Goal: Task Accomplishment & Management: Complete application form

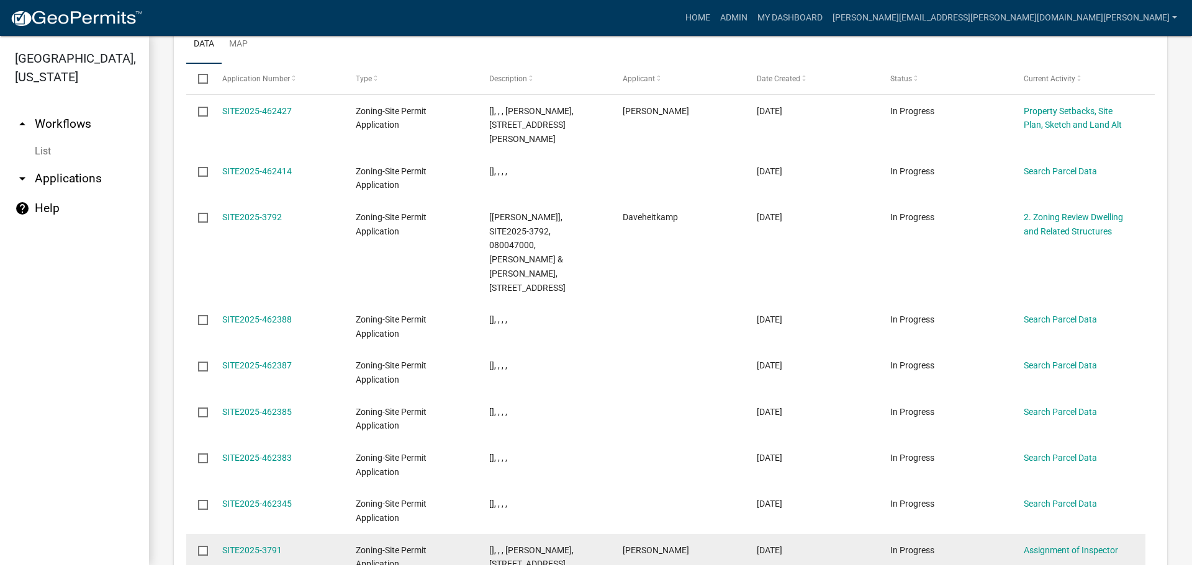
scroll to position [1593, 0]
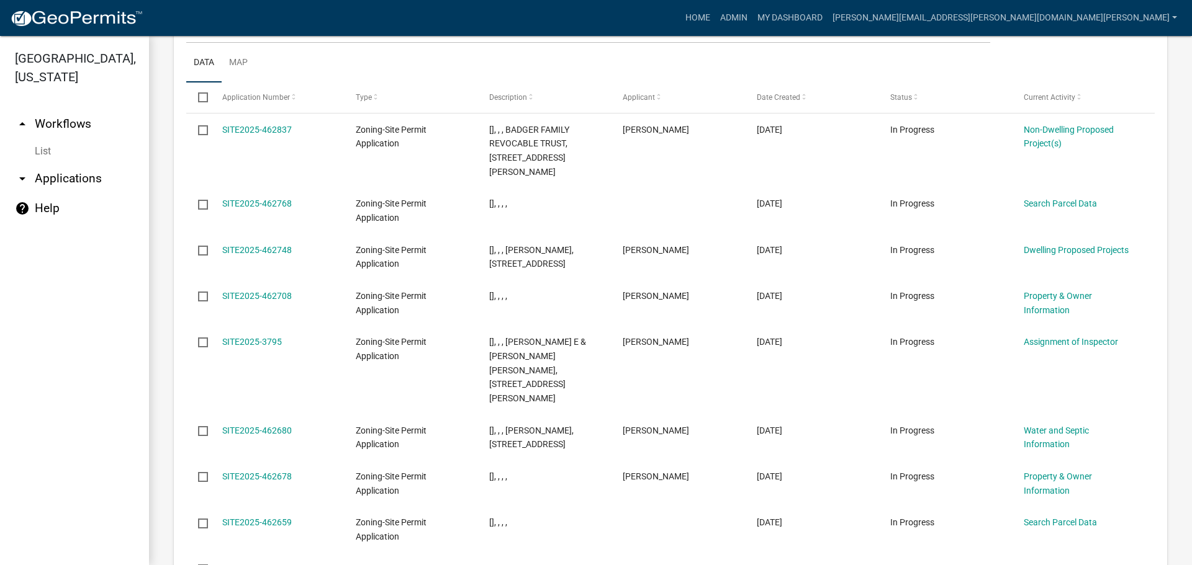
scroll to position [1593, 0]
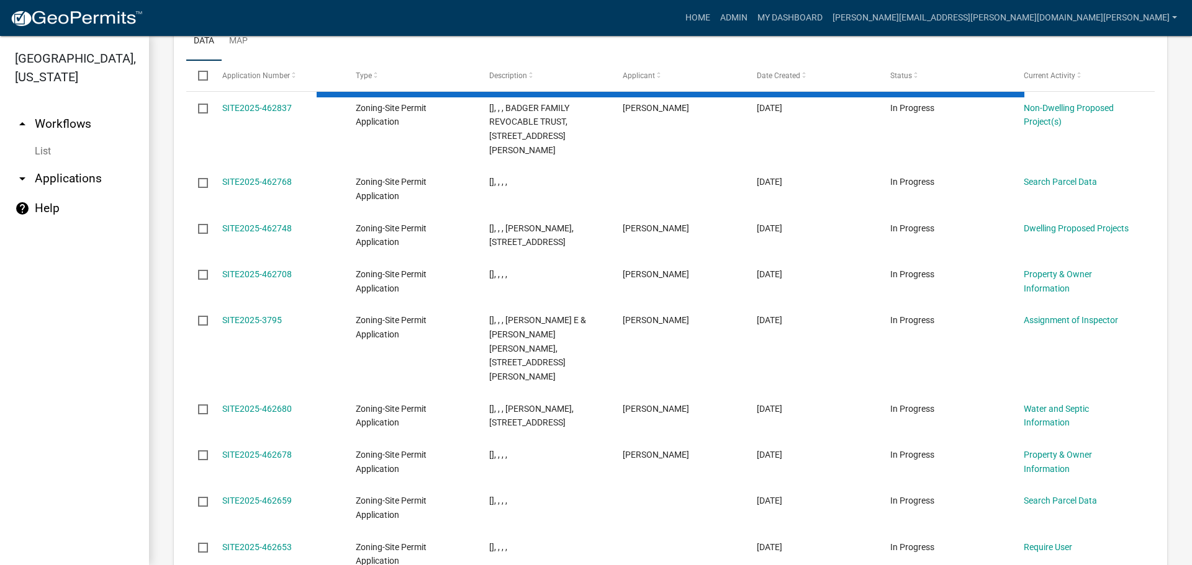
scroll to position [1578, 0]
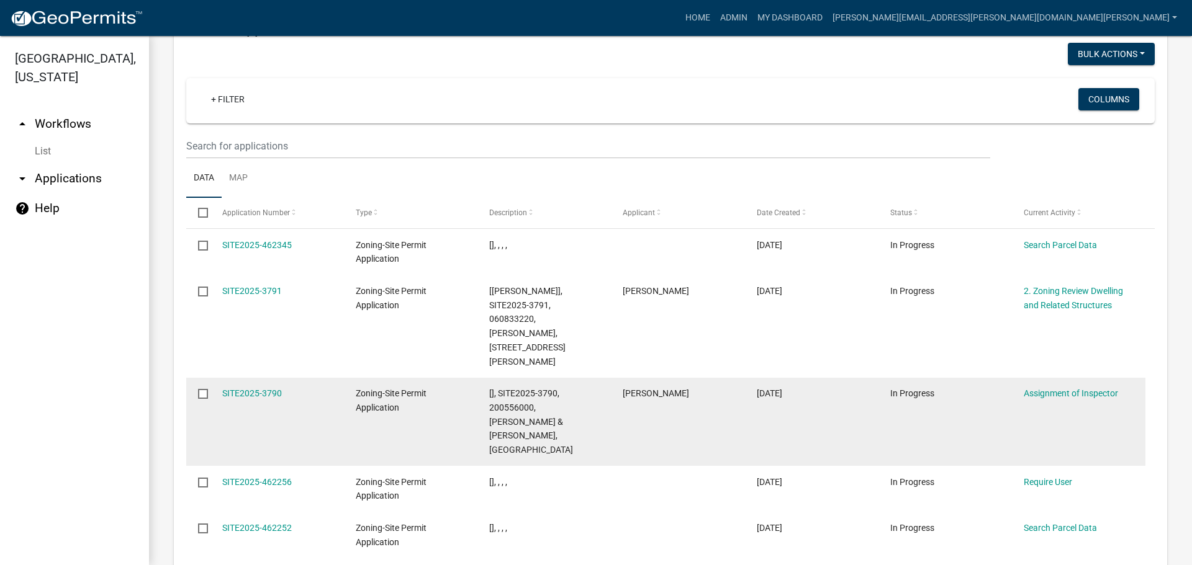
scroll to position [1606, 0]
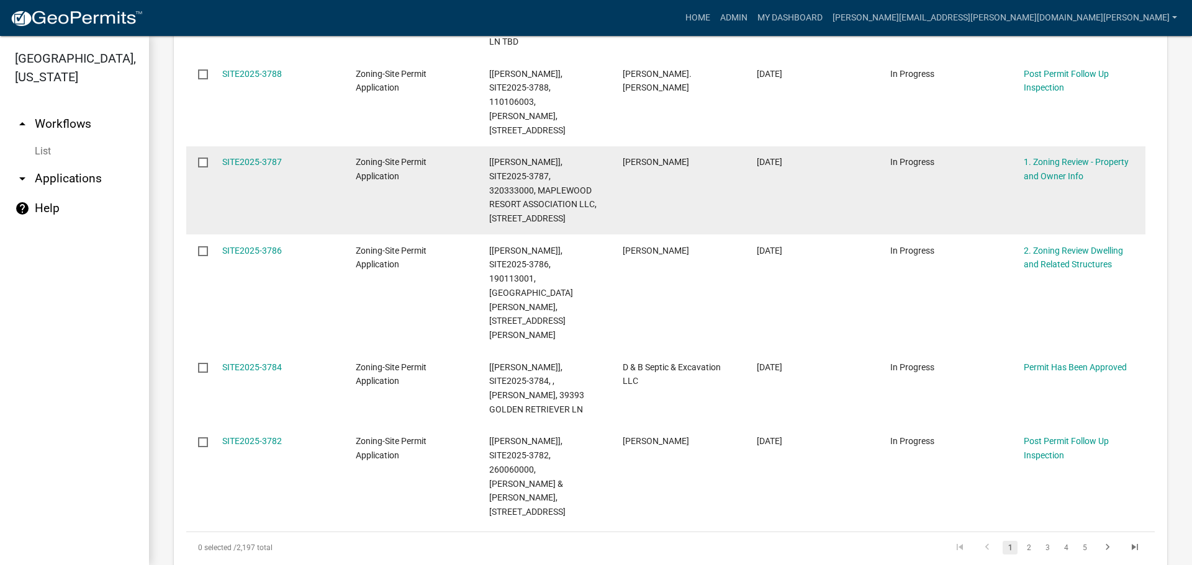
scroll to position [834, 0]
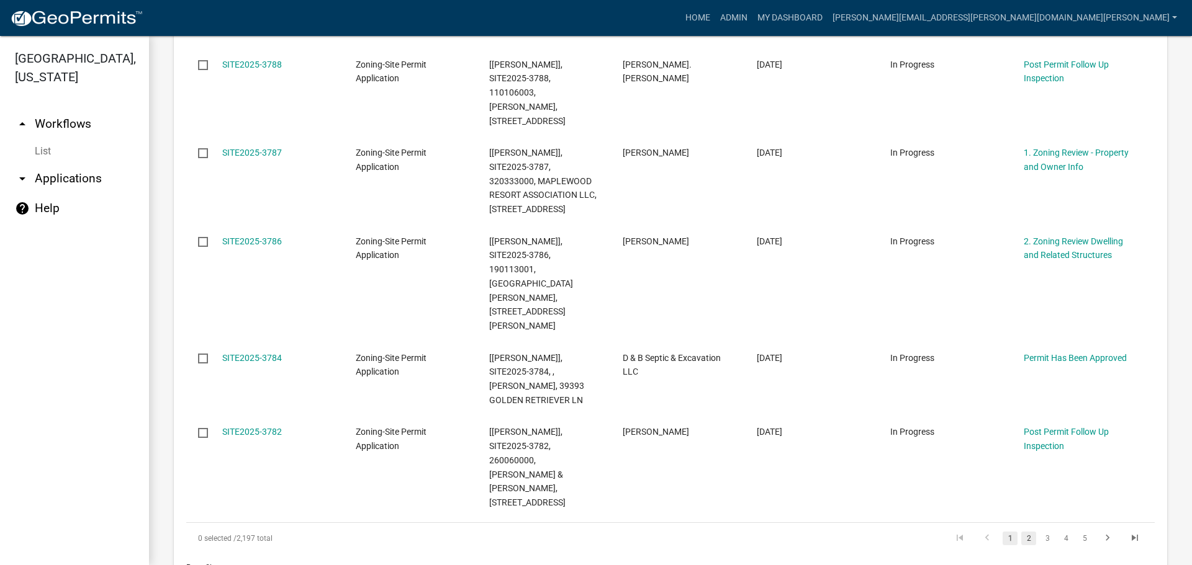
click at [1021, 532] on link "2" at bounding box center [1028, 539] width 15 height 14
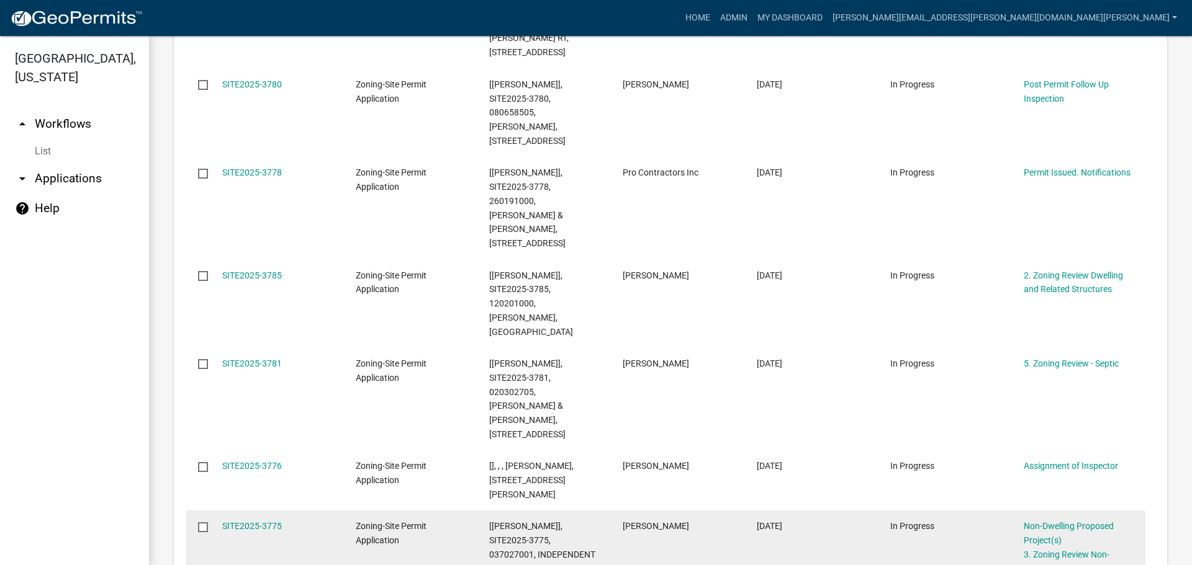
scroll to position [604, 0]
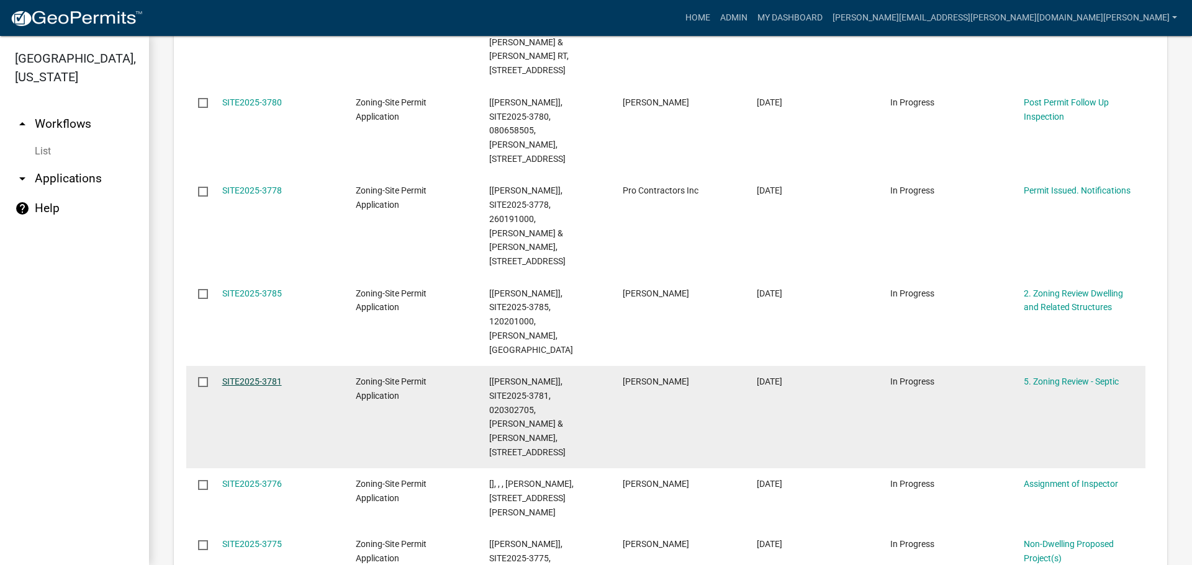
click at [258, 377] on link "SITE2025-3781" at bounding box center [252, 382] width 60 height 10
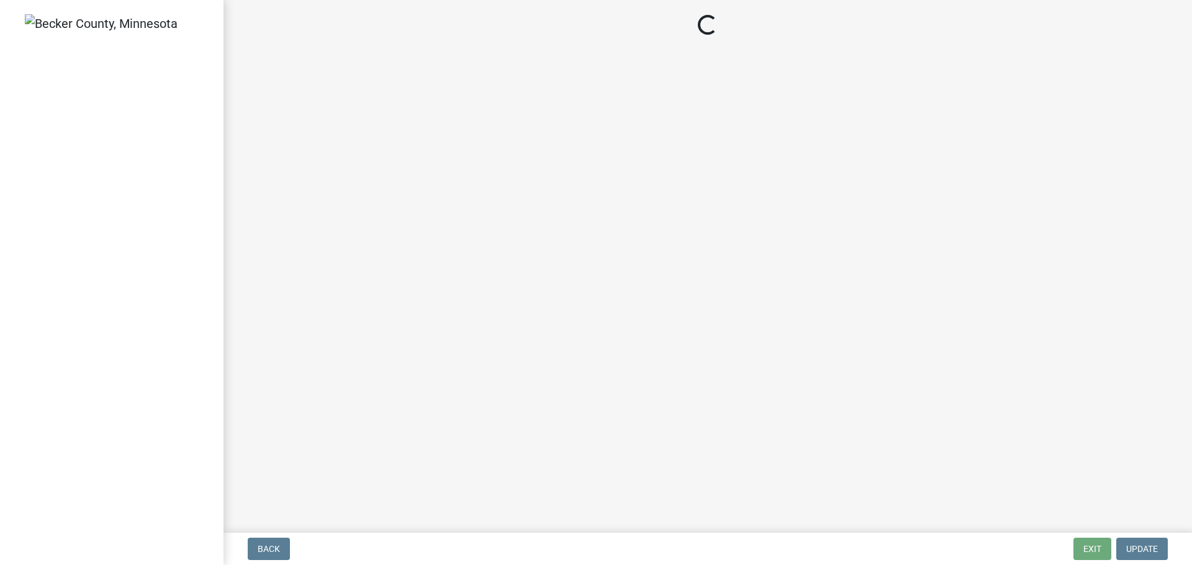
select select "2fd537d7-74b1-4ff9-a84c-837cf5598f43"
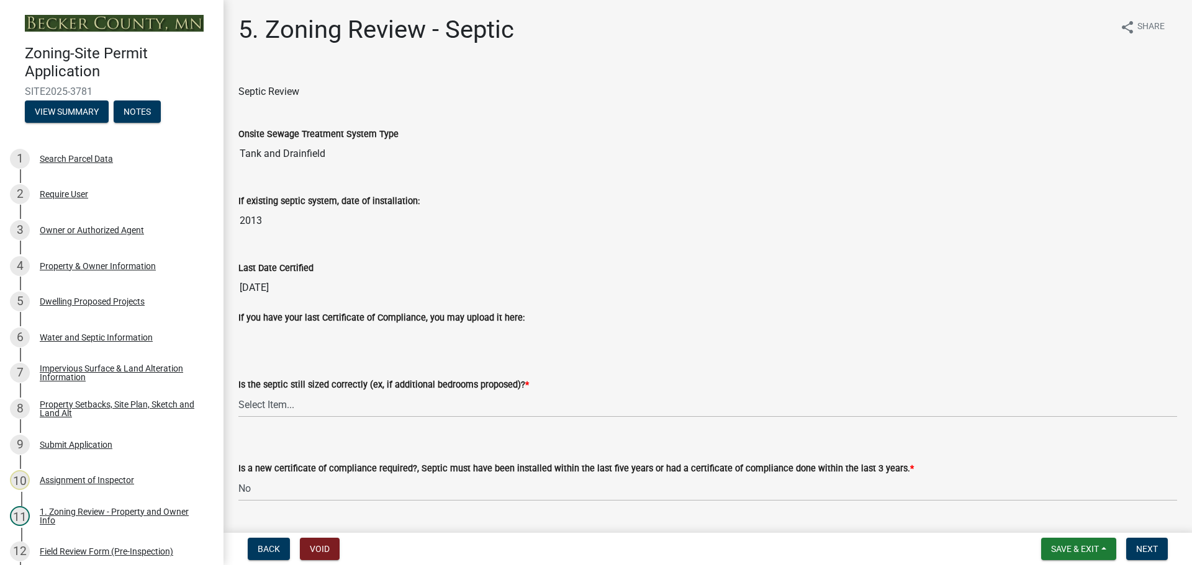
scroll to position [133, 0]
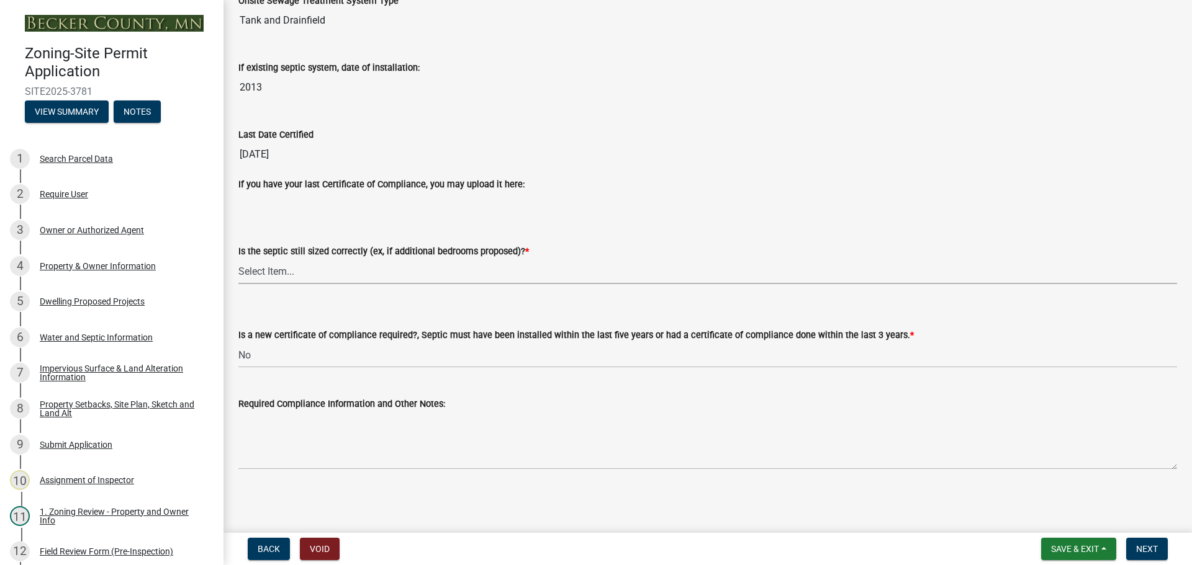
click at [263, 269] on select "Select Item... Yes No N/A" at bounding box center [707, 271] width 938 height 25
click at [238, 259] on select "Select Item... Yes No N/A" at bounding box center [707, 271] width 938 height 25
select select "ffe0288f-179d-446d-9dfb-ee21a688edc6"
click at [285, 357] on select "Select Item... Yes No" at bounding box center [707, 355] width 938 height 25
click at [238, 343] on select "Select Item... Yes No" at bounding box center [707, 355] width 938 height 25
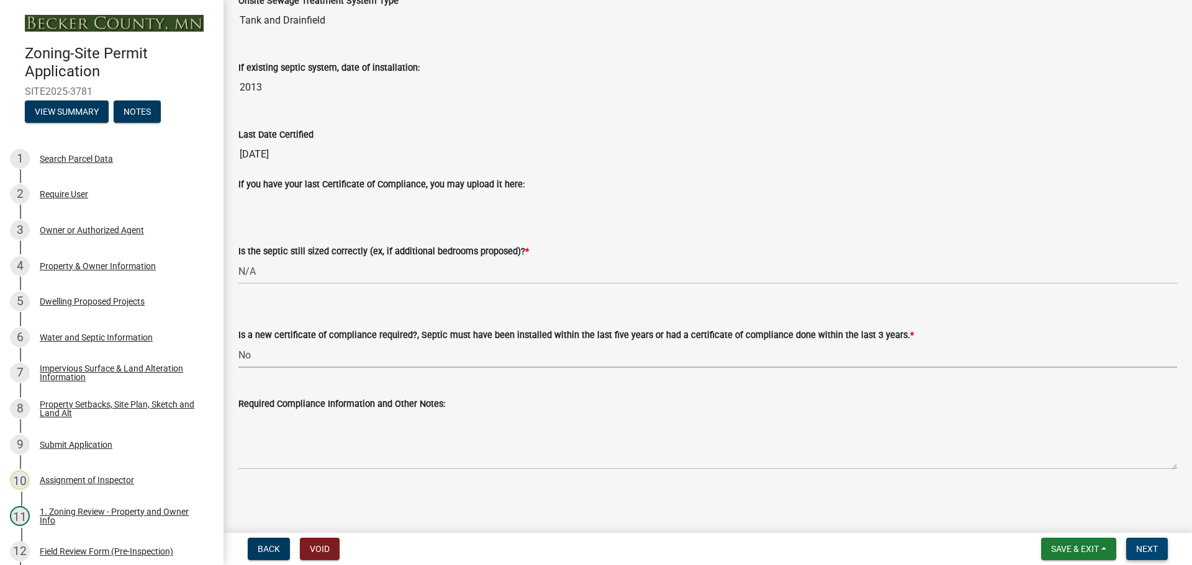
click at [1152, 543] on button "Next" at bounding box center [1147, 549] width 42 height 22
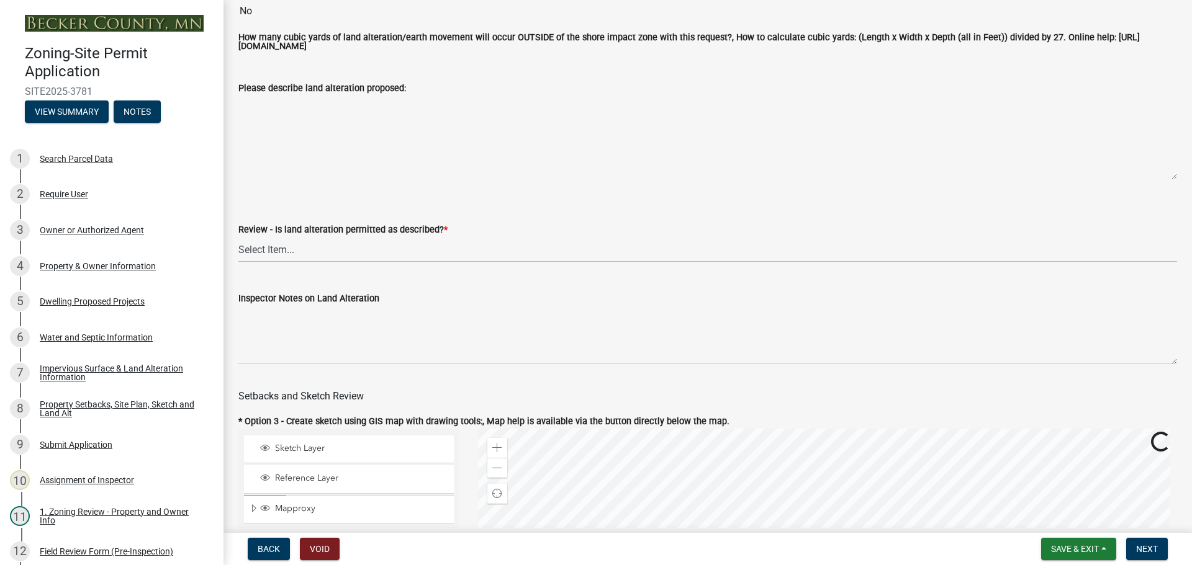
scroll to position [310, 0]
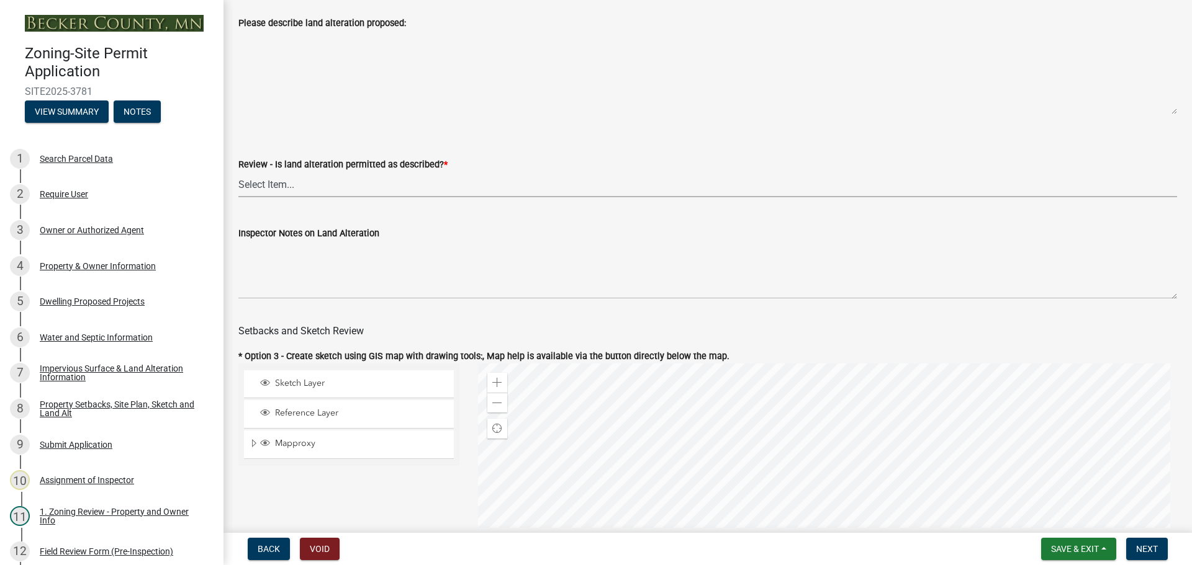
click at [274, 191] on select "Select Item... Yes No N/A" at bounding box center [707, 184] width 938 height 25
click at [238, 174] on select "Select Item... Yes No N/A" at bounding box center [707, 184] width 938 height 25
select select "cada6796-d529-4ebb-b6d4-faca8dd705c9"
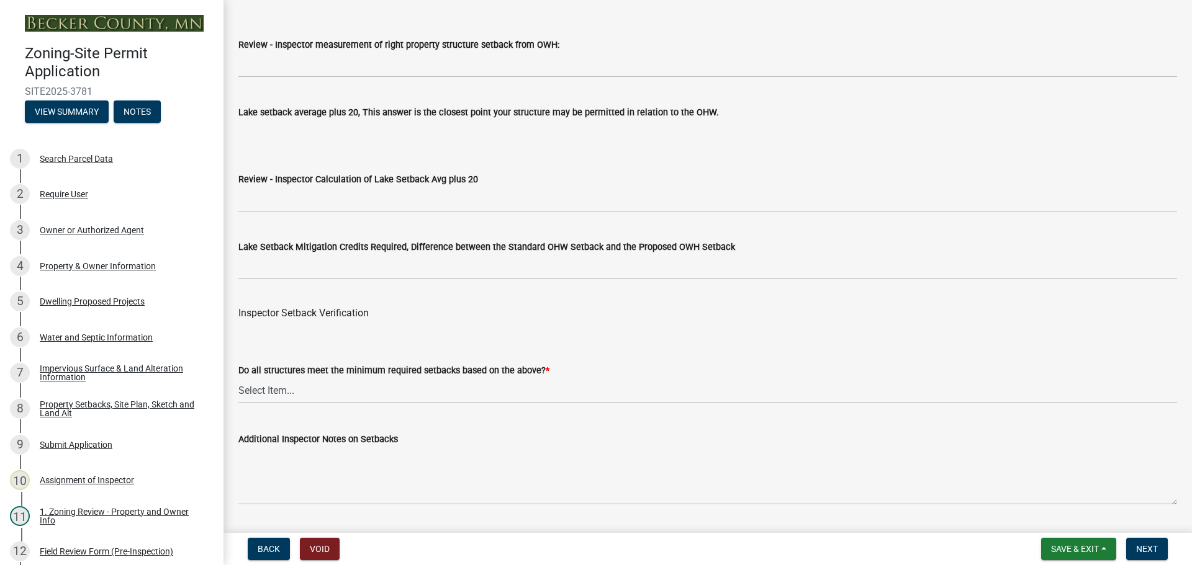
scroll to position [3662, 0]
click at [283, 392] on select "Select Item... Yes No" at bounding box center [707, 388] width 938 height 25
click at [238, 379] on select "Select Item... Yes No" at bounding box center [707, 388] width 938 height 25
select select "1355ee8a-8cf1-4796-8594-a9df27e9dfb0"
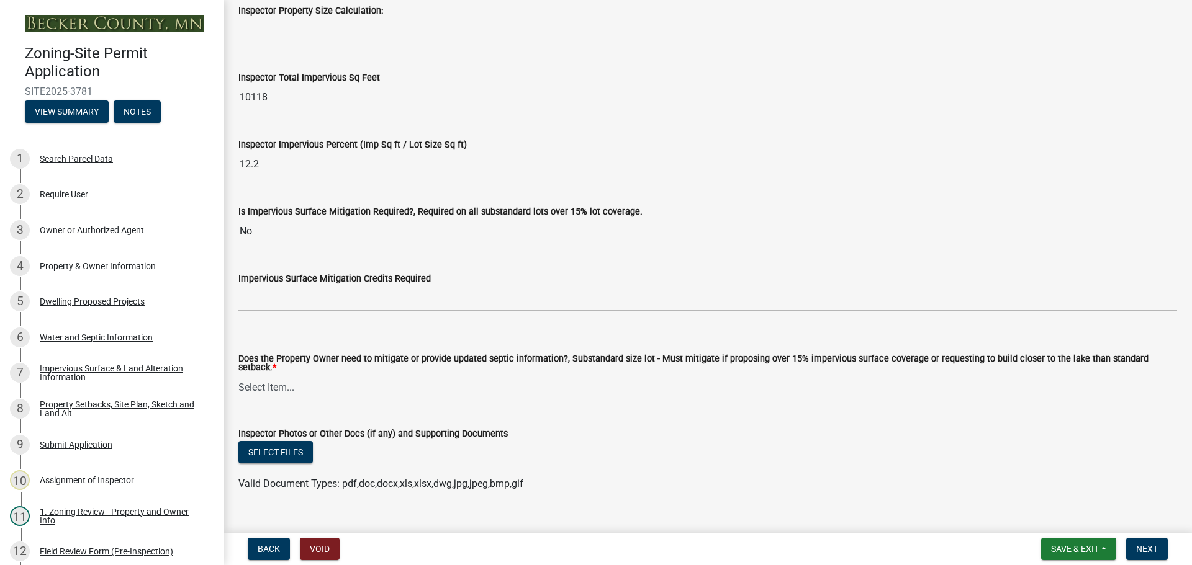
scroll to position [4406, 0]
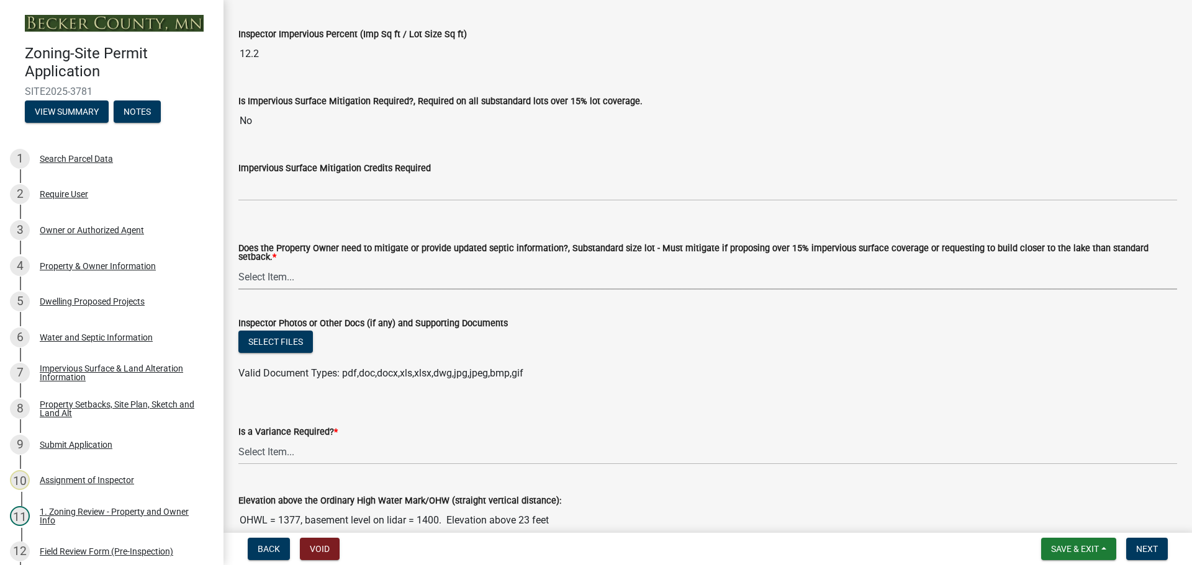
click at [273, 271] on select "Select Item... No Mitigation or additional Septic Information is required Septi…" at bounding box center [707, 276] width 938 height 25
click at [238, 264] on select "Select Item... No Mitigation or additional Septic Information is required Septi…" at bounding box center [707, 276] width 938 height 25
select select "90ee664a-1dc2-440e-be2c-90a87c157e77"
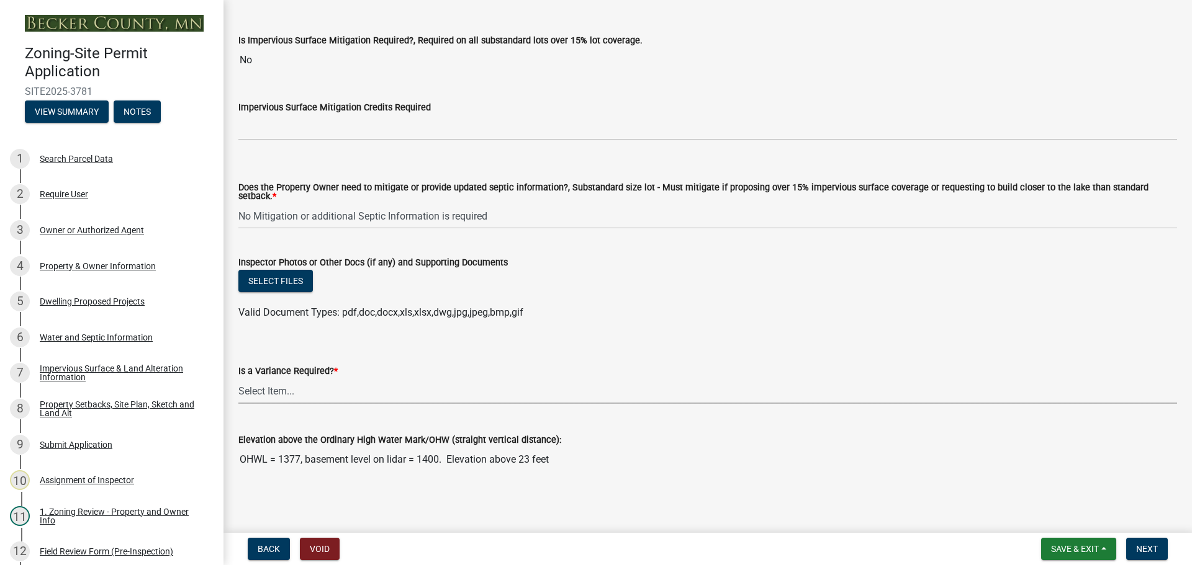
click at [266, 388] on select "Select Item... Yes No" at bounding box center [707, 391] width 938 height 25
click at [238, 379] on select "Select Item... Yes No" at bounding box center [707, 391] width 938 height 25
select select "f2187563-aefa-492e-adce-9c256a51e9d2"
click at [1148, 547] on span "Next" at bounding box center [1147, 549] width 22 height 10
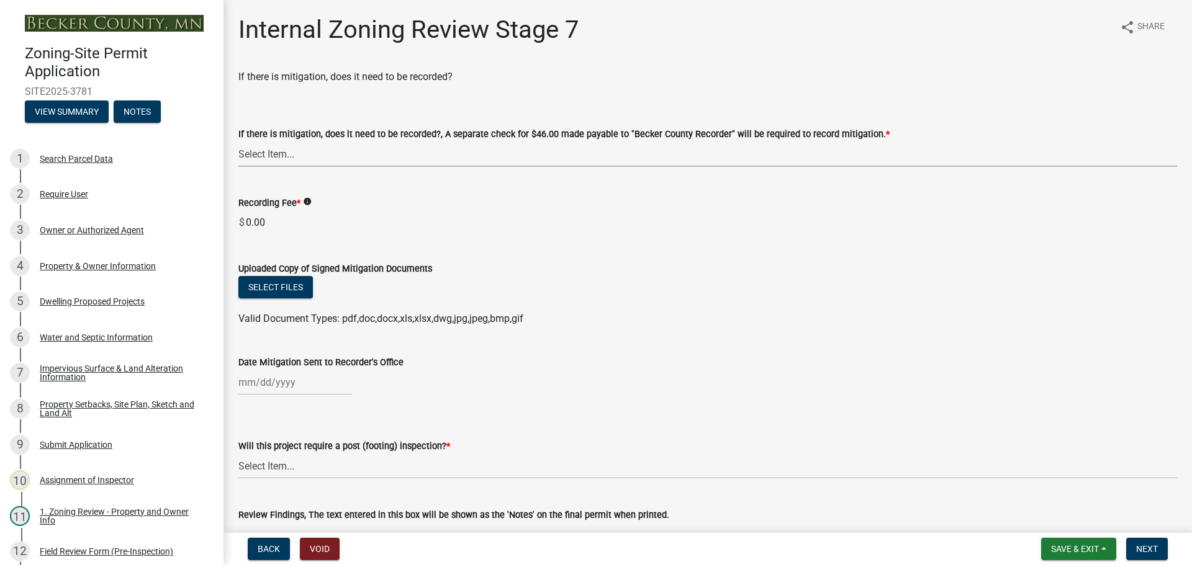
click at [261, 159] on select "Select Item... Yes No N/A" at bounding box center [707, 154] width 938 height 25
click at [238, 142] on select "Select Item... Yes No N/A" at bounding box center [707, 154] width 938 height 25
select select "a3547d78-d162-4c03-a5e6-44db720e788b"
drag, startPoint x: 274, startPoint y: 465, endPoint x: 279, endPoint y: 451, distance: 14.3
click at [274, 465] on select "Select Item... No Yes" at bounding box center [707, 466] width 938 height 25
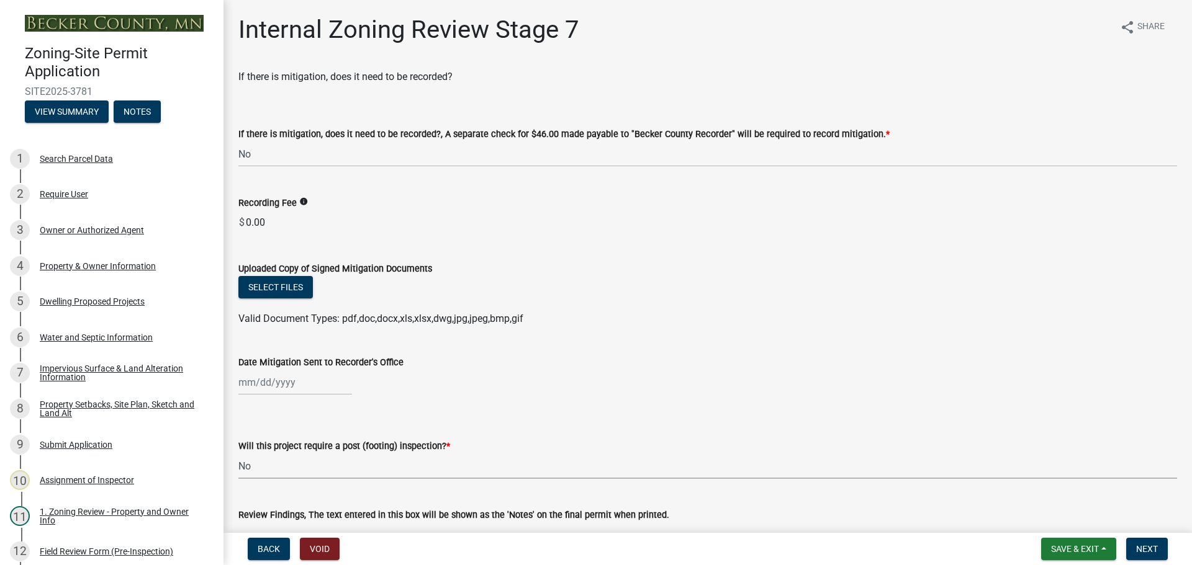
click at [238, 454] on select "Select Item... No Yes" at bounding box center [707, 466] width 938 height 25
select select "70fe76f0-d291-438e-ac1a-5869b7b7f697"
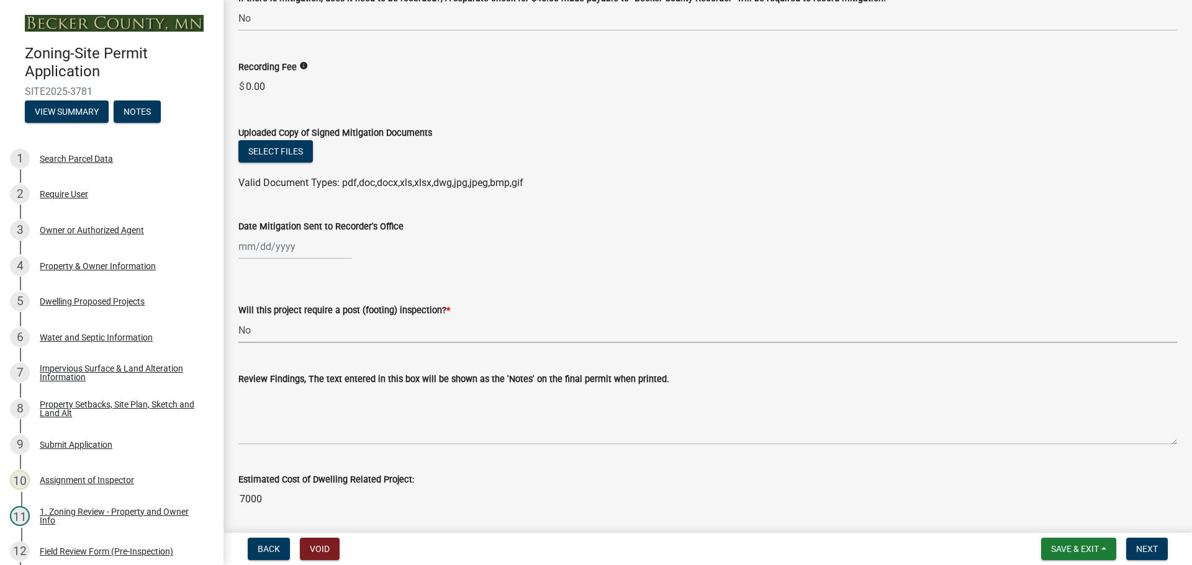
scroll to position [310, 0]
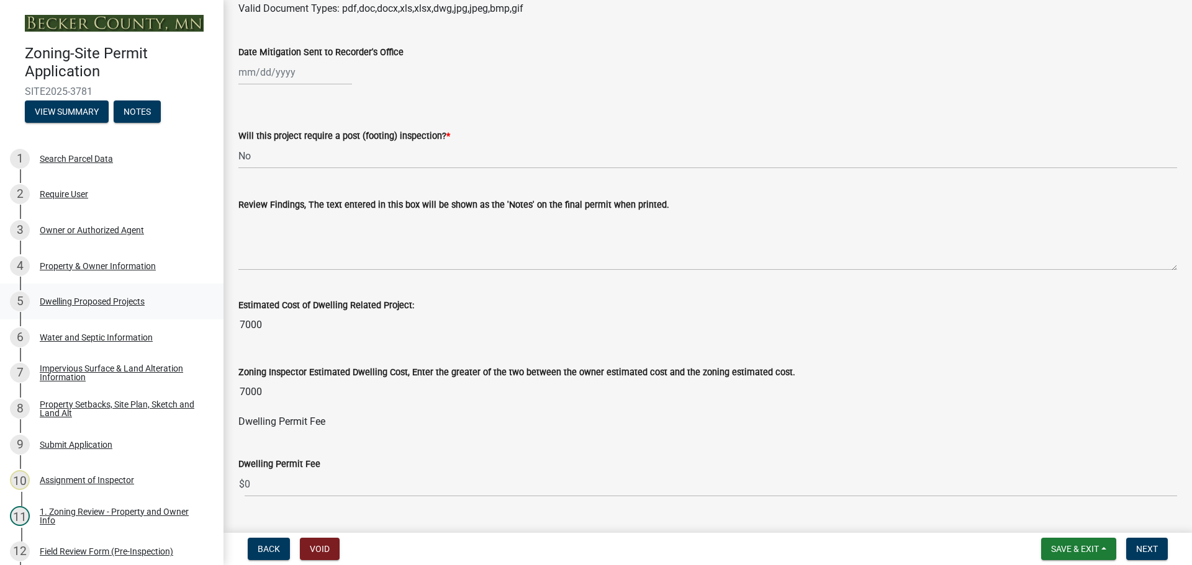
click at [86, 298] on div "Dwelling Proposed Projects" at bounding box center [92, 301] width 105 height 9
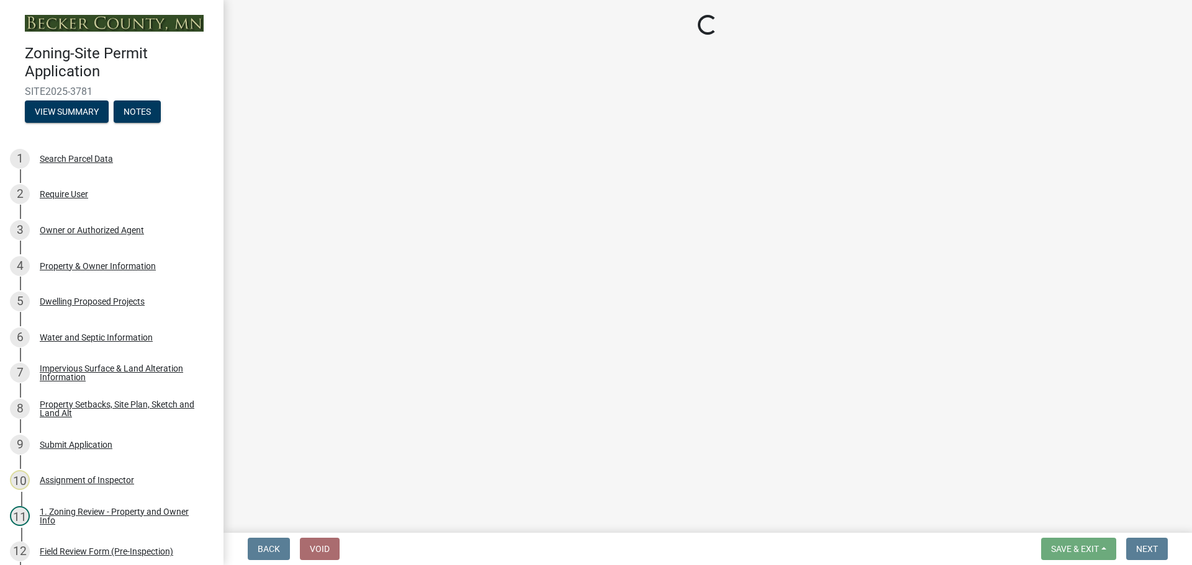
select select "b76c2e3f-c59d-4748-8205-29623accd873"
select select "566f81cc-4b3f-4ecb-9f16-a2b313352c61"
select select "03c1fec4-1fbe-4331-bc18-34e24145556f"
select select "11c1c089-3b44-43c0-9549-3c9eeea2451f"
select select "781a3532-4308-48f8-bcde-e97c9fab42cb"
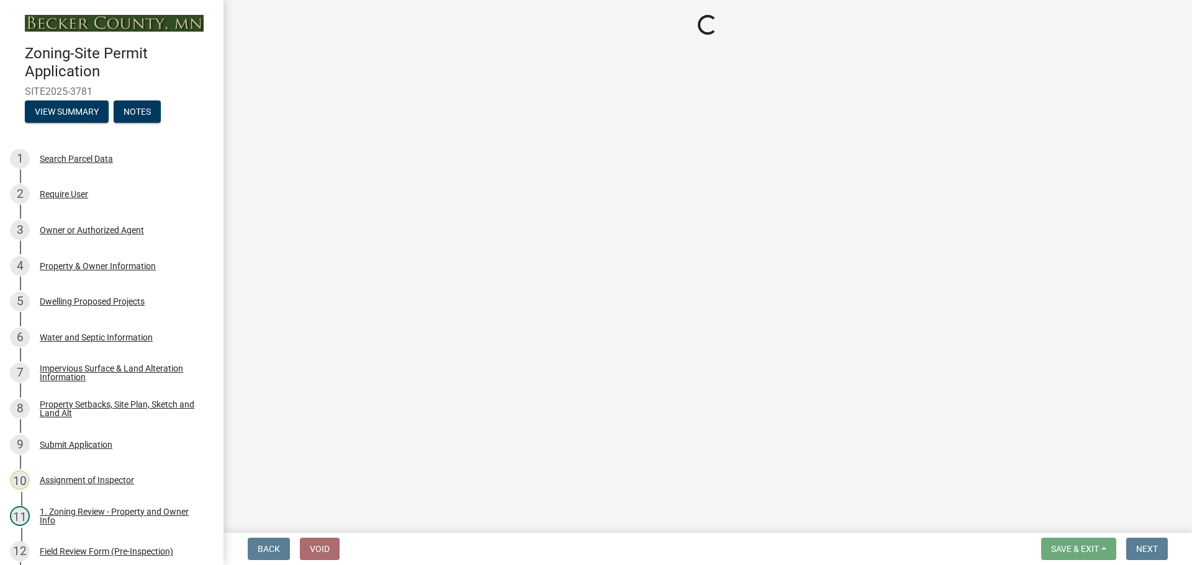
select select "ccffca41-e831-49b7-aa82-b1e91cc22ff5"
select select "ffb5c059-616d-4e71-8b5a-0d232edbecbf"
select select "ab9119d1-7da9-49c4-9fac-8c142204c89d"
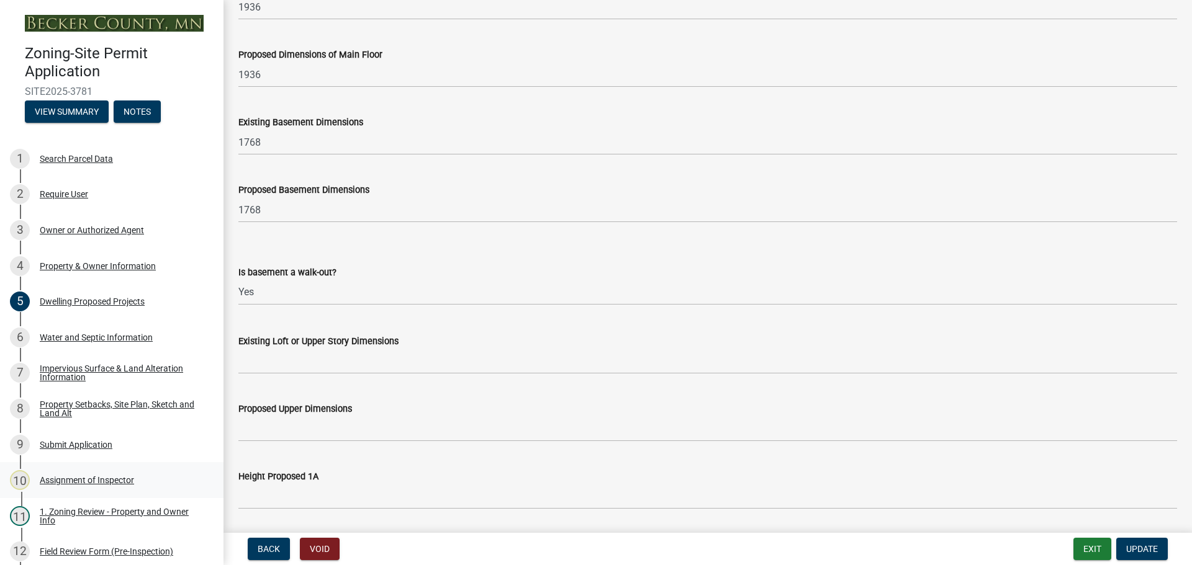
scroll to position [244, 0]
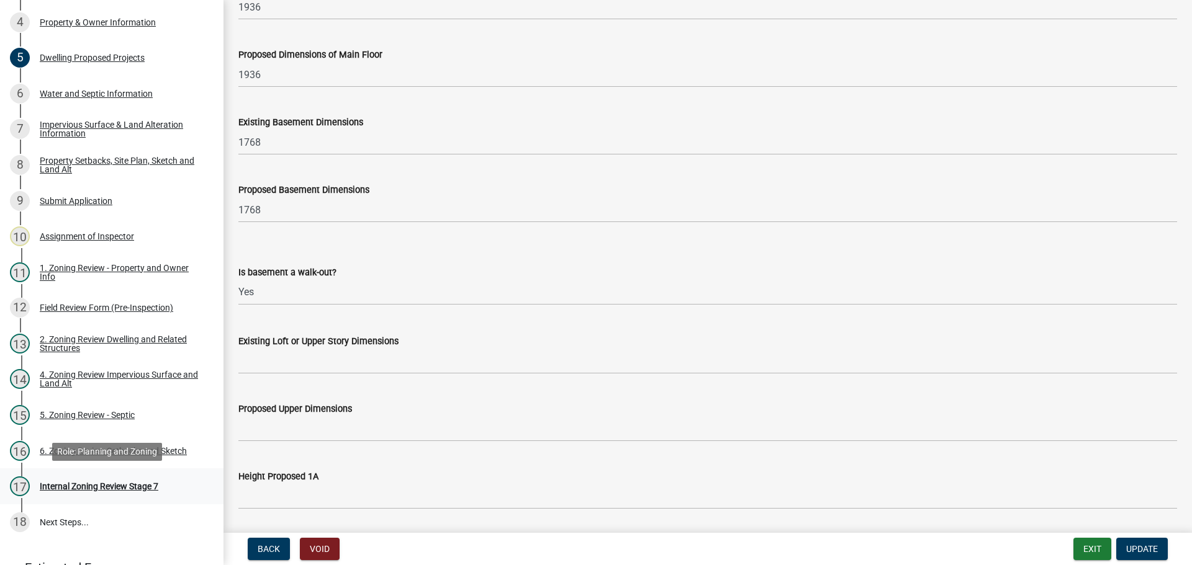
click at [97, 485] on div "Internal Zoning Review Stage 7" at bounding box center [99, 486] width 119 height 9
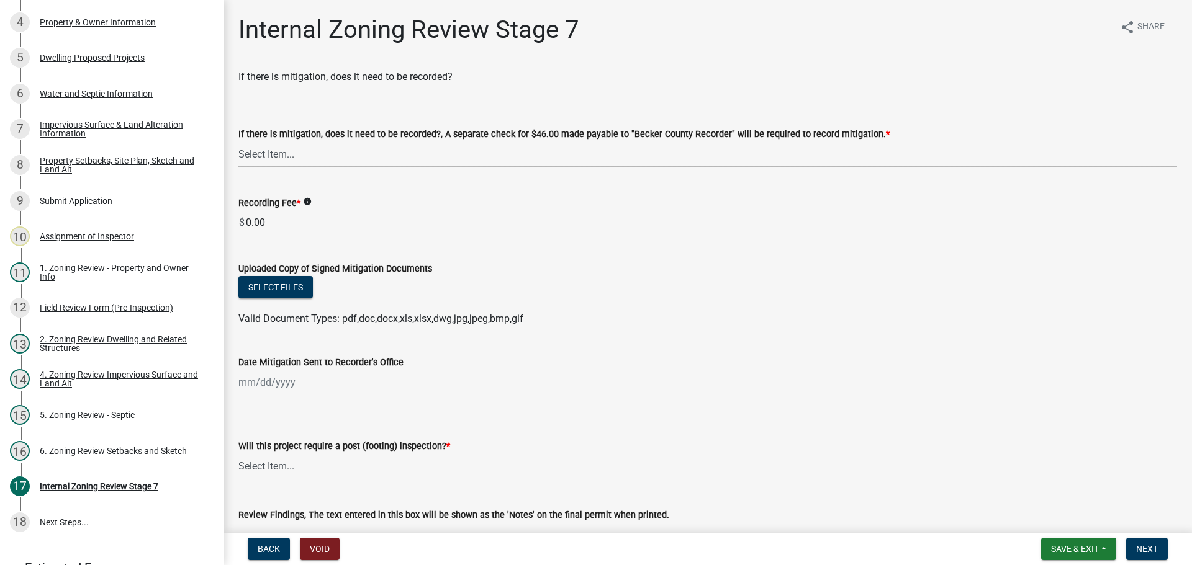
click at [272, 158] on select "Select Item... Yes No N/A" at bounding box center [707, 154] width 938 height 25
click at [238, 142] on select "Select Item... Yes No N/A" at bounding box center [707, 154] width 938 height 25
select select "a3547d78-d162-4c03-a5e6-44db720e788b"
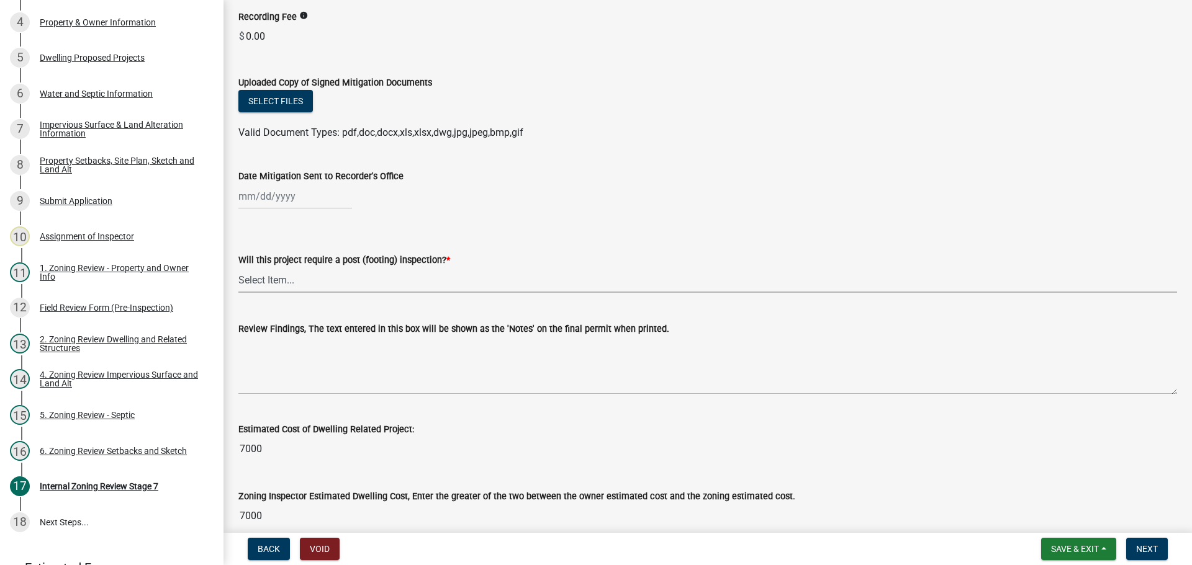
click at [277, 275] on select "Select Item... No Yes" at bounding box center [707, 279] width 938 height 25
click at [238, 267] on select "Select Item... No Yes" at bounding box center [707, 279] width 938 height 25
select select "70fe76f0-d291-438e-ac1a-5869b7b7f697"
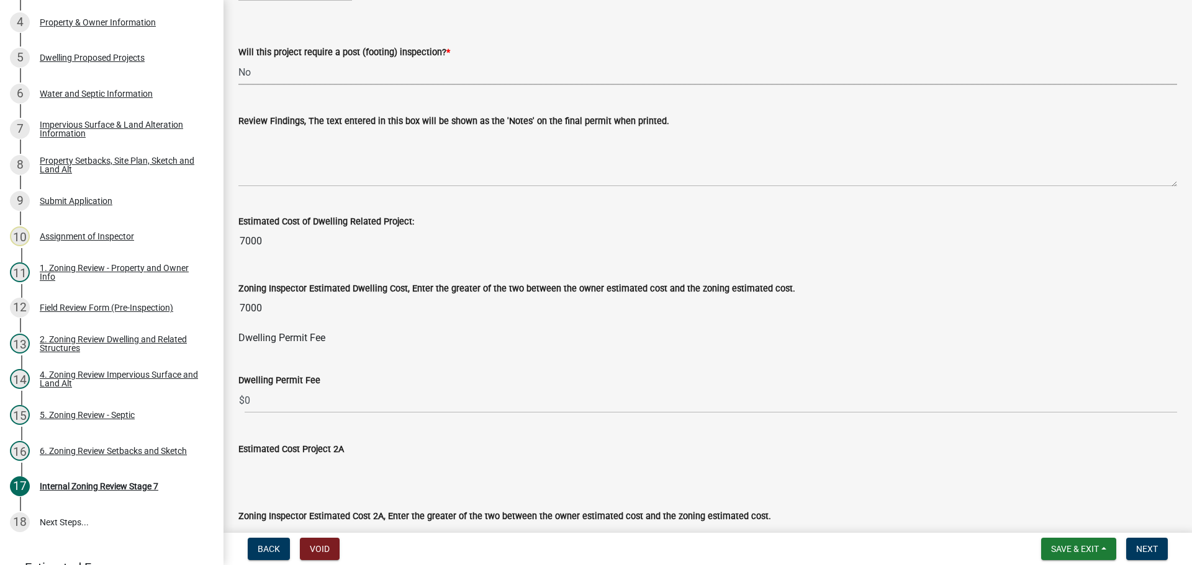
scroll to position [497, 0]
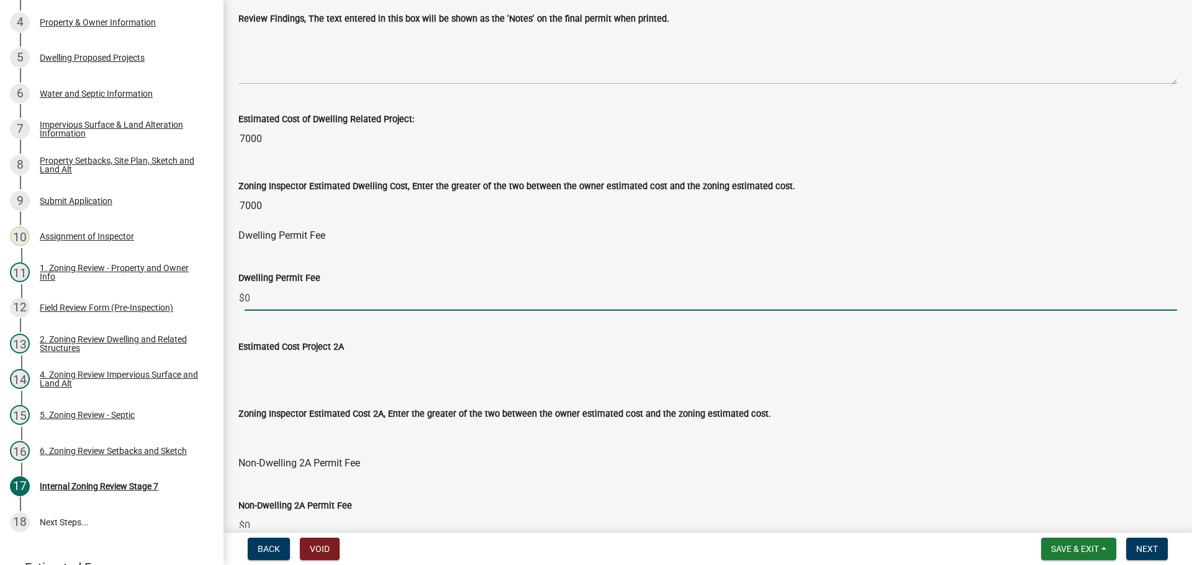
click at [284, 296] on input "0" at bounding box center [711, 297] width 932 height 25
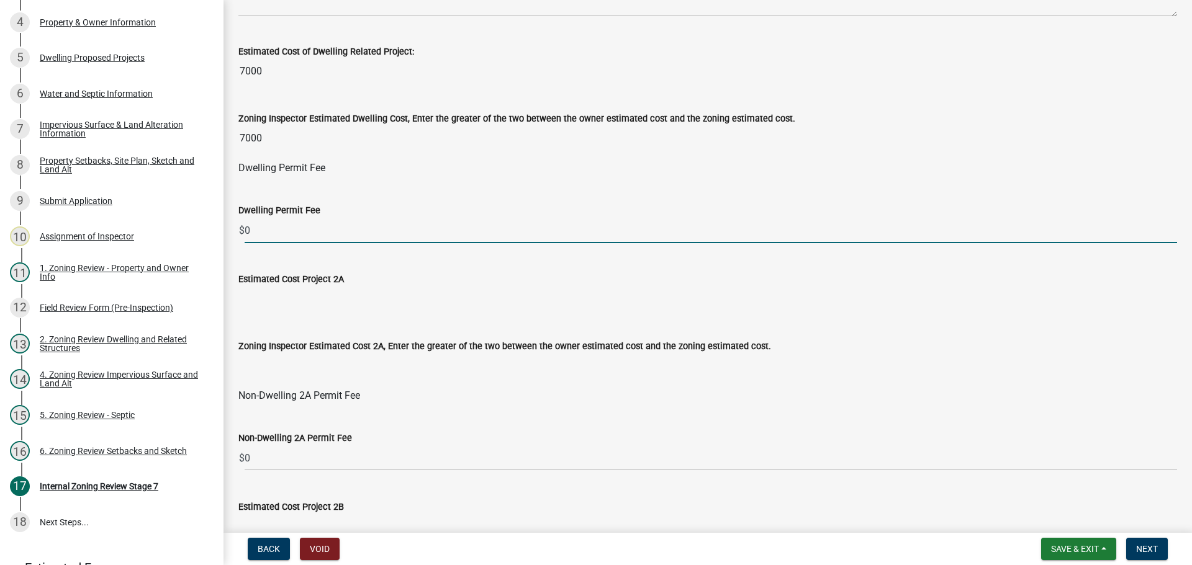
scroll to position [683, 0]
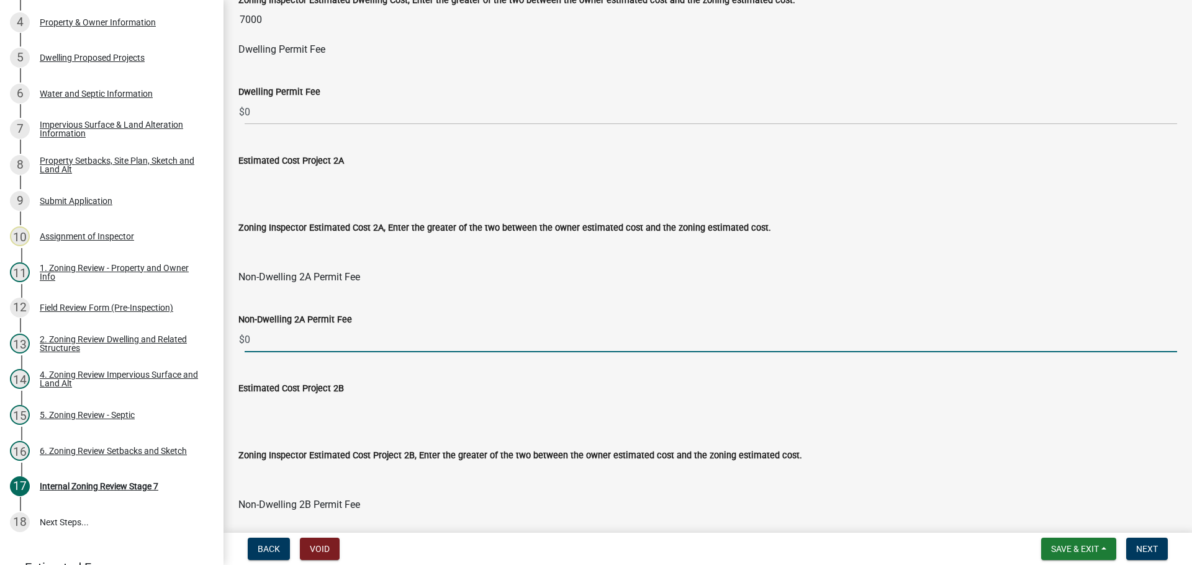
drag, startPoint x: 254, startPoint y: 338, endPoint x: 224, endPoint y: 341, distance: 30.0
click at [224, 341] on div "Internal Zoning Review Stage 7 share Share If there is mitigation, does it need…" at bounding box center [707, 320] width 968 height 1977
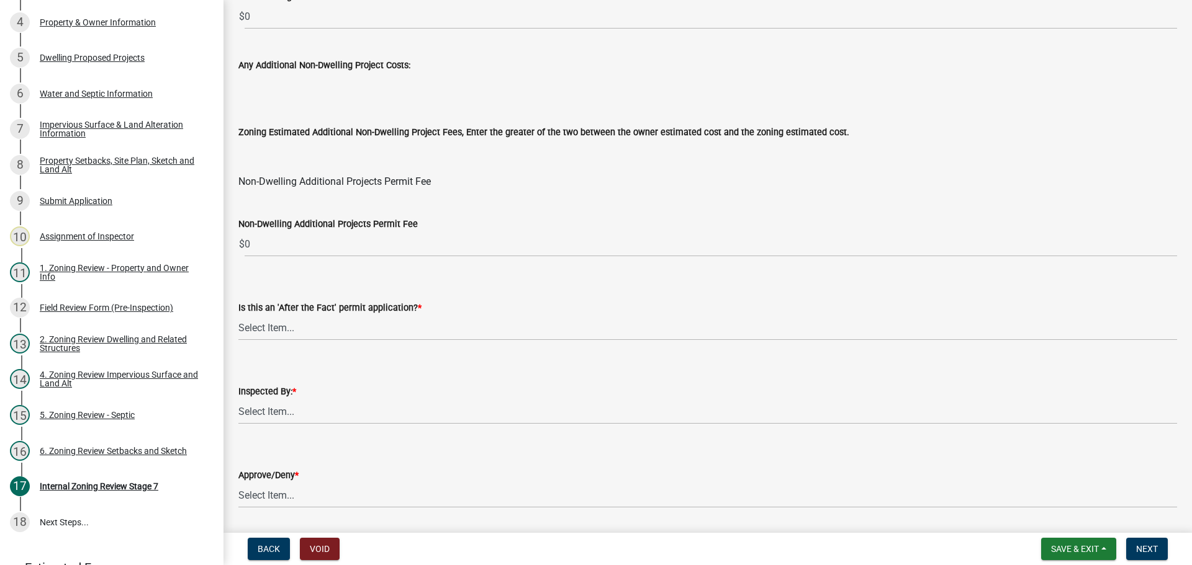
scroll to position [1490, 0]
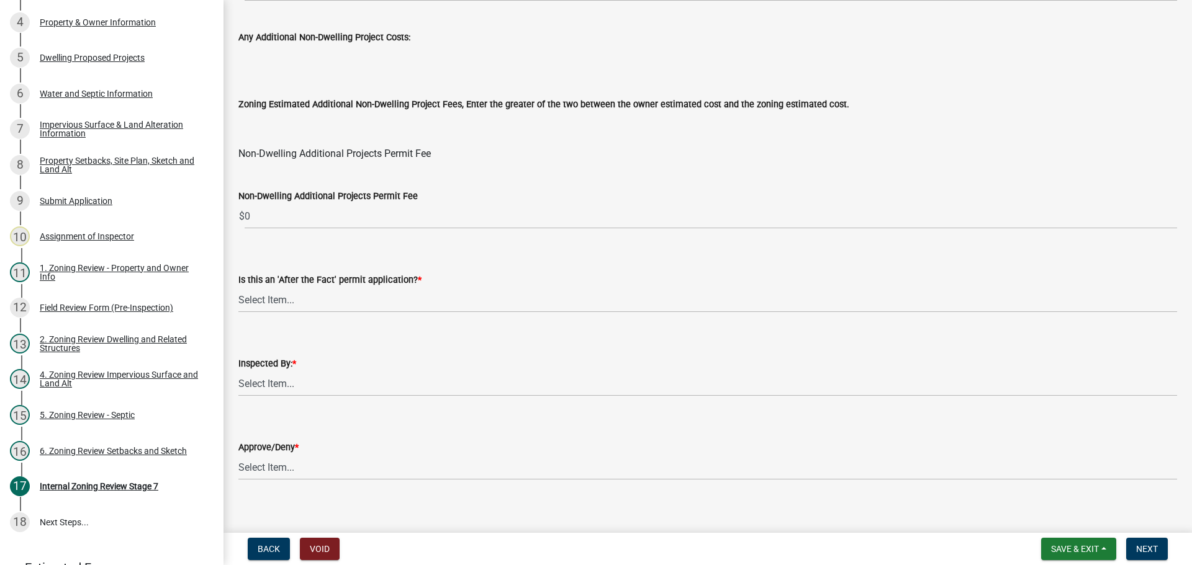
type input "81"
click at [257, 300] on select "Select Item... No Yes" at bounding box center [707, 299] width 938 height 25
click at [238, 287] on select "Select Item... No Yes" at bounding box center [707, 299] width 938 height 25
select select "bbe3a6c5-1893-4527-8578-ada07a3b8ea5"
click at [276, 381] on select "Select Item... Jeff Rusness Kyle Vareberg Nicole Bradbury Susan Rockwell Tyler …" at bounding box center [707, 383] width 938 height 25
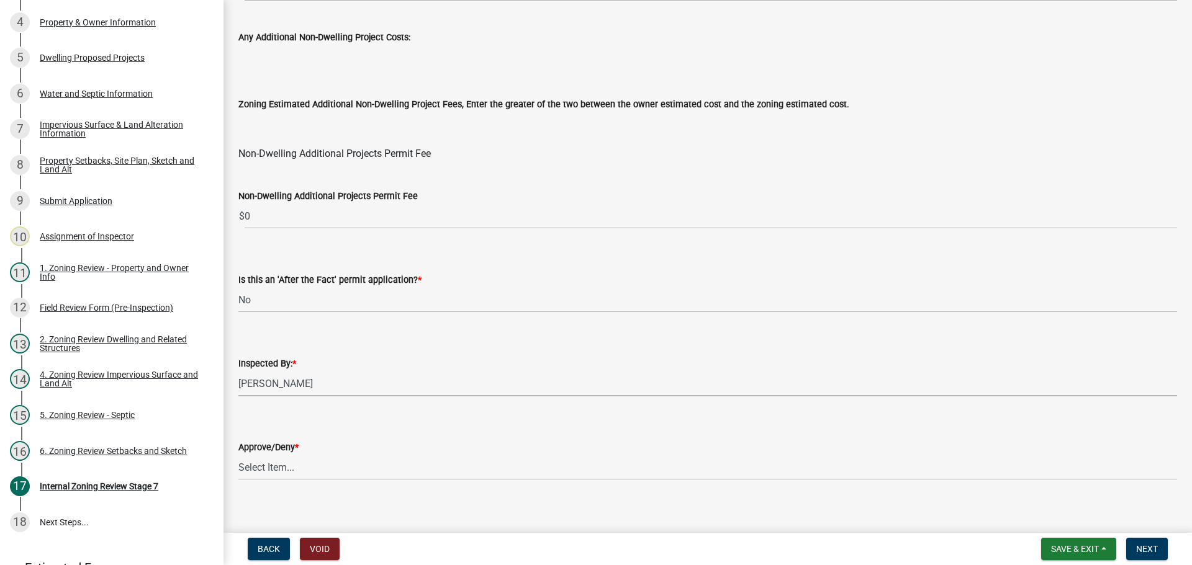
click at [238, 371] on select "Select Item... Jeff Rusness Kyle Vareberg Nicole Bradbury Susan Rockwell Tyler …" at bounding box center [707, 383] width 938 height 25
select select "ebd8400e-d8d5-49f8-911f-e671eb76408a"
click at [284, 465] on select "Select Item... Approve Deny" at bounding box center [707, 467] width 938 height 25
click at [238, 455] on select "Select Item... Approve Deny" at bounding box center [707, 467] width 938 height 25
select select "97c9e5a4-d35f-4903-ad68-b764687ac9e9"
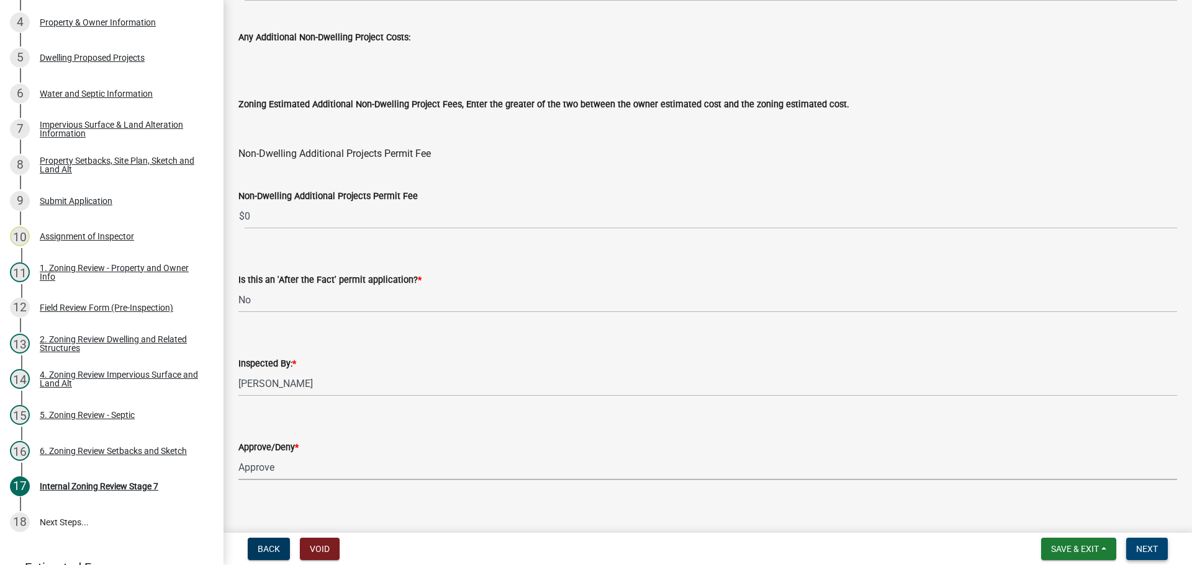
click at [1151, 547] on span "Next" at bounding box center [1147, 549] width 22 height 10
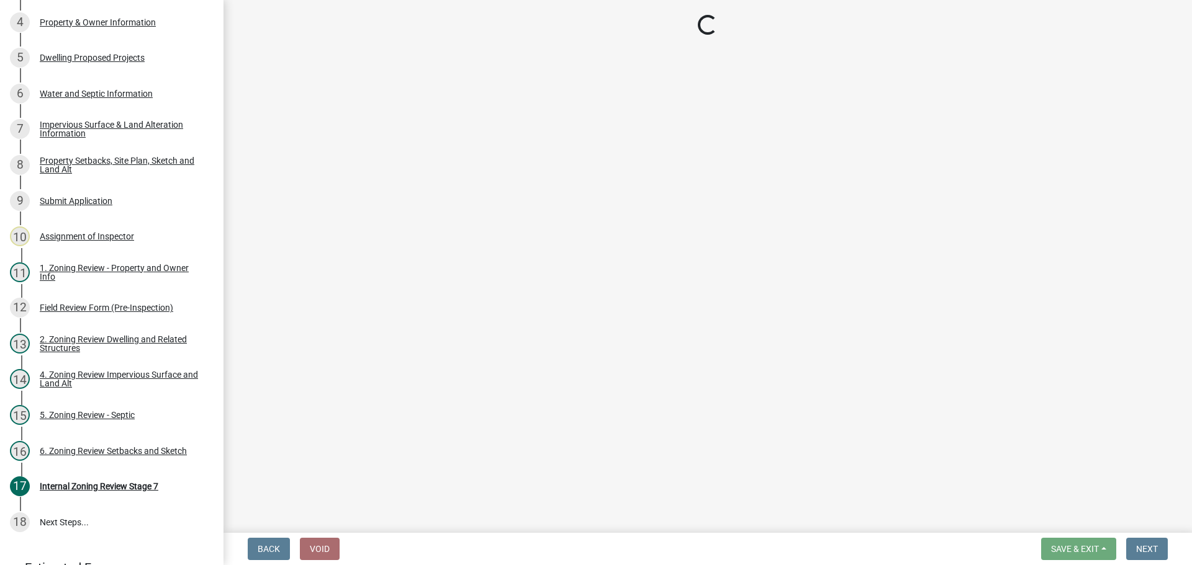
scroll to position [387, 0]
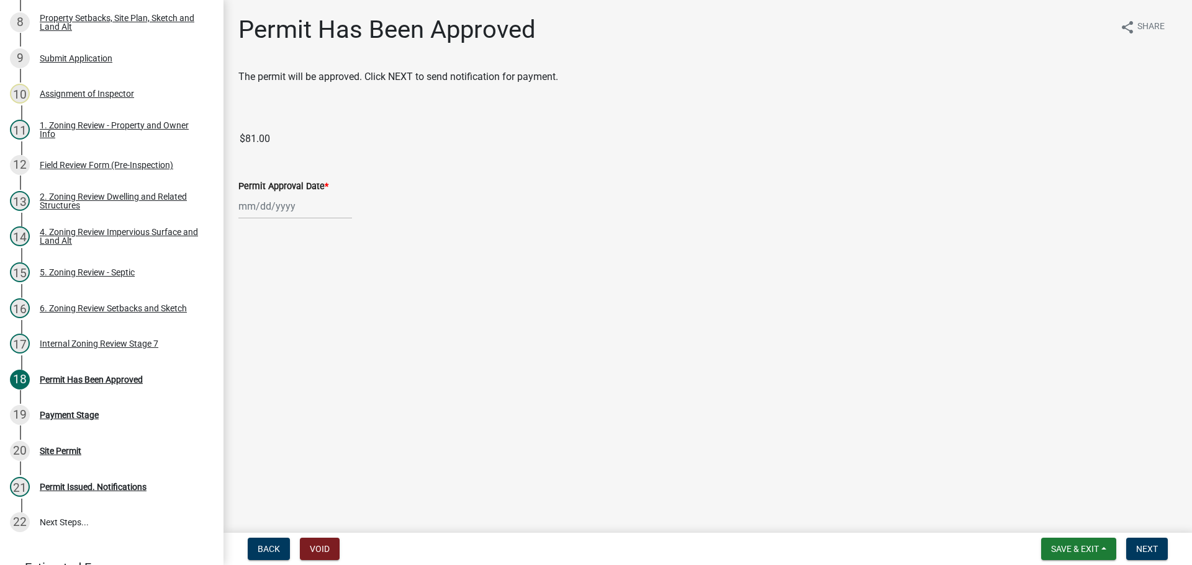
select select "8"
select select "2025"
click at [267, 209] on div "Jan Feb Mar Apr May Jun Jul Aug Sep Oct Nov Dec 1525 1526 1527 1528 1529 1530 1…" at bounding box center [295, 206] width 114 height 25
click at [268, 310] on div "12" at bounding box center [271, 312] width 20 height 20
type input "[DATE]"
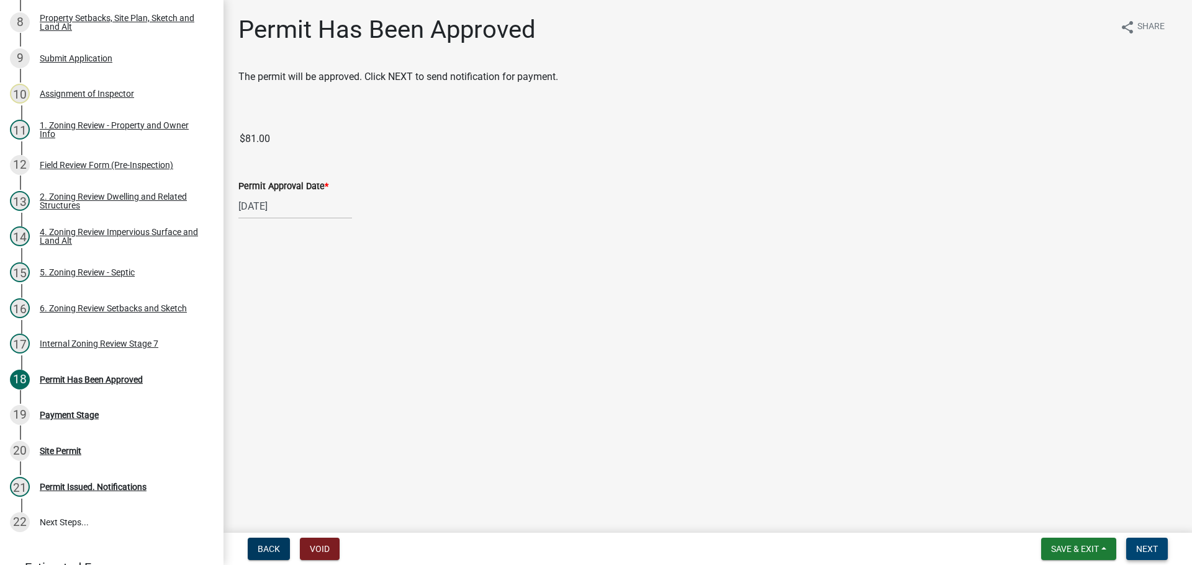
click at [1144, 544] on span "Next" at bounding box center [1147, 549] width 22 height 10
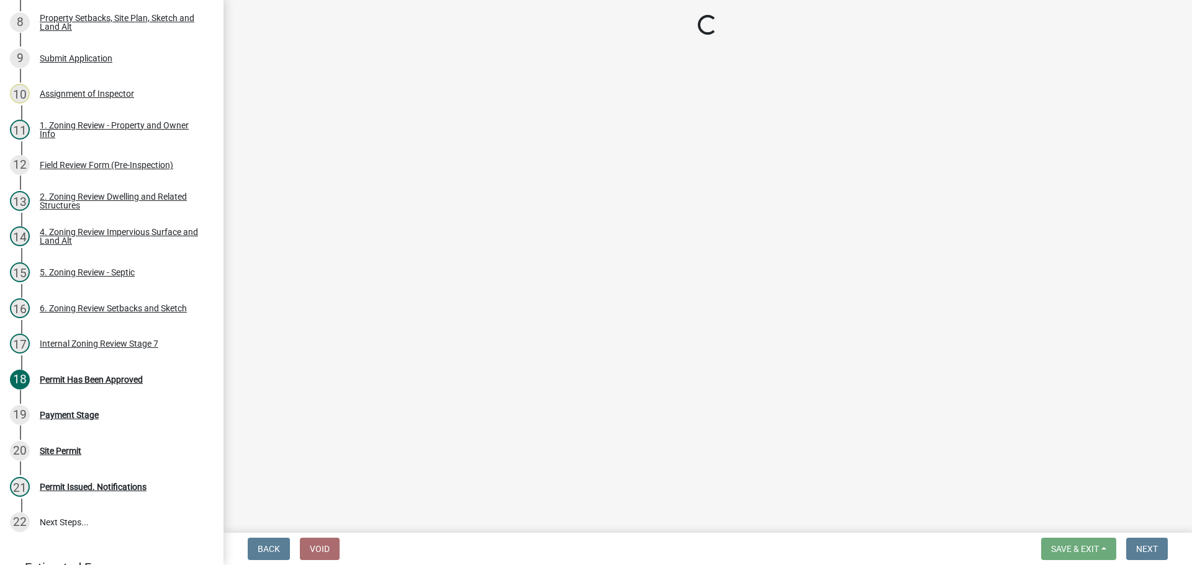
select select "3: 3"
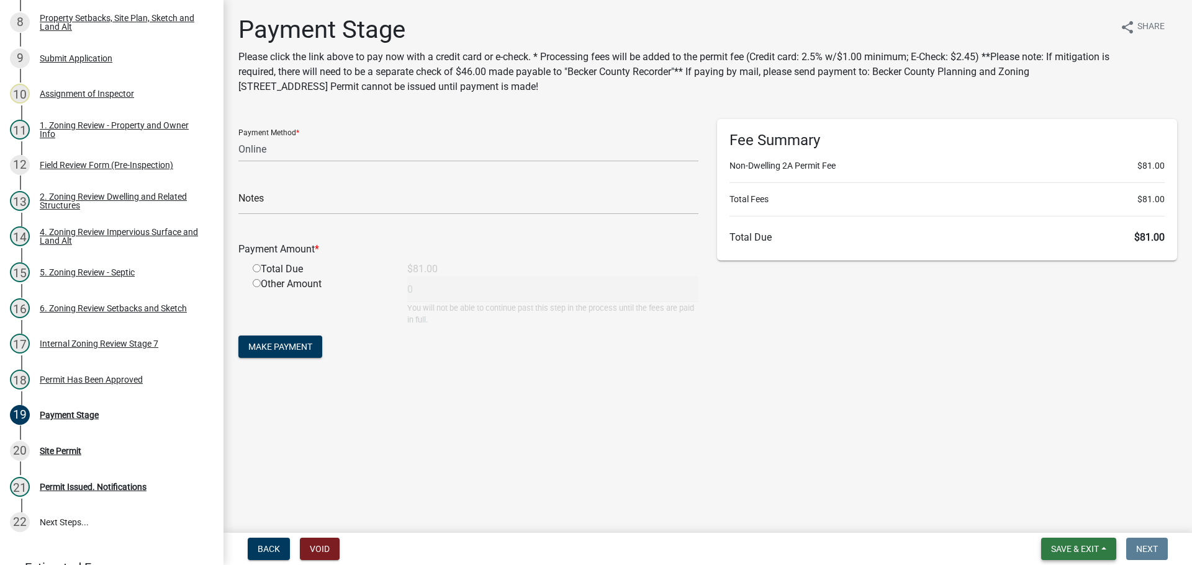
click at [1048, 542] on button "Save & Exit" at bounding box center [1078, 549] width 75 height 22
click at [1046, 515] on button "Save & Exit" at bounding box center [1066, 517] width 99 height 30
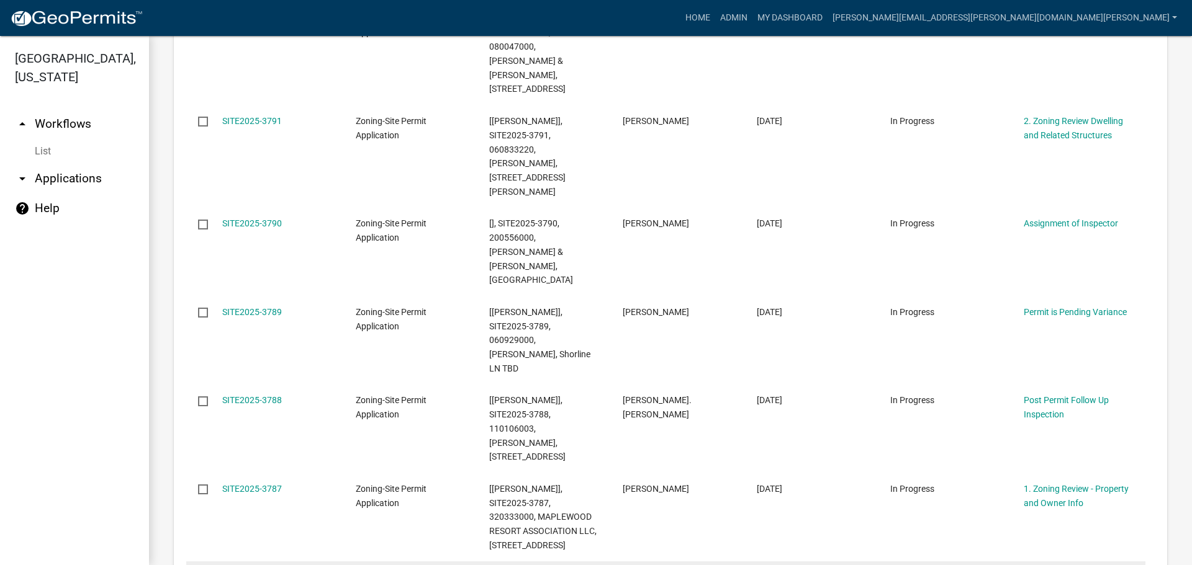
scroll to position [869, 0]
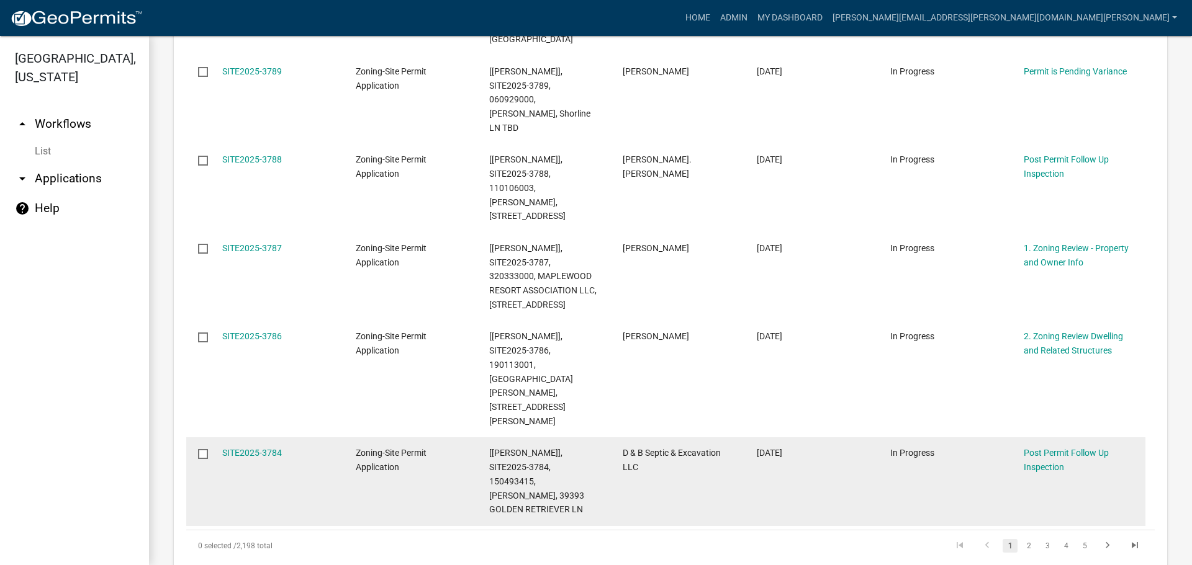
click at [1021, 539] on link "2" at bounding box center [1028, 546] width 15 height 14
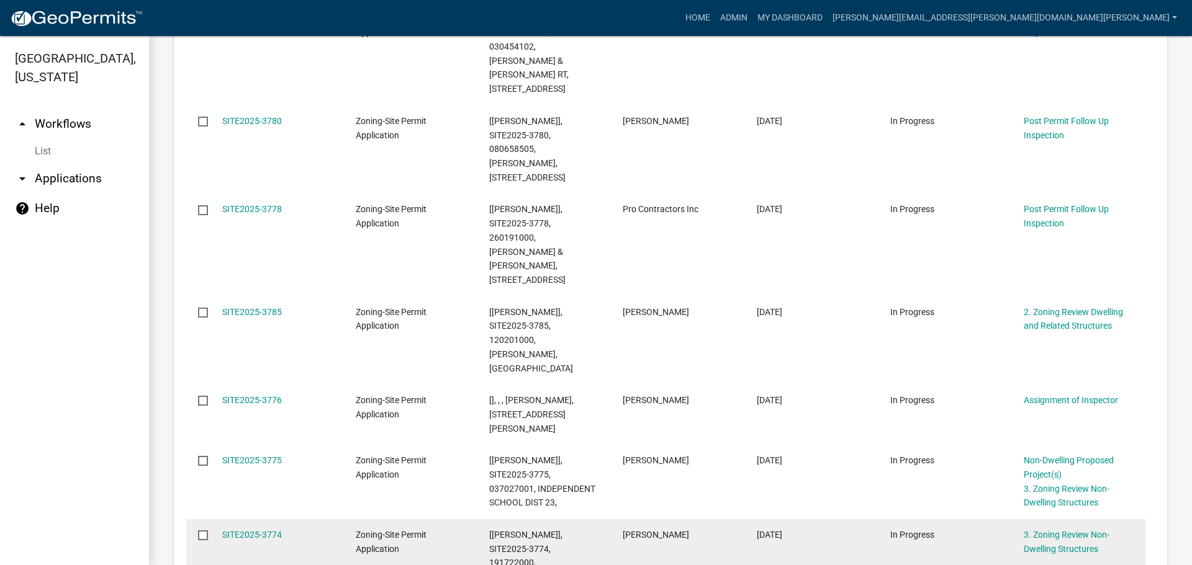
scroll to position [621, 0]
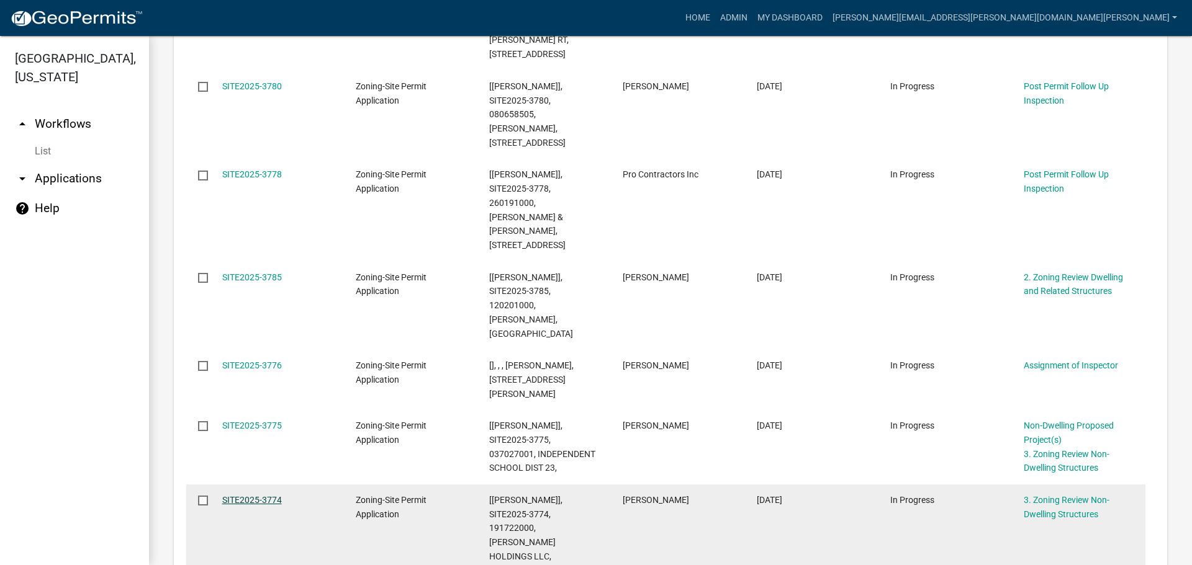
click at [242, 495] on link "SITE2025-3774" at bounding box center [252, 500] width 60 height 10
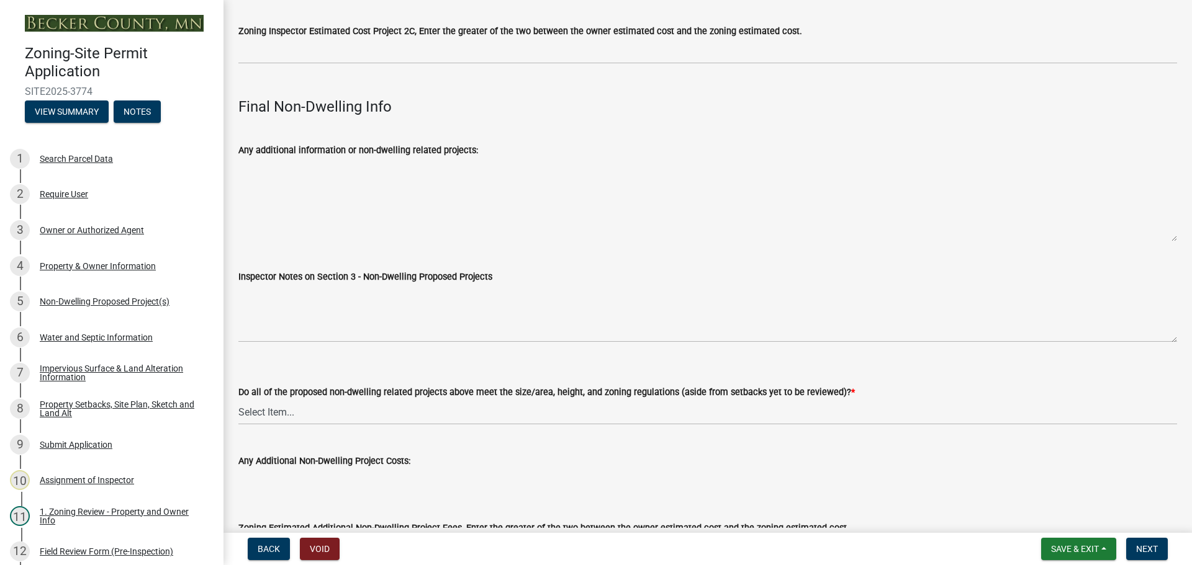
scroll to position [4034, 0]
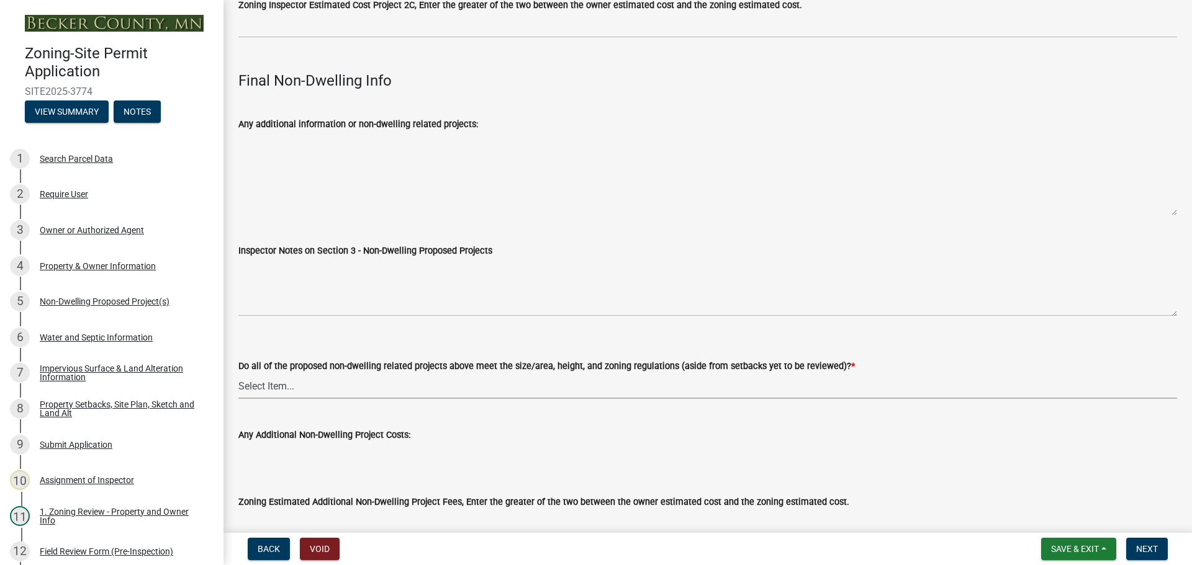
click at [268, 374] on select "Select Item... Yes No N/A" at bounding box center [707, 386] width 938 height 25
click at [238, 374] on select "Select Item... Yes No N/A" at bounding box center [707, 386] width 938 height 25
select select "70869821-7738-4560-8d2e-4f353ca78bb3"
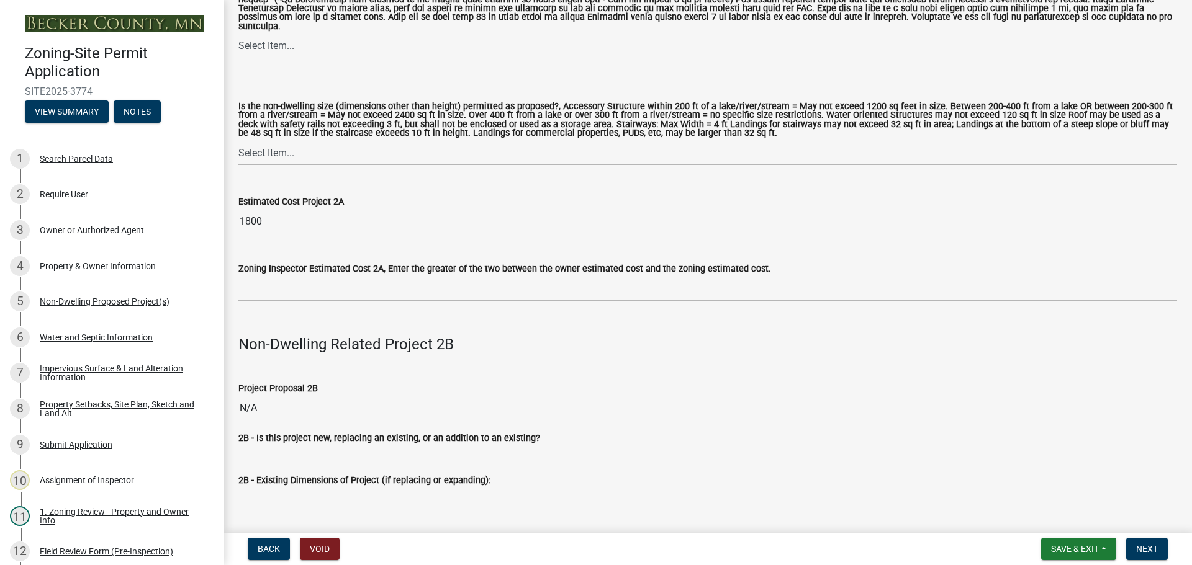
scroll to position [1179, 0]
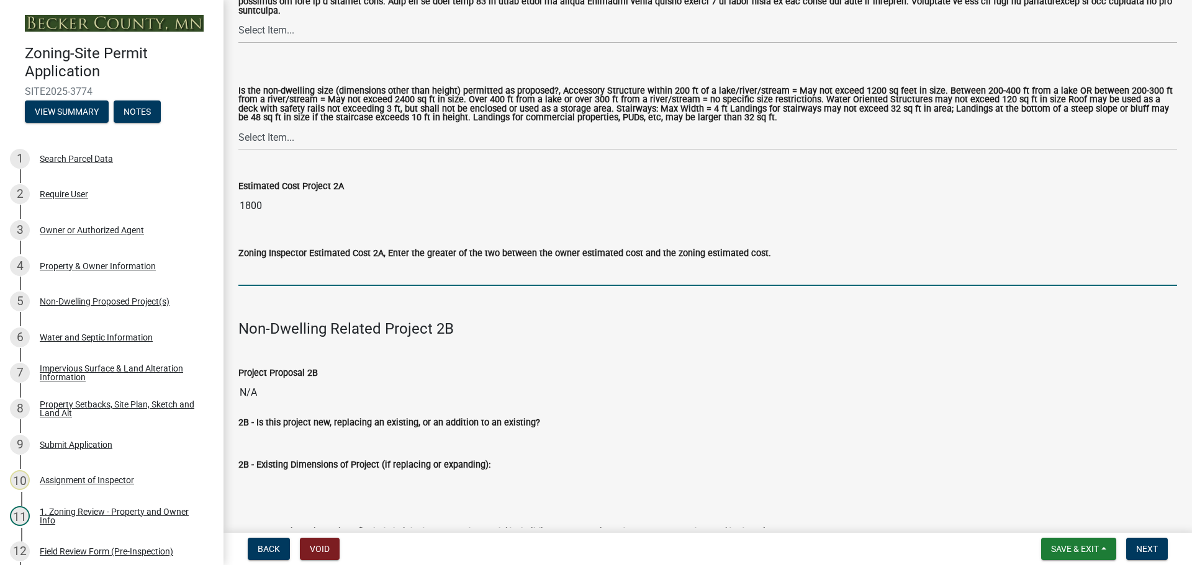
click at [269, 277] on input "text" at bounding box center [707, 273] width 938 height 25
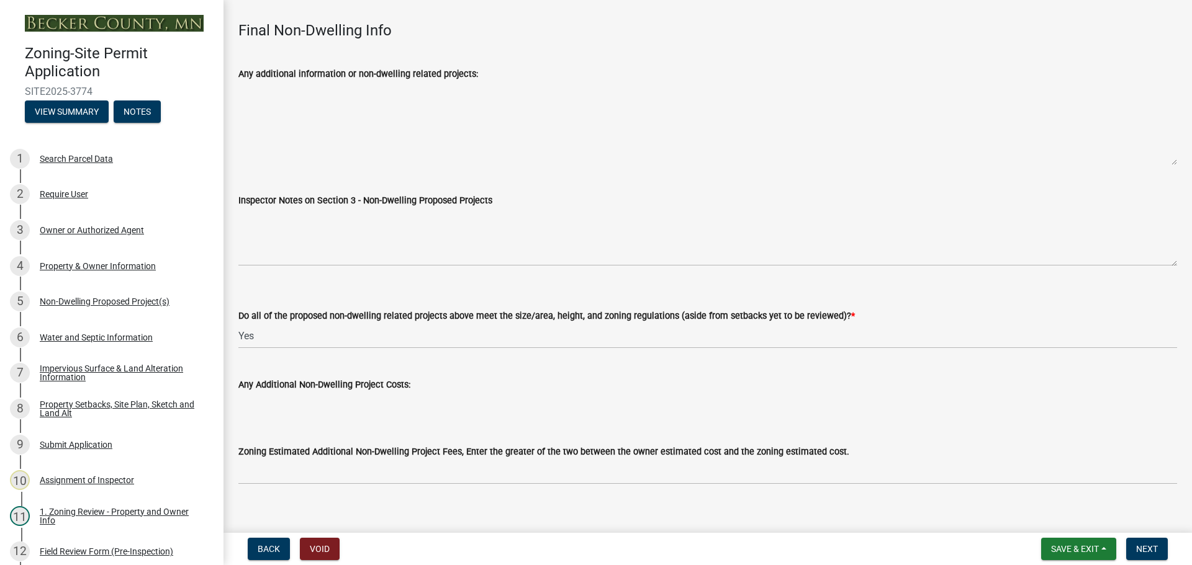
scroll to position [4085, 0]
type input "1800"
click at [1142, 542] on button "Next" at bounding box center [1147, 549] width 42 height 22
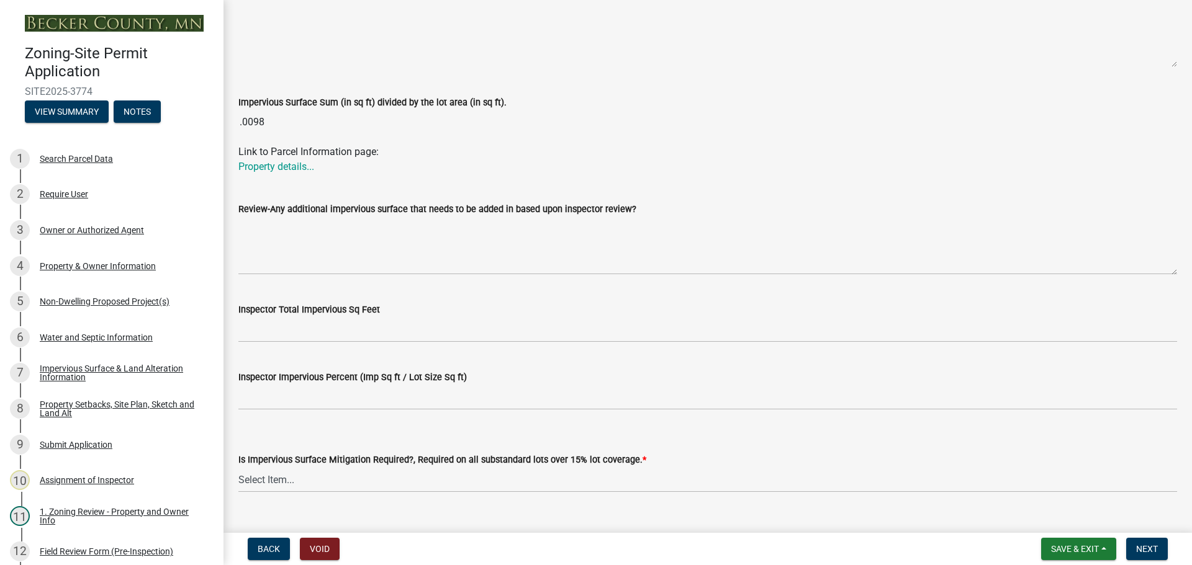
scroll to position [390, 0]
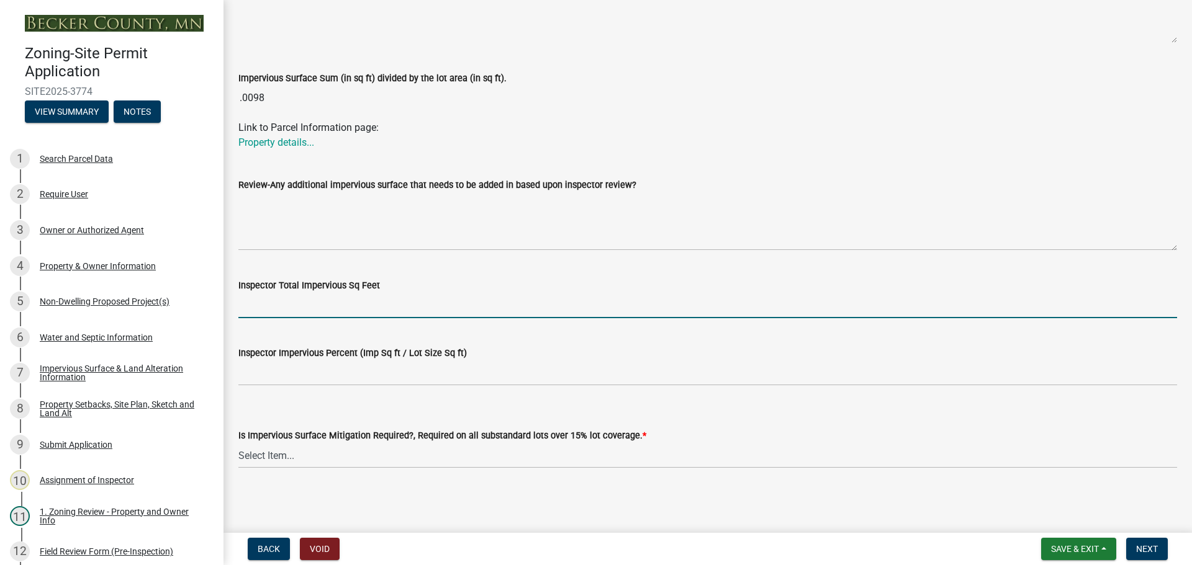
click at [281, 302] on input "Inspector Total Impervious Sq Feet" at bounding box center [707, 305] width 938 height 25
click at [321, 299] on input "Inspector Total Impervious Sq Feet" at bounding box center [707, 305] width 938 height 25
click at [627, 326] on wm-data-entity-input "Inspector Total Impervious Sq Feet" at bounding box center [707, 295] width 938 height 68
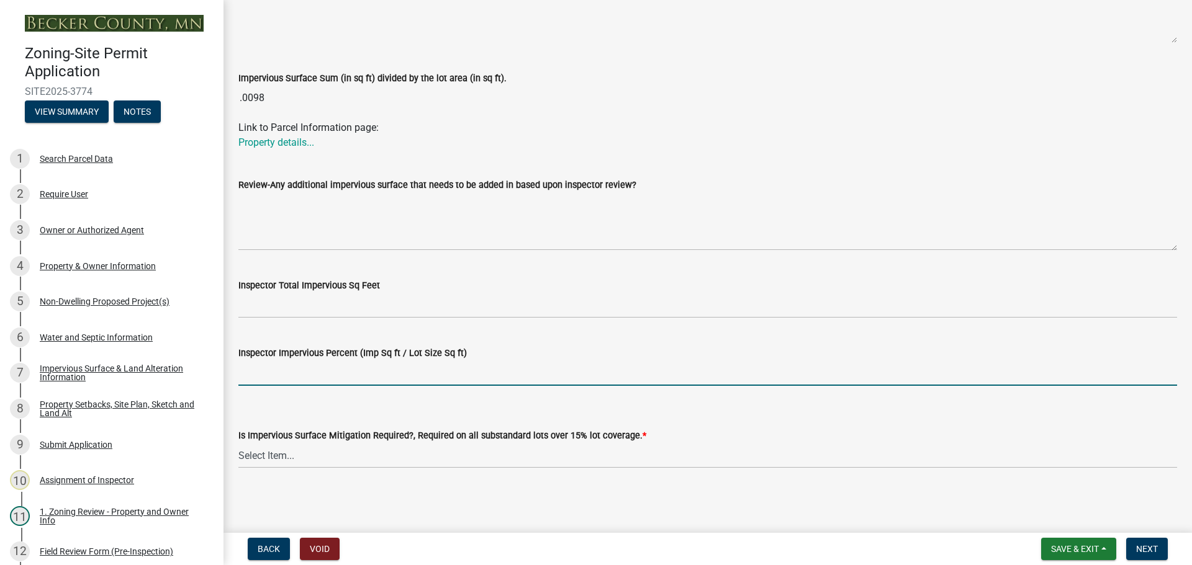
click at [308, 364] on input "Inspector Impervious Percent (Imp Sq ft / Lot Size Sq ft)" at bounding box center [707, 373] width 938 height 25
type input "under 25%"
drag, startPoint x: 282, startPoint y: 454, endPoint x: 295, endPoint y: 446, distance: 15.0
click at [282, 454] on select "Select Item... Yes- Over 15% substandard lot coverage No N/A" at bounding box center [707, 455] width 938 height 25
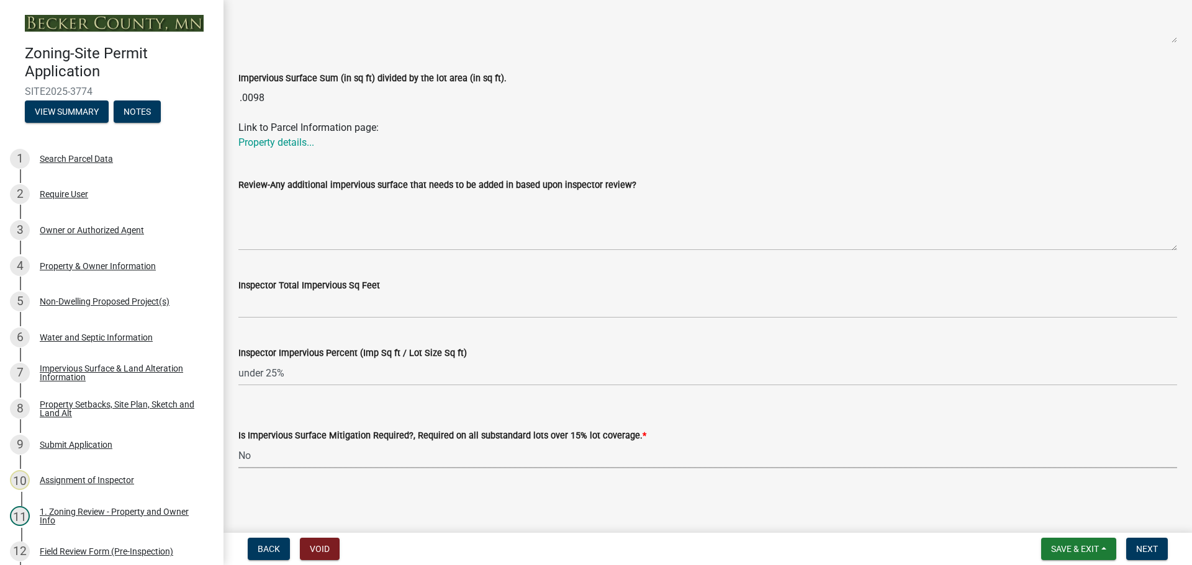
click at [238, 443] on select "Select Item... Yes- Over 15% substandard lot coverage No N/A" at bounding box center [707, 455] width 938 height 25
select select "e01e6f83-540c-4684-94c6-de0fe38ded07"
click at [1153, 549] on span "Next" at bounding box center [1147, 549] width 22 height 10
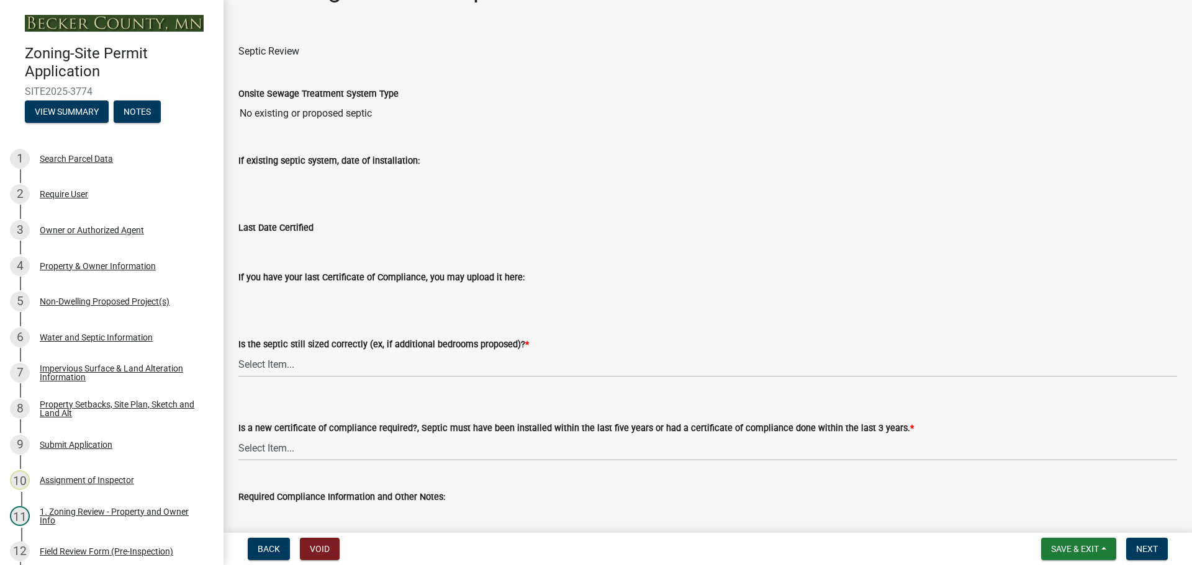
scroll to position [62, 0]
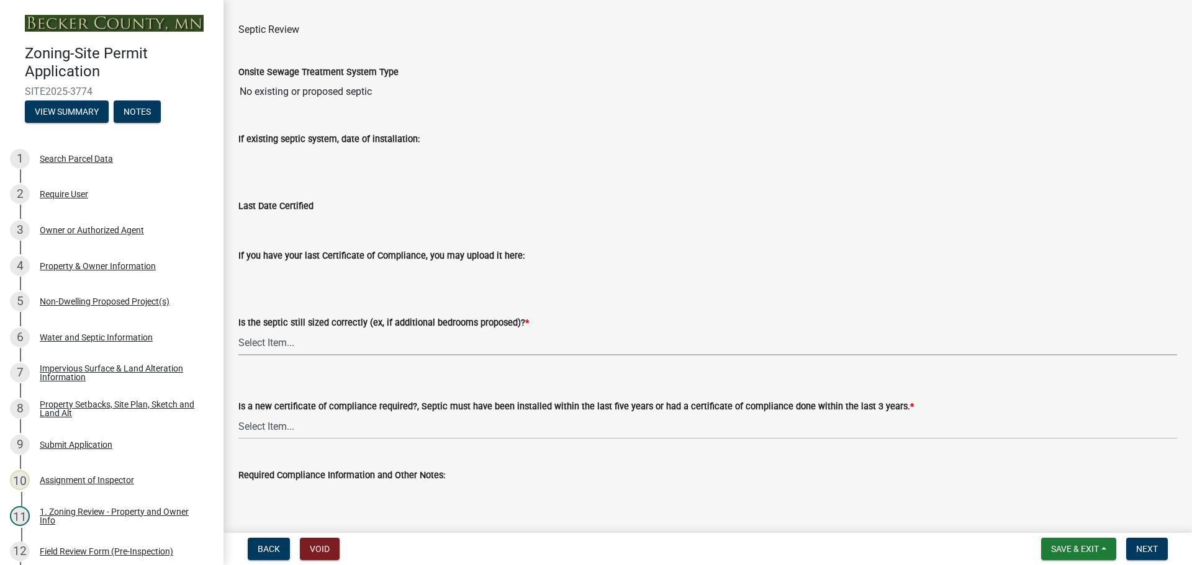
click at [282, 347] on select "Select Item... Yes No N/A" at bounding box center [707, 342] width 938 height 25
click at [238, 330] on select "Select Item... Yes No N/A" at bounding box center [707, 342] width 938 height 25
select select "88e1b38c-db99-4001-951c-6cc819154736"
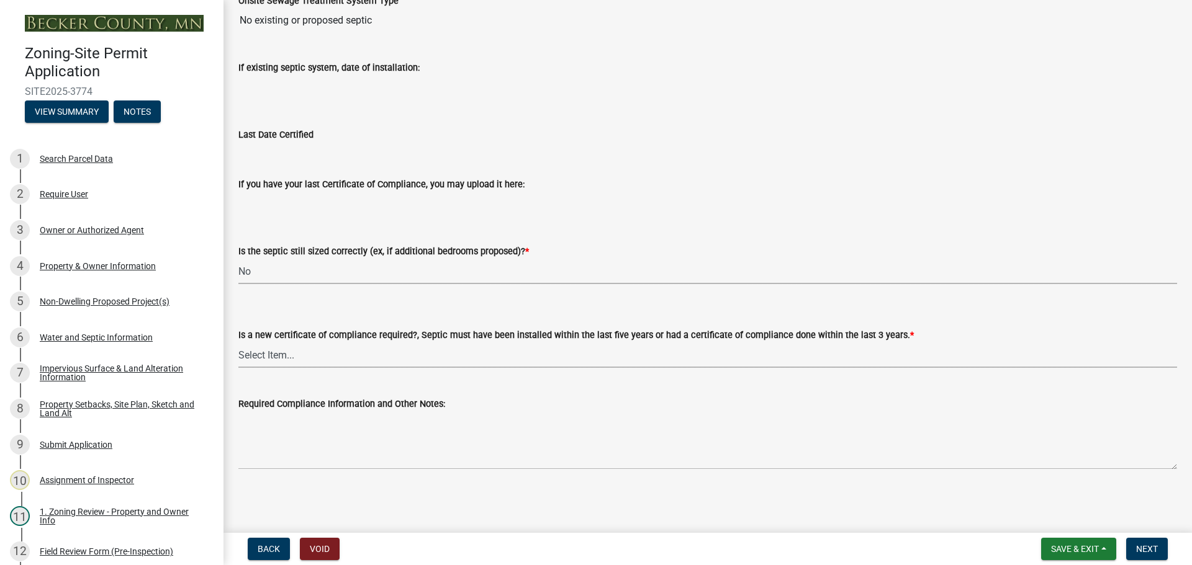
click at [278, 351] on select "Select Item... Yes No" at bounding box center [707, 355] width 938 height 25
click at [238, 343] on select "Select Item... Yes No" at bounding box center [707, 355] width 938 height 25
select select "2fd537d7-74b1-4ff9-a84c-837cf5598f43"
click at [1150, 544] on span "Next" at bounding box center [1147, 549] width 22 height 10
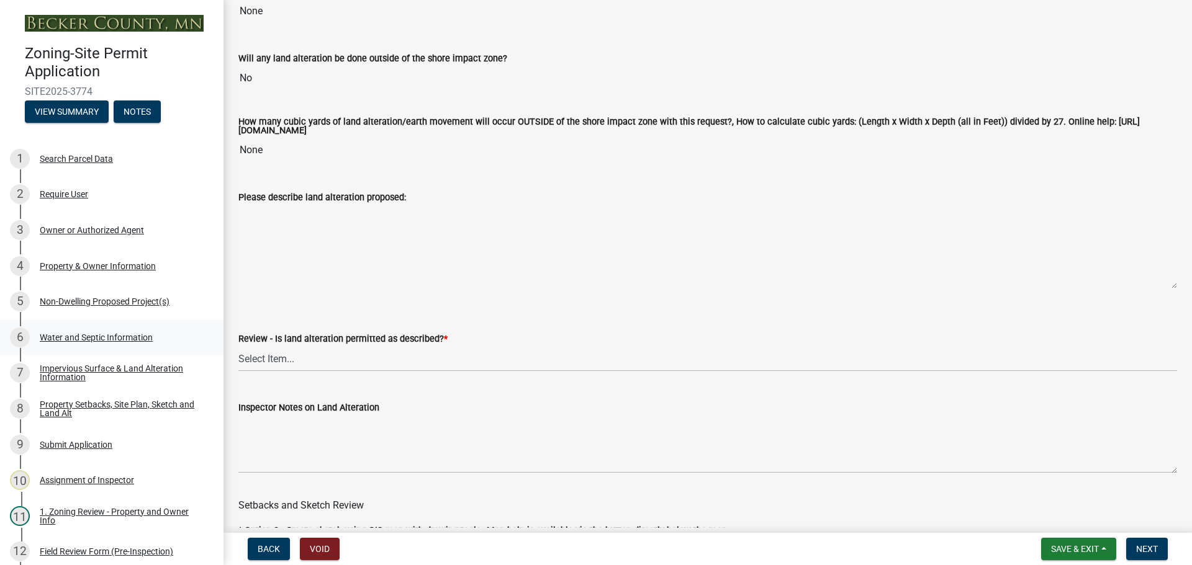
scroll to position [248, 0]
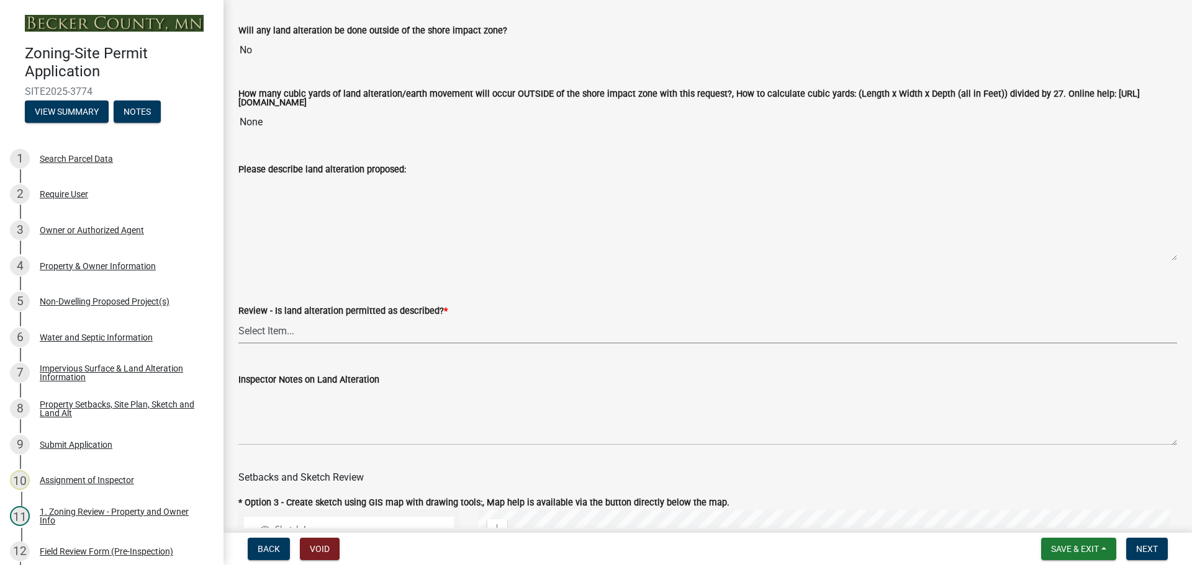
click at [246, 328] on select "Select Item... Yes No N/A" at bounding box center [707, 330] width 938 height 25
click at [238, 320] on select "Select Item... Yes No N/A" at bounding box center [707, 330] width 938 height 25
select select "b7771ec1-a2a5-49d9-bff4-cacf81b3b681"
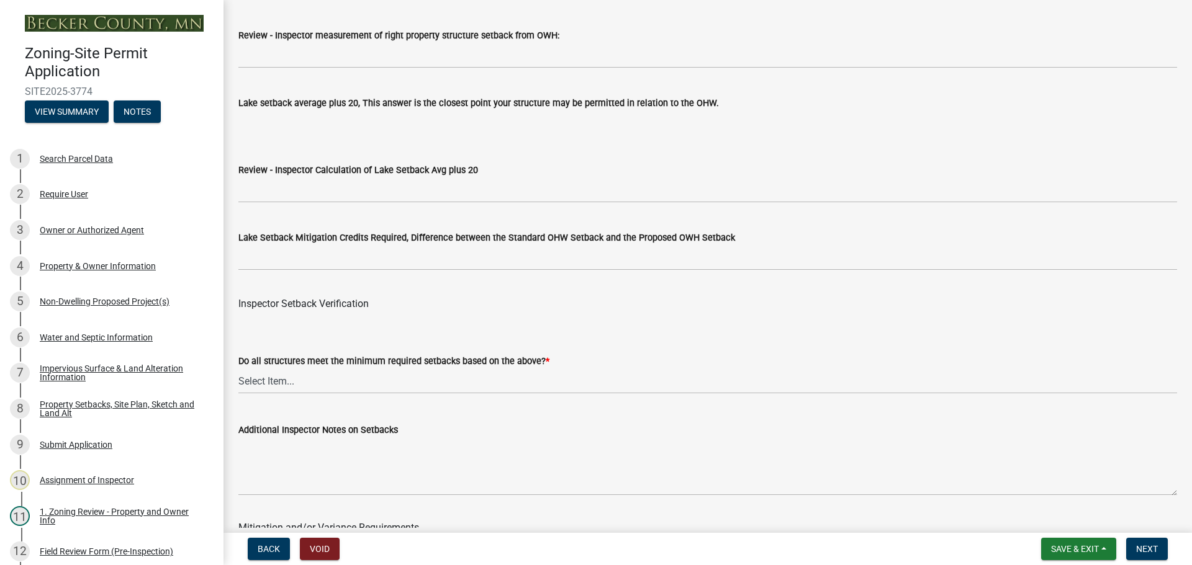
scroll to position [3786, 0]
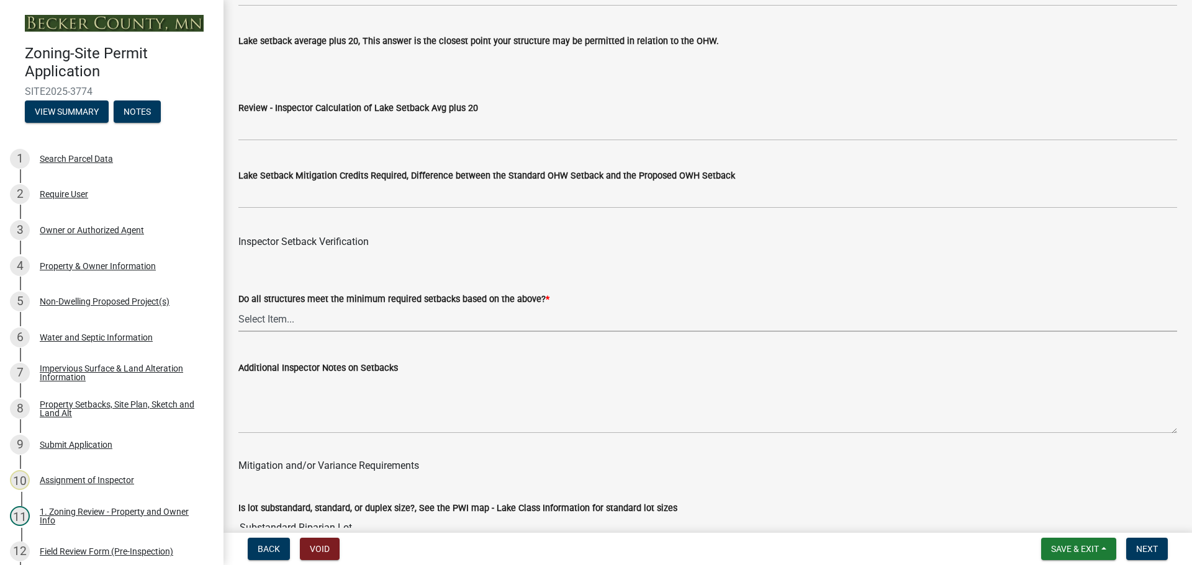
click at [263, 325] on select "Select Item... Yes No" at bounding box center [707, 319] width 938 height 25
click at [238, 309] on select "Select Item... Yes No" at bounding box center [707, 319] width 938 height 25
select select "1355ee8a-8cf1-4796-8594-a9df27e9dfb0"
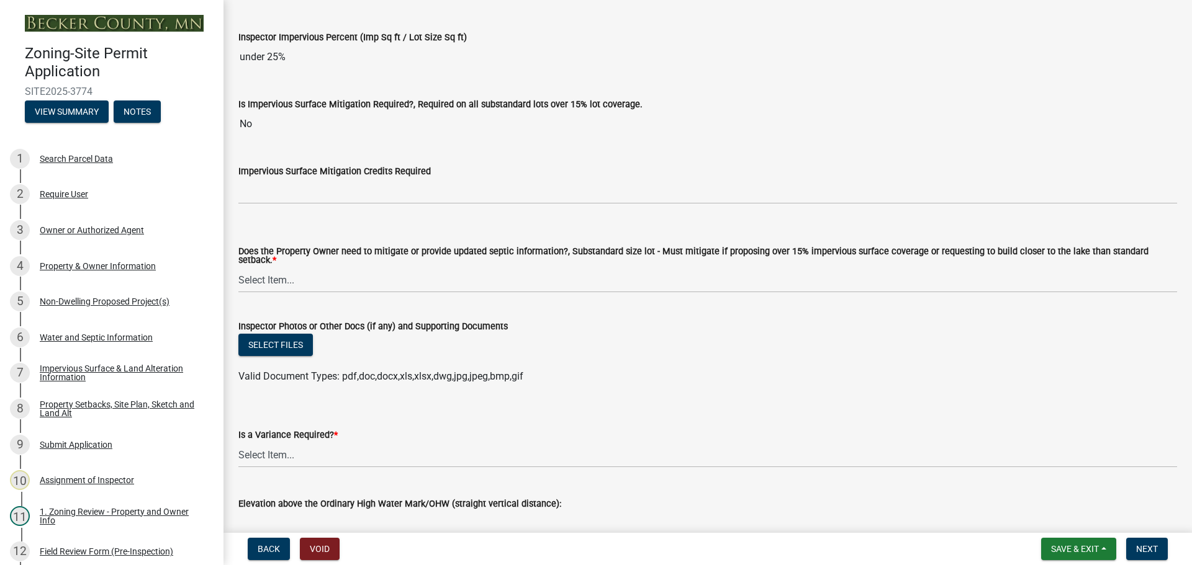
scroll to position [4469, 0]
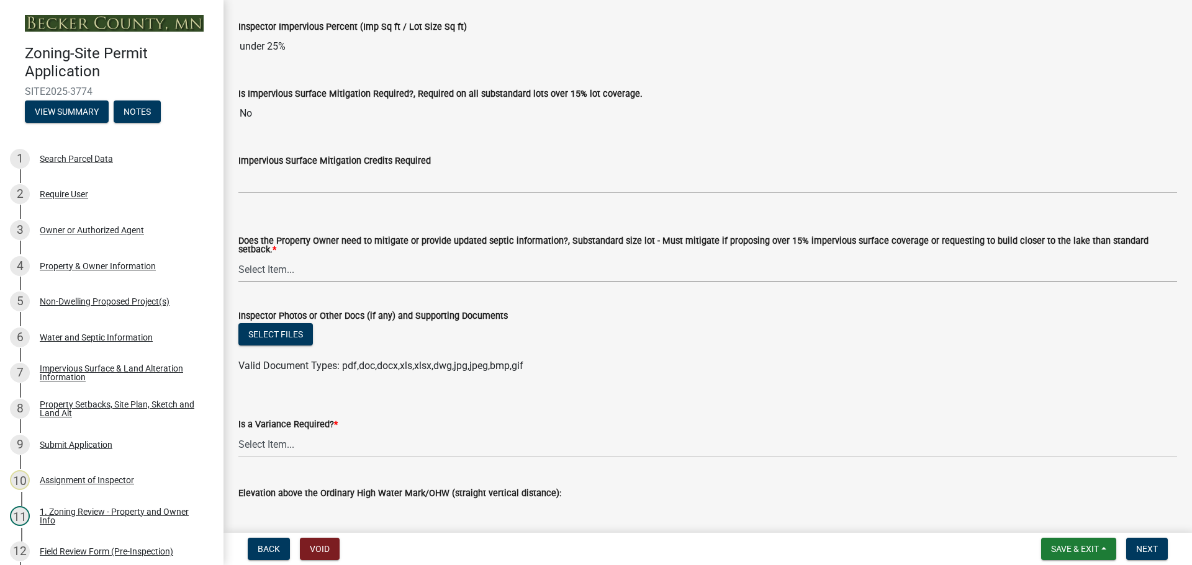
click at [258, 265] on select "Select Item... No Mitigation or additional Septic Information is required Septi…" at bounding box center [707, 269] width 938 height 25
click at [238, 257] on select "Select Item... No Mitigation or additional Septic Information is required Septi…" at bounding box center [707, 269] width 938 height 25
select select "90ee664a-1dc2-440e-be2c-90a87c157e77"
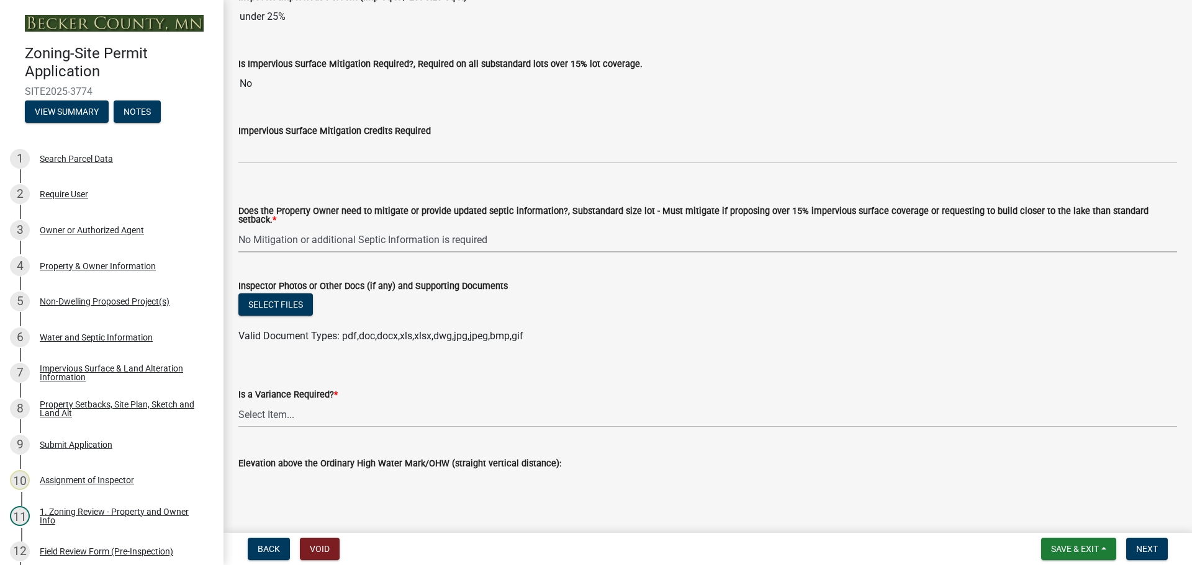
scroll to position [4522, 0]
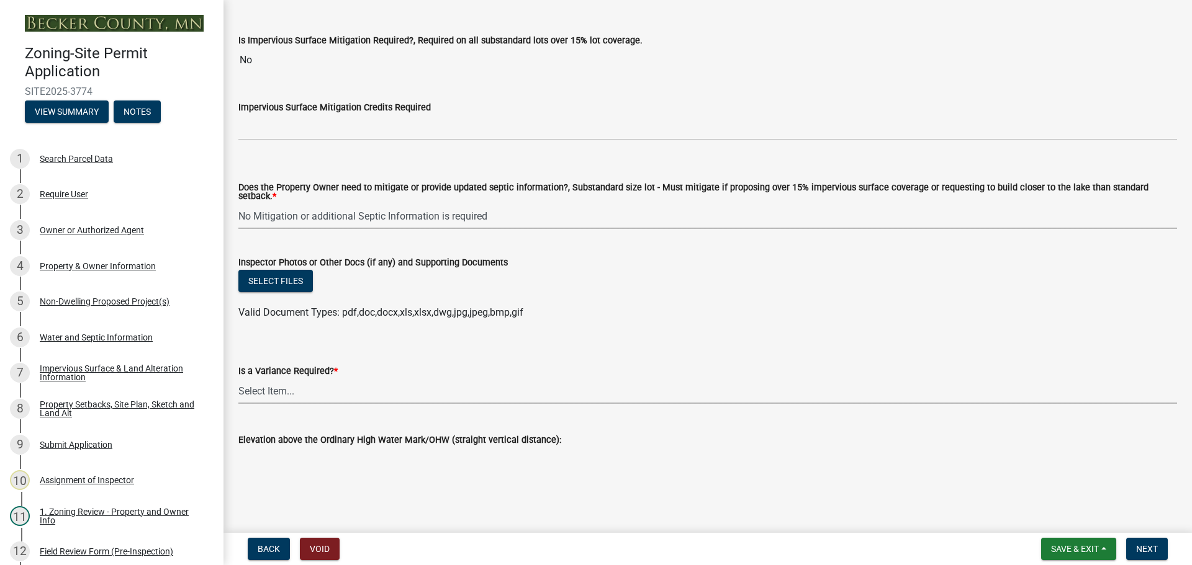
click at [244, 389] on select "Select Item... Yes No" at bounding box center [707, 391] width 938 height 25
click at [238, 379] on select "Select Item... Yes No" at bounding box center [707, 391] width 938 height 25
select select "f2187563-aefa-492e-adce-9c256a51e9d2"
click at [1145, 547] on span "Next" at bounding box center [1147, 549] width 22 height 10
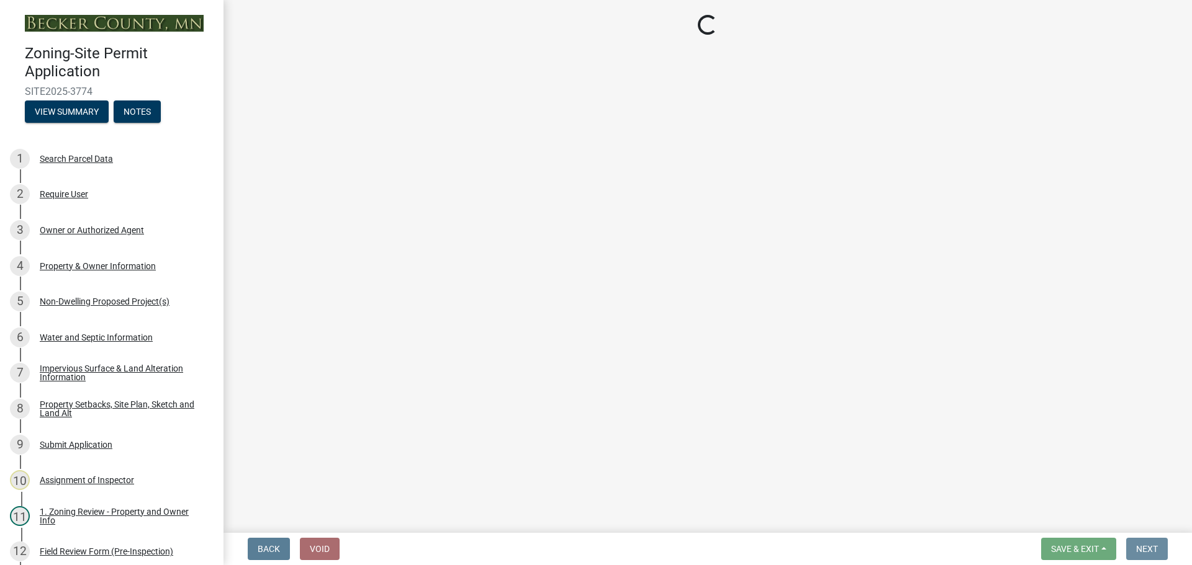
scroll to position [0, 0]
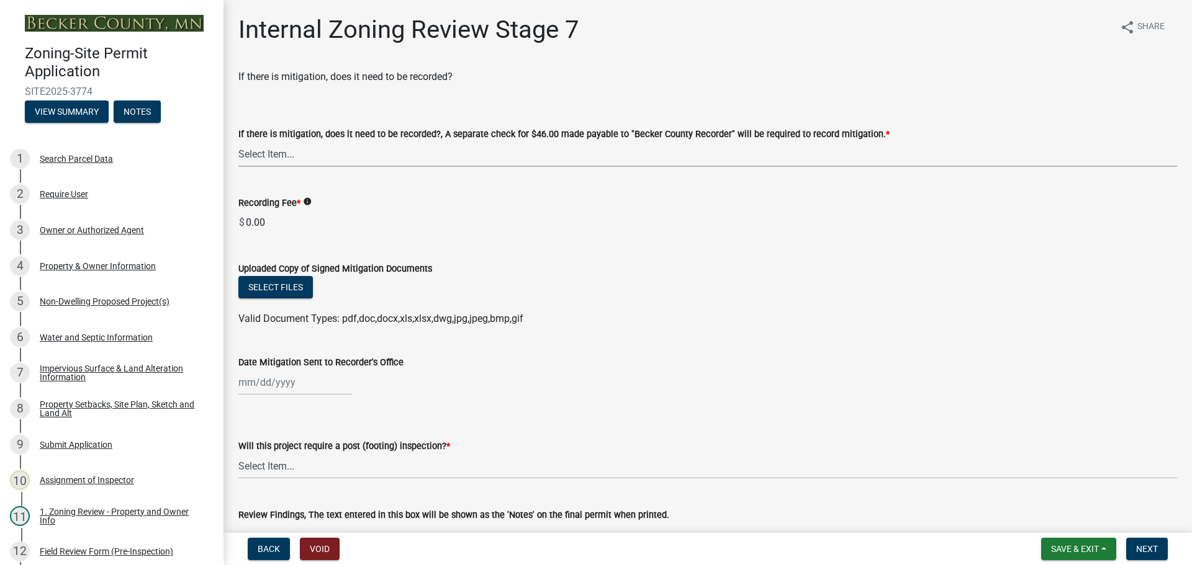
click at [264, 154] on select "Select Item... Yes No N/A" at bounding box center [707, 154] width 938 height 25
click at [238, 142] on select "Select Item... Yes No N/A" at bounding box center [707, 154] width 938 height 25
select select "a3547d78-d162-4c03-a5e6-44db720e788b"
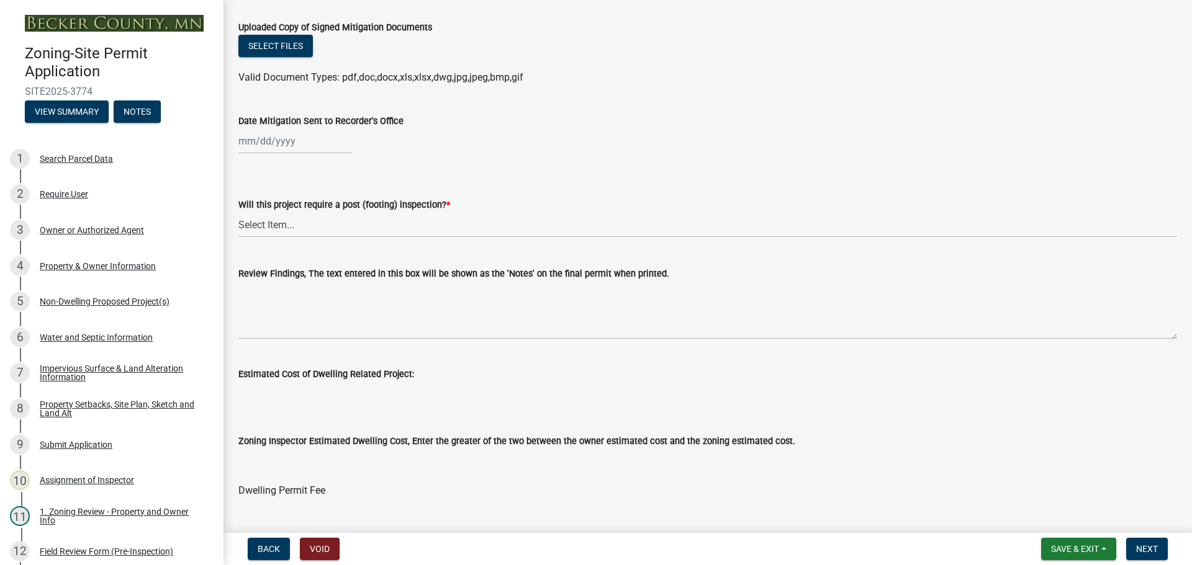
scroll to position [248, 0]
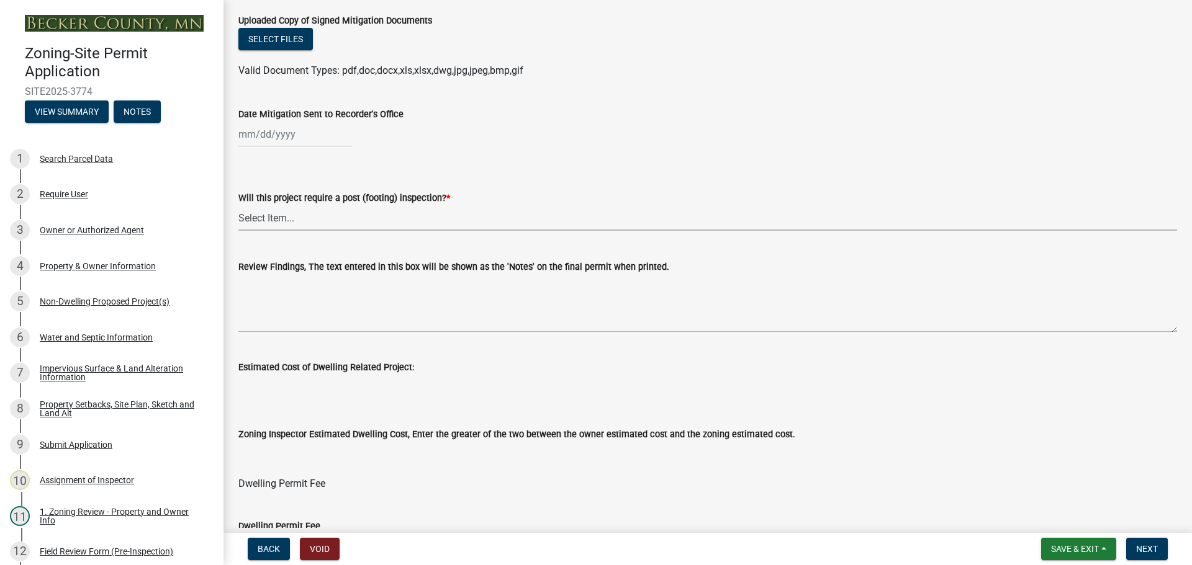
click at [270, 215] on select "Select Item... No Yes" at bounding box center [707, 217] width 938 height 25
click at [238, 205] on select "Select Item... No Yes" at bounding box center [707, 217] width 938 height 25
select select "70fe76f0-d291-438e-ac1a-5869b7b7f697"
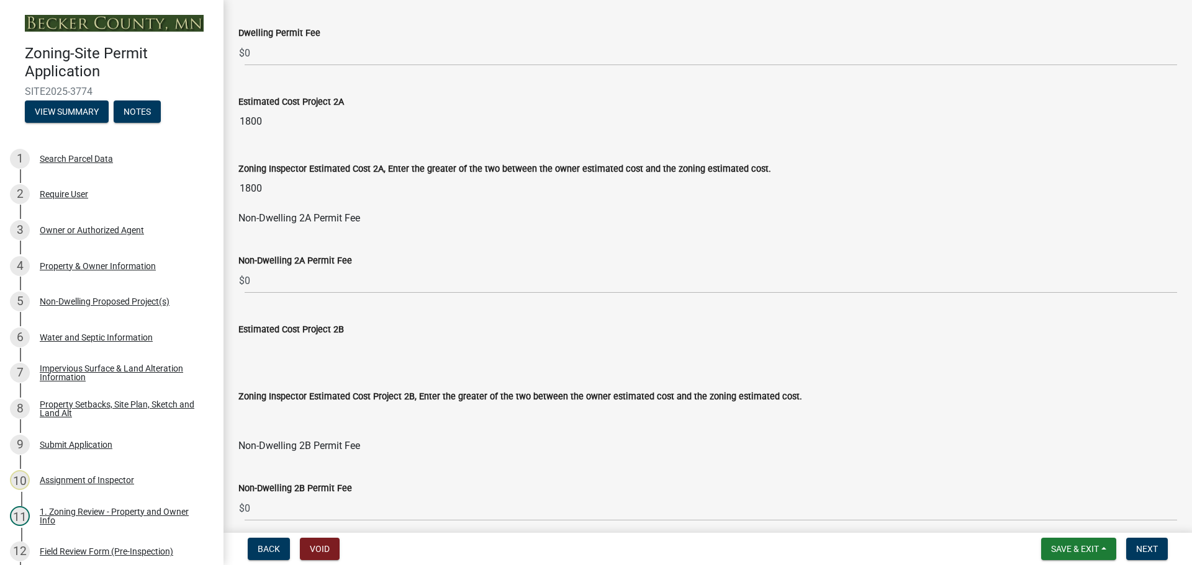
scroll to position [745, 0]
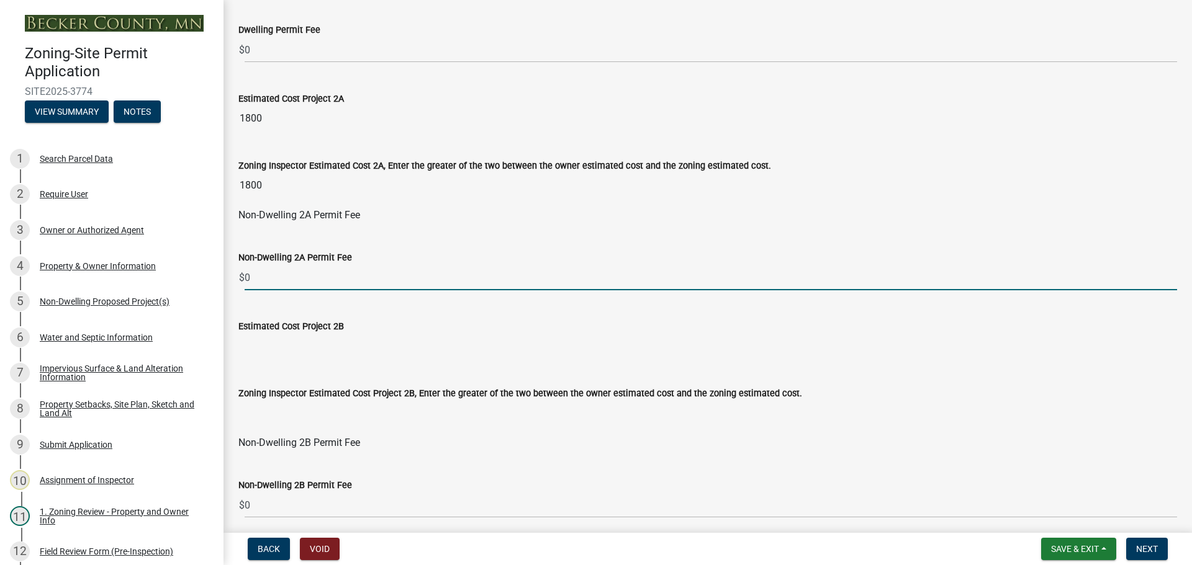
drag, startPoint x: 281, startPoint y: 280, endPoint x: 229, endPoint y: 272, distance: 52.0
click at [229, 272] on div "Non-Dwelling 2A Permit Fee $ 0" at bounding box center [707, 262] width 957 height 58
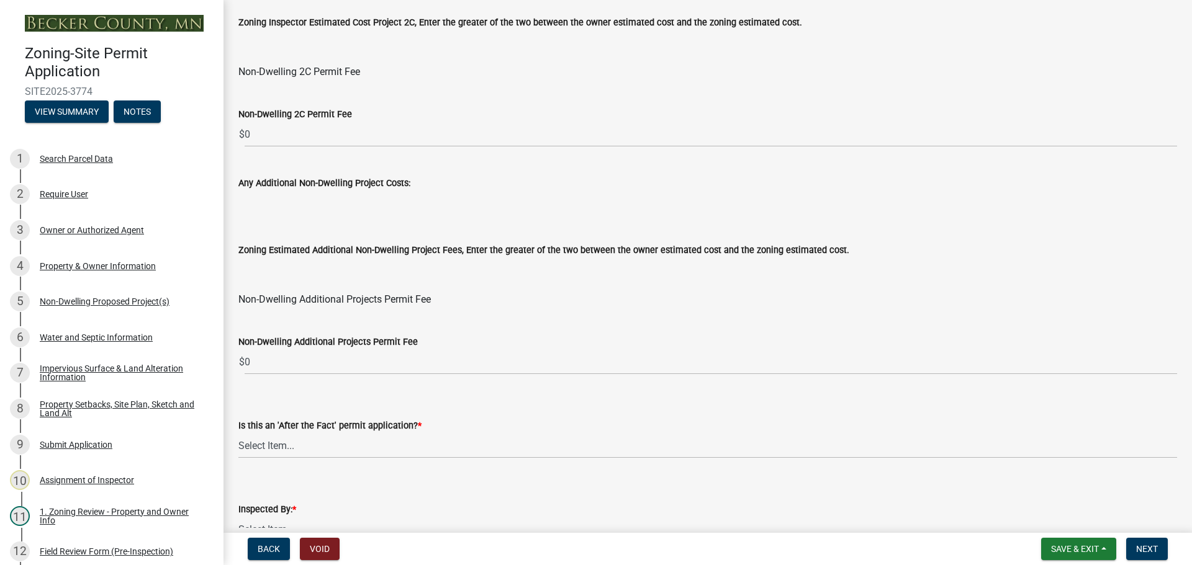
scroll to position [1427, 0]
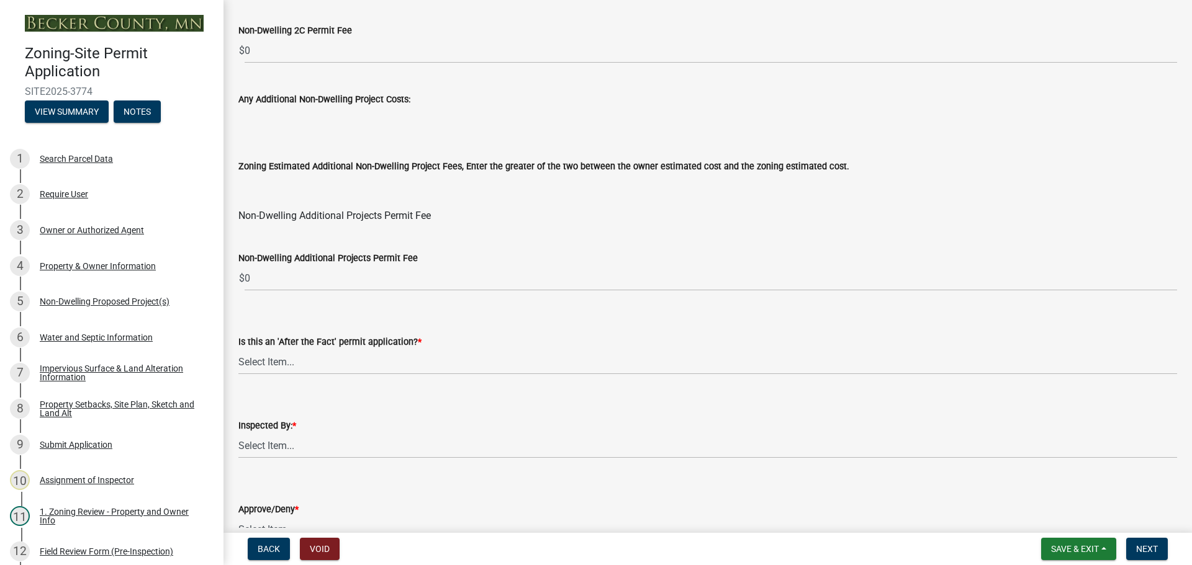
type input "50"
click at [274, 360] on select "Select Item... No Yes" at bounding box center [707, 361] width 938 height 25
click at [238, 349] on select "Select Item... No Yes" at bounding box center [707, 361] width 938 height 25
select select "bbe3a6c5-1893-4527-8578-ada07a3b8ea5"
click at [285, 445] on select "Select Item... Jeff Rusness Kyle Vareberg Nicole Bradbury Susan Rockwell Tyler …" at bounding box center [707, 445] width 938 height 25
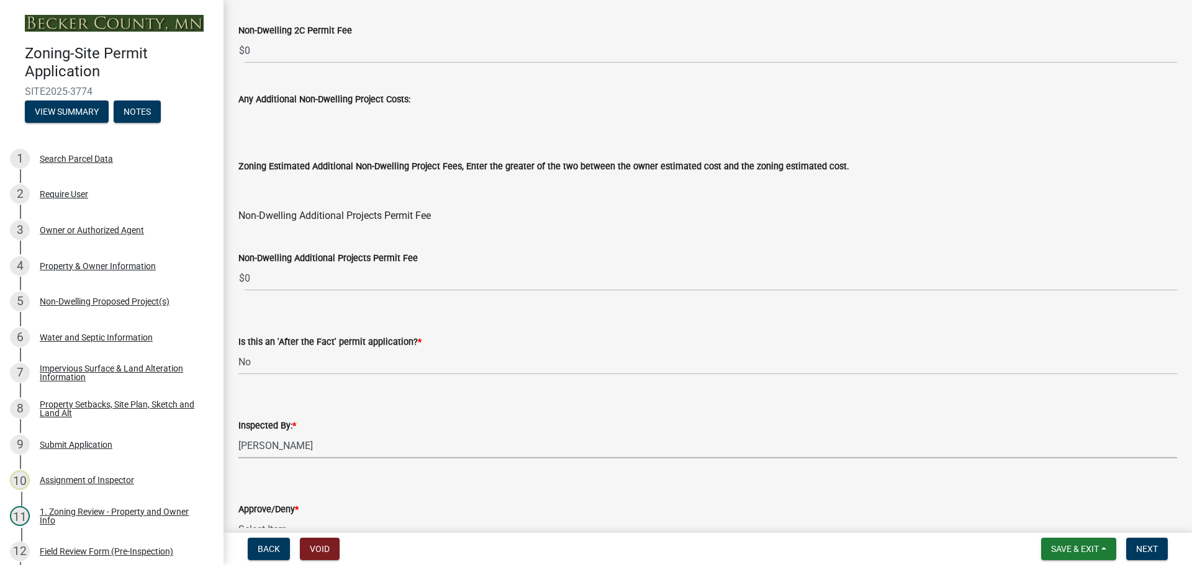
click at [238, 433] on select "Select Item... Jeff Rusness Kyle Vareberg Nicole Bradbury Susan Rockwell Tyler …" at bounding box center [707, 445] width 938 height 25
select select "ebd8400e-d8d5-49f8-911f-e671eb76408a"
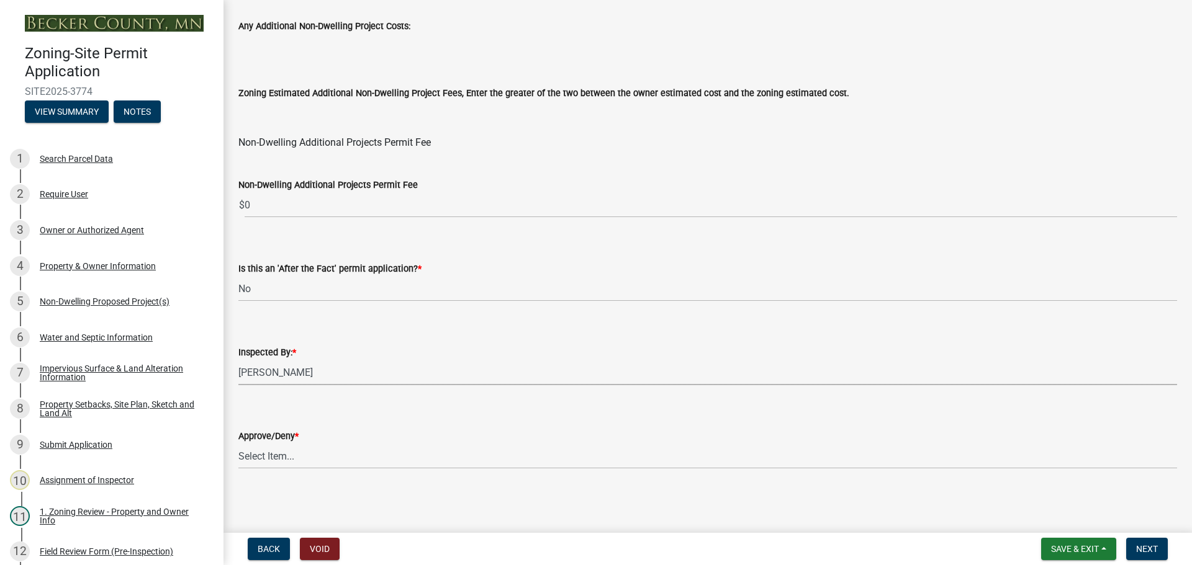
scroll to position [1501, 0]
click at [278, 449] on select "Select Item... Approve Deny" at bounding box center [707, 455] width 938 height 25
click at [238, 443] on select "Select Item... Approve Deny" at bounding box center [707, 455] width 938 height 25
select select "97c9e5a4-d35f-4903-ad68-b764687ac9e9"
click at [1148, 547] on span "Next" at bounding box center [1147, 549] width 22 height 10
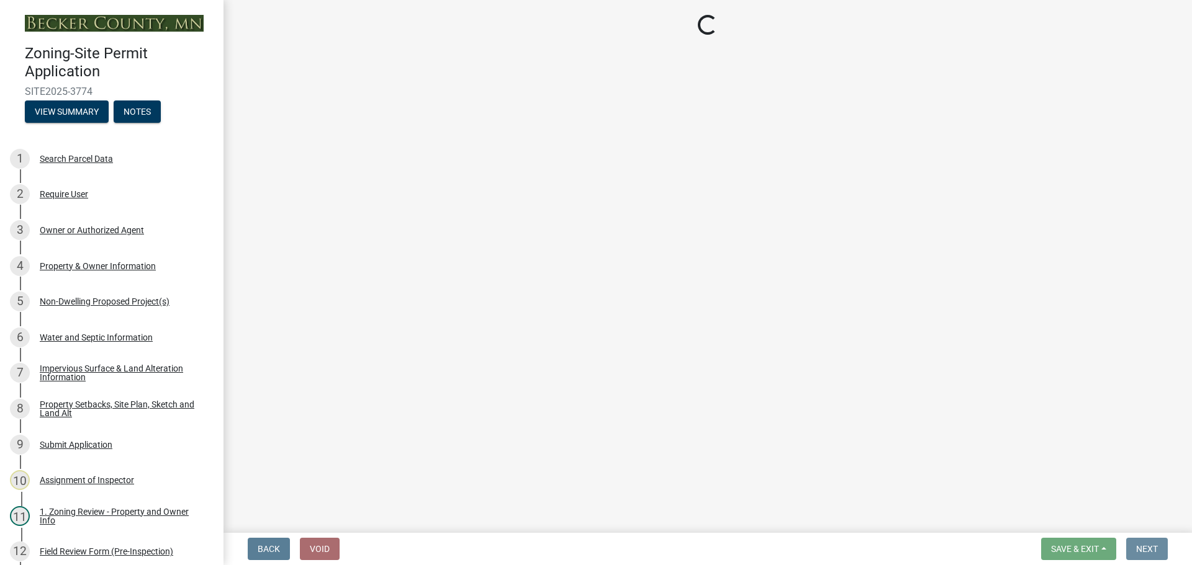
scroll to position [0, 0]
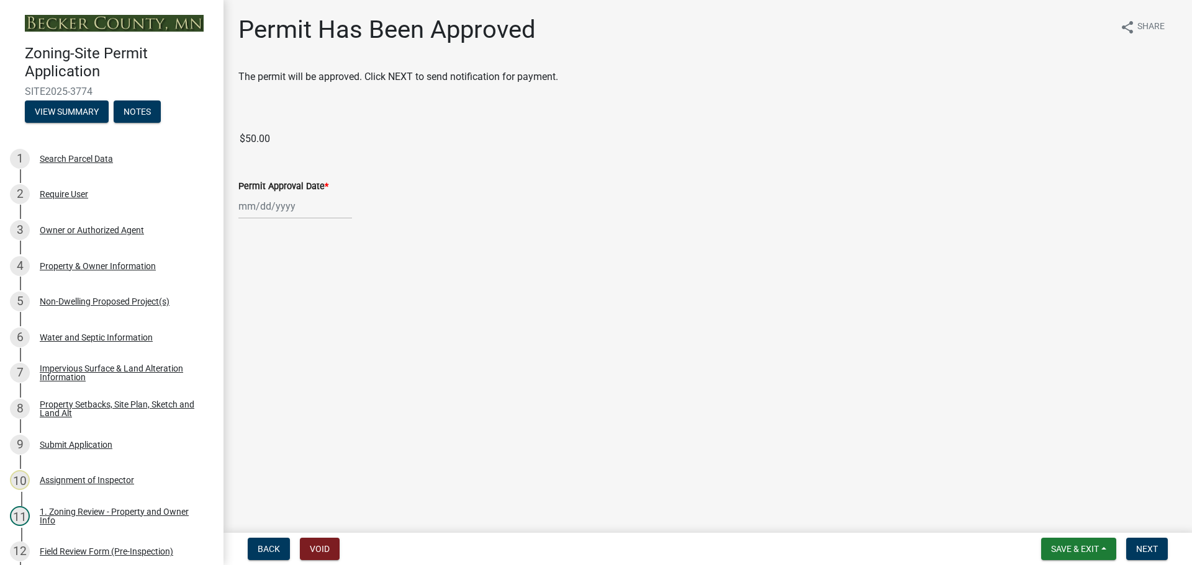
click at [280, 204] on div at bounding box center [295, 206] width 114 height 25
select select "8"
select select "2025"
click at [269, 311] on div "12" at bounding box center [271, 312] width 20 height 20
type input "[DATE]"
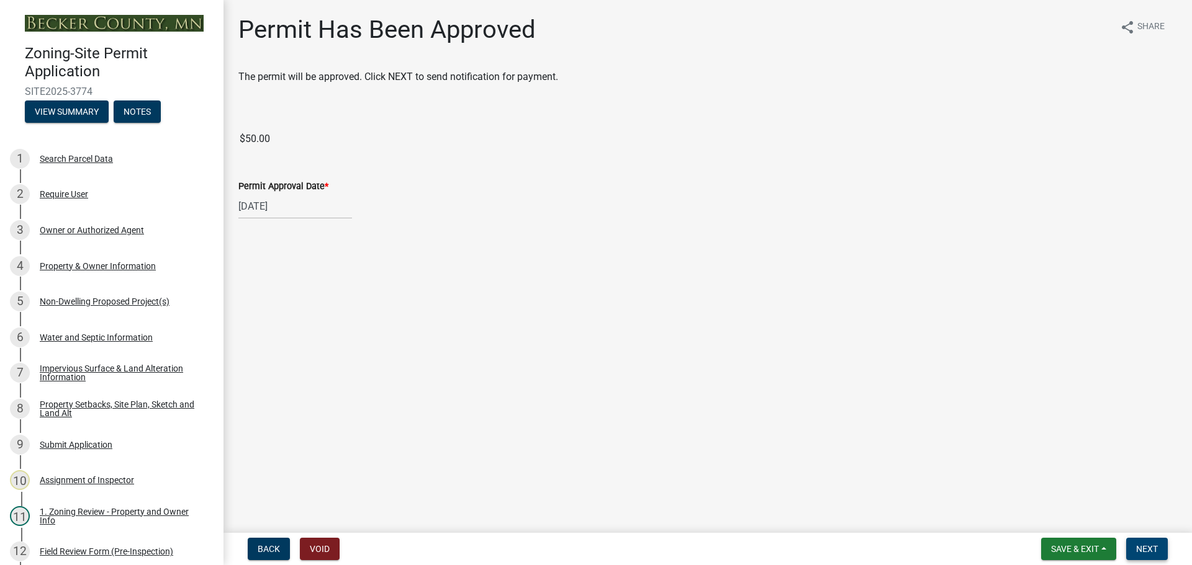
click at [1145, 547] on span "Next" at bounding box center [1147, 549] width 22 height 10
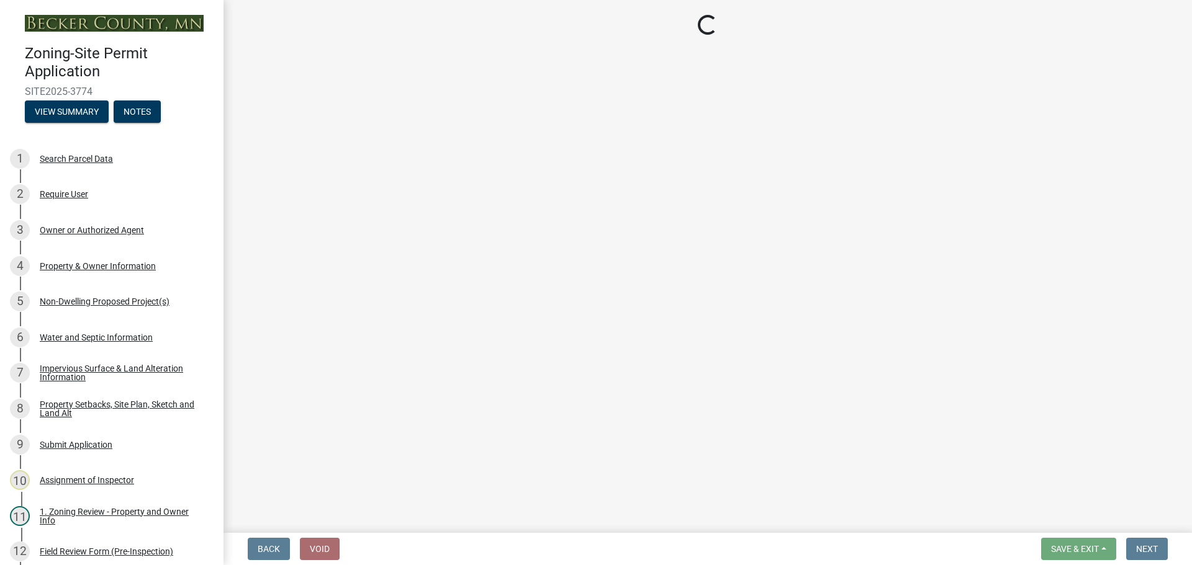
select select "3: 3"
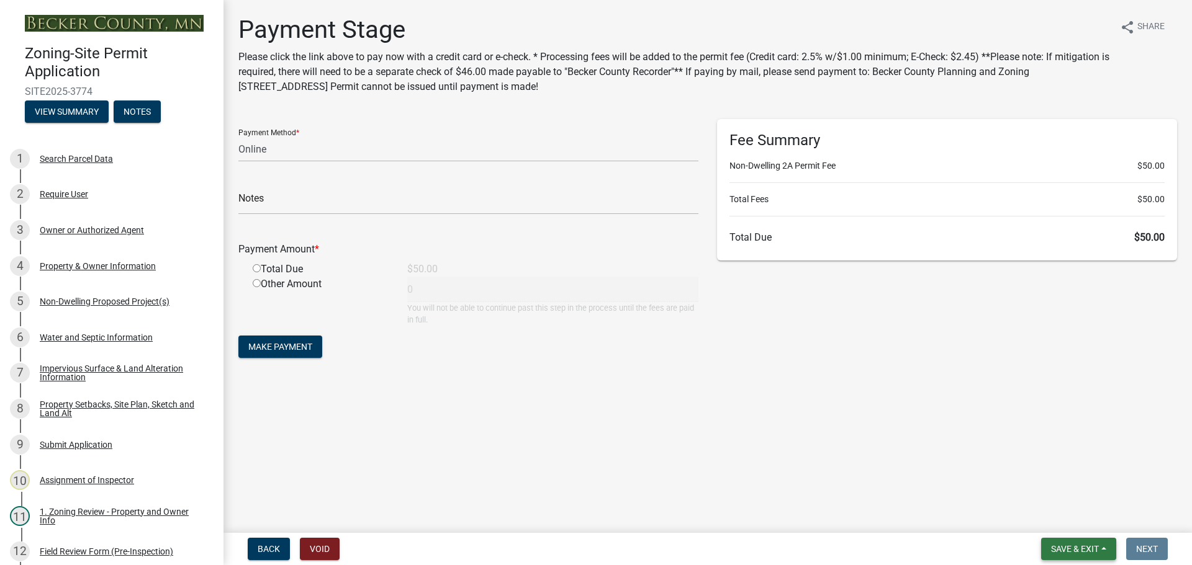
click at [1056, 547] on span "Save & Exit" at bounding box center [1075, 549] width 48 height 10
click at [1049, 512] on button "Save & Exit" at bounding box center [1066, 517] width 99 height 30
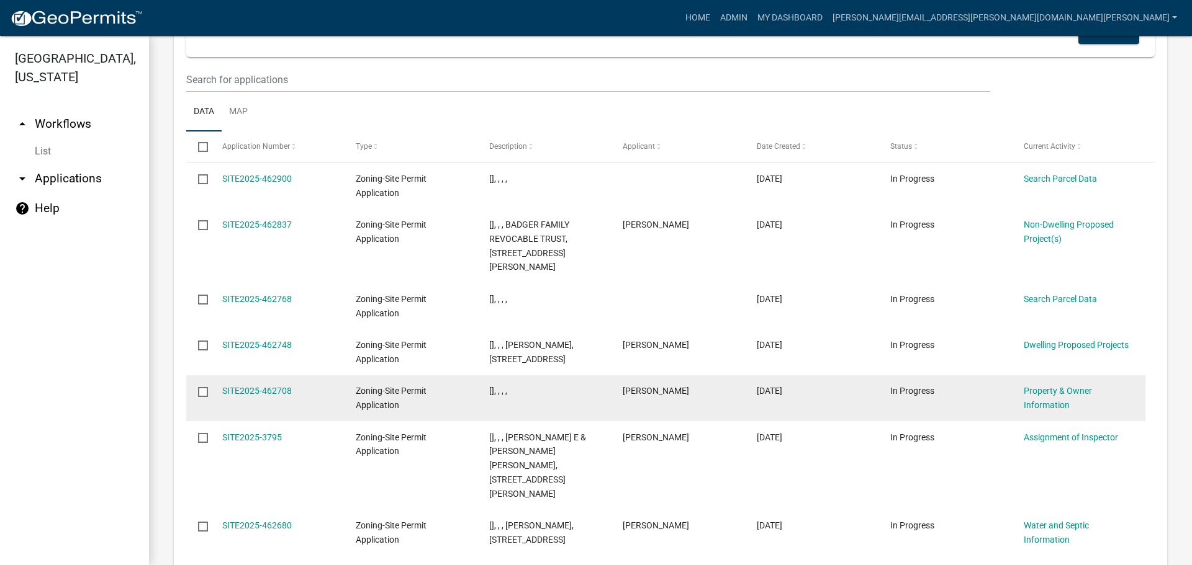
scroll to position [1564, 0]
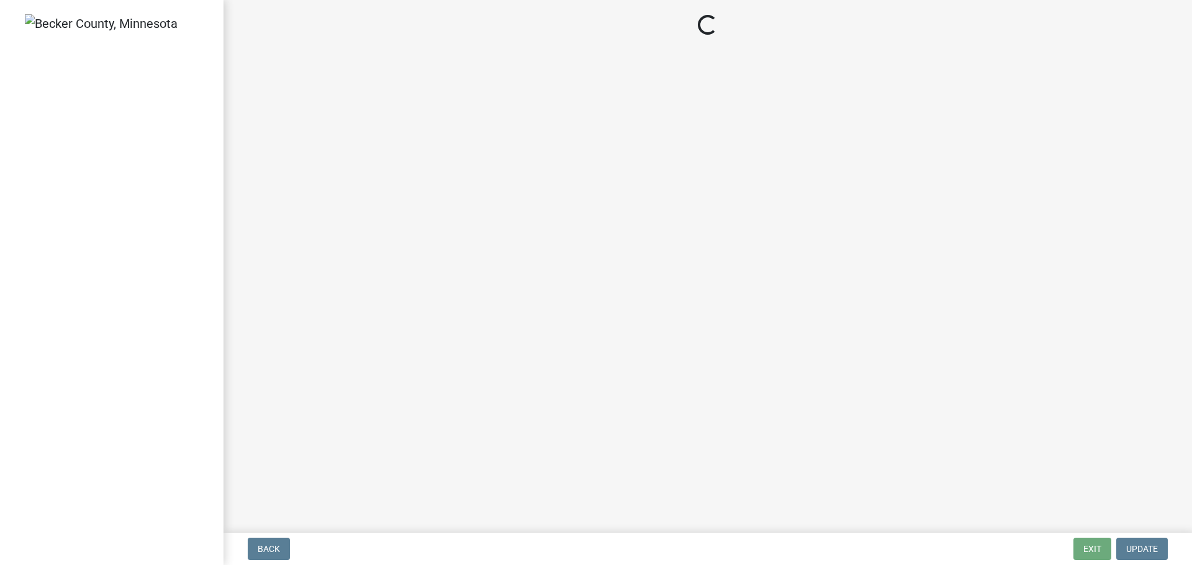
select select "3: 3"
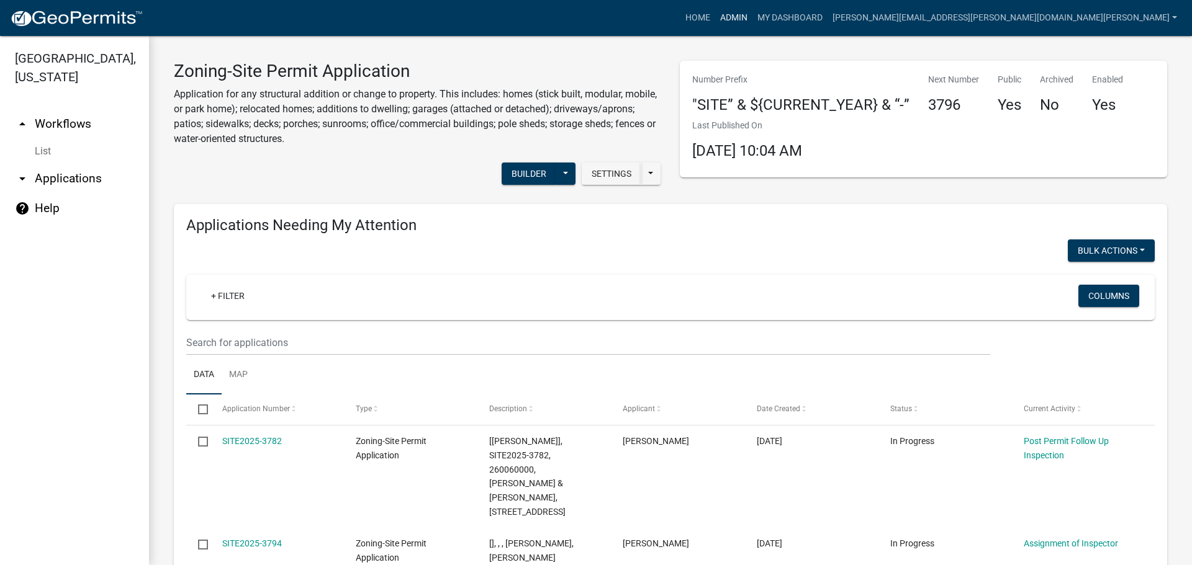
click at [752, 12] on link "Admin" at bounding box center [733, 18] width 37 height 24
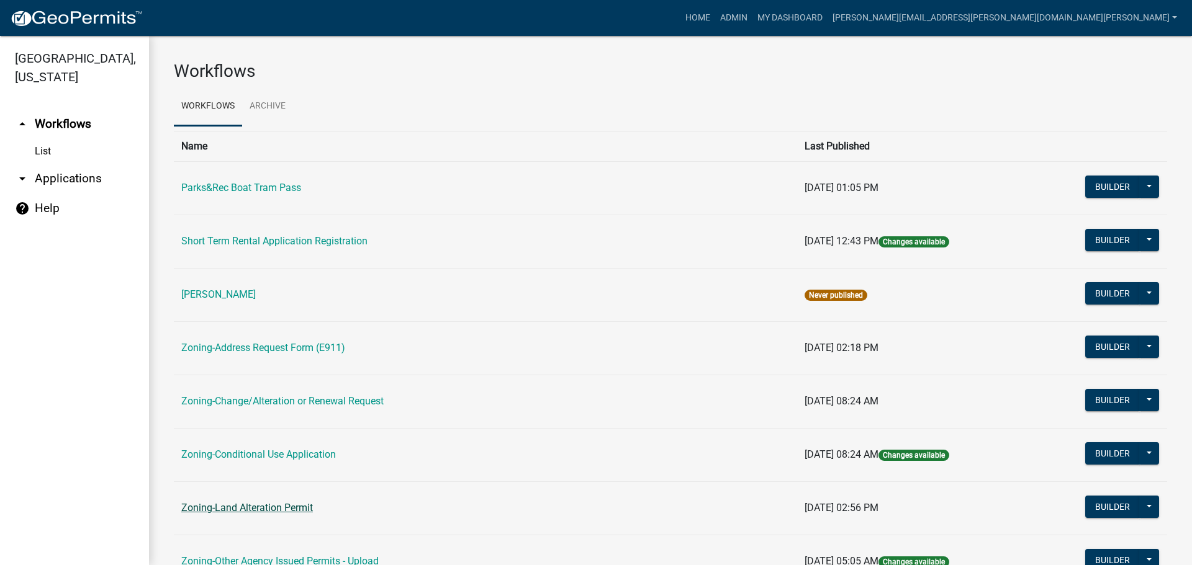
click at [261, 509] on link "Zoning-Land Alteration Permit" at bounding box center [247, 508] width 132 height 12
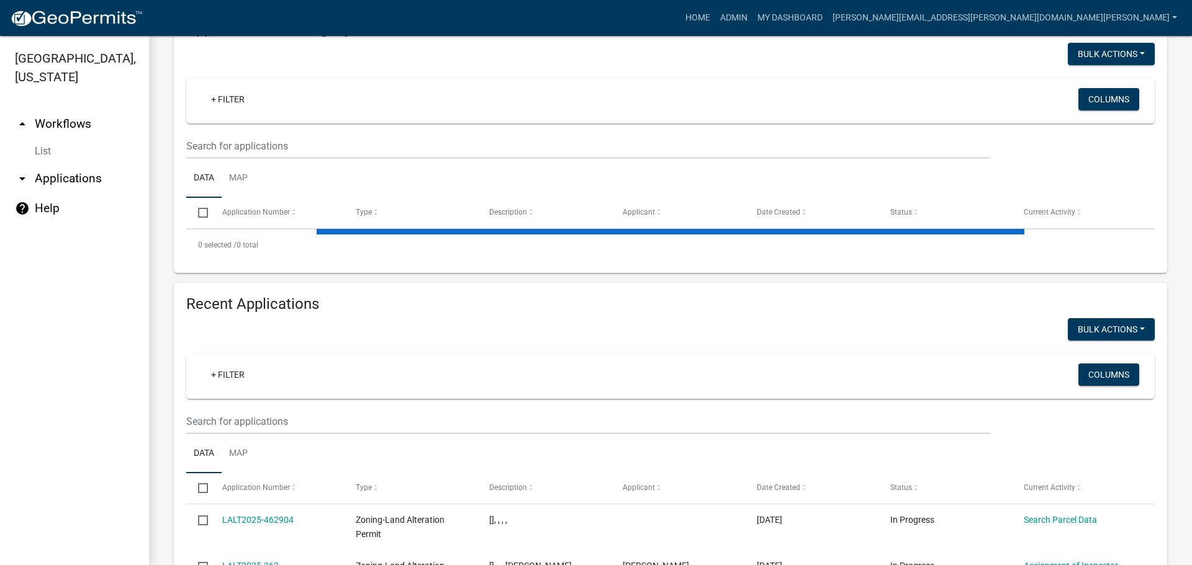
scroll to position [310, 0]
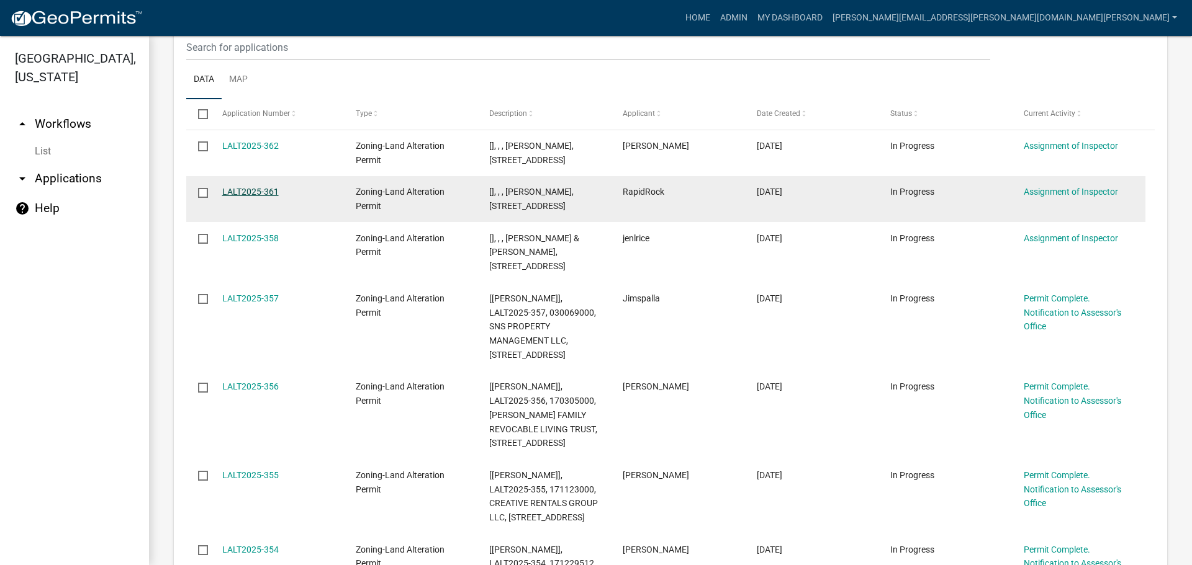
click at [245, 187] on link "LALT2025-361" at bounding box center [250, 192] width 56 height 10
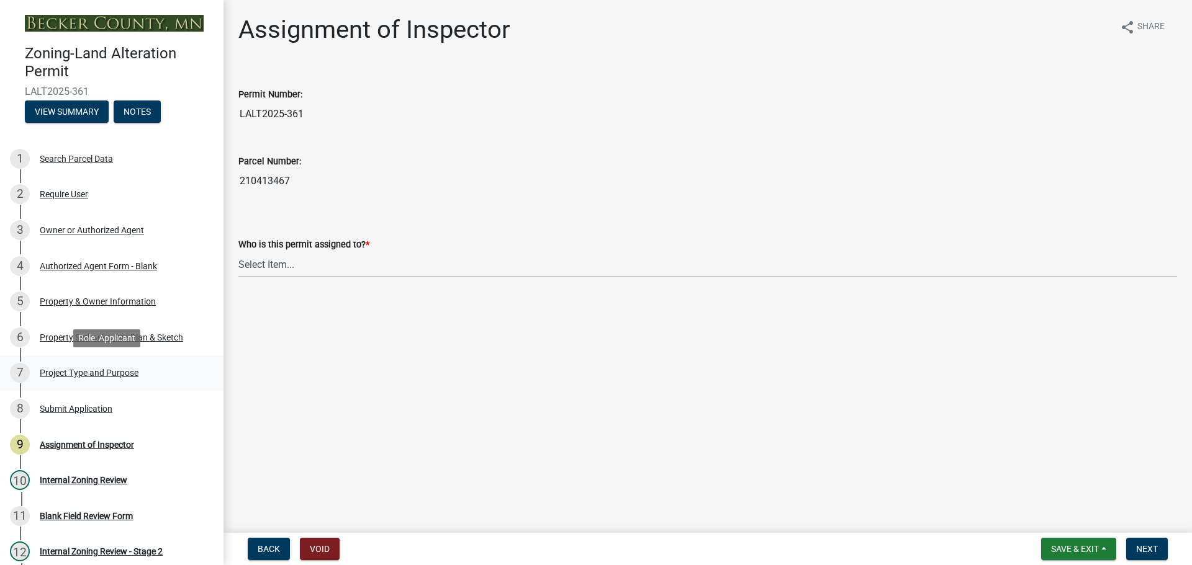
click at [94, 366] on div "7 Project Type and Purpose" at bounding box center [107, 373] width 194 height 20
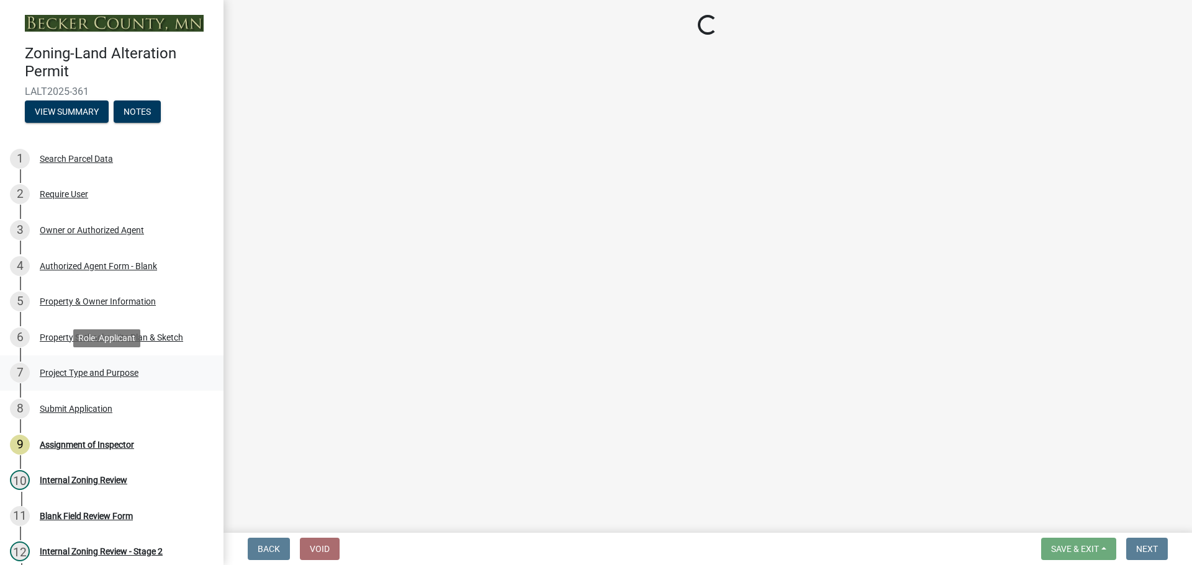
select select "b4264a6f-2953-43c7-8ea4-b1fbf8df3fde"
select select "3a854355-afb0-4d06-8940-354536b01f5c"
select select "5f470247-3147-41e6-a272-9ed99cf2f866"
select select "67b601bb-eb9f-49a3-8f95-626f897f3ed5"
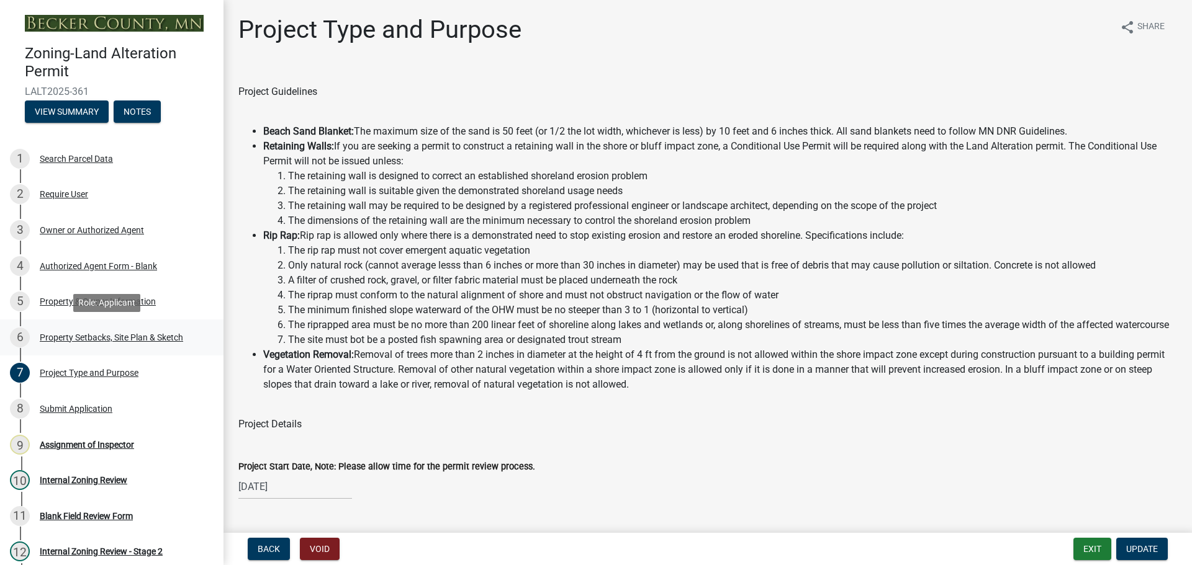
click at [99, 334] on div "Property Setbacks, Site Plan & Sketch" at bounding box center [111, 337] width 143 height 9
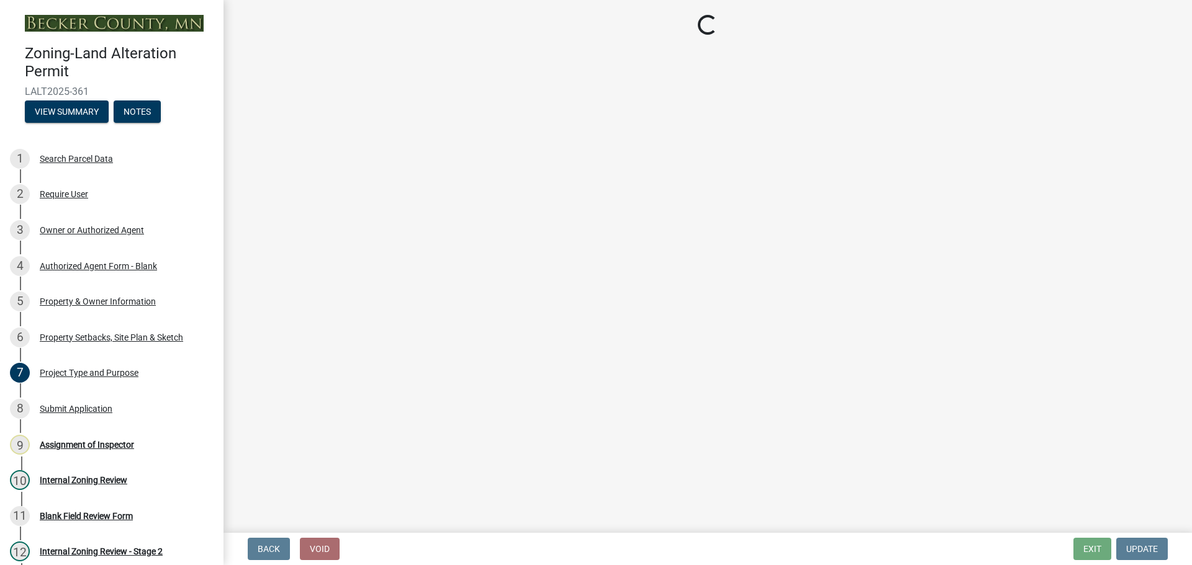
select select "023fca83-4df2-42b9-94ed-3498437255e1"
select select "84ece663-5328-4739-b2f5-2b1393f0600c"
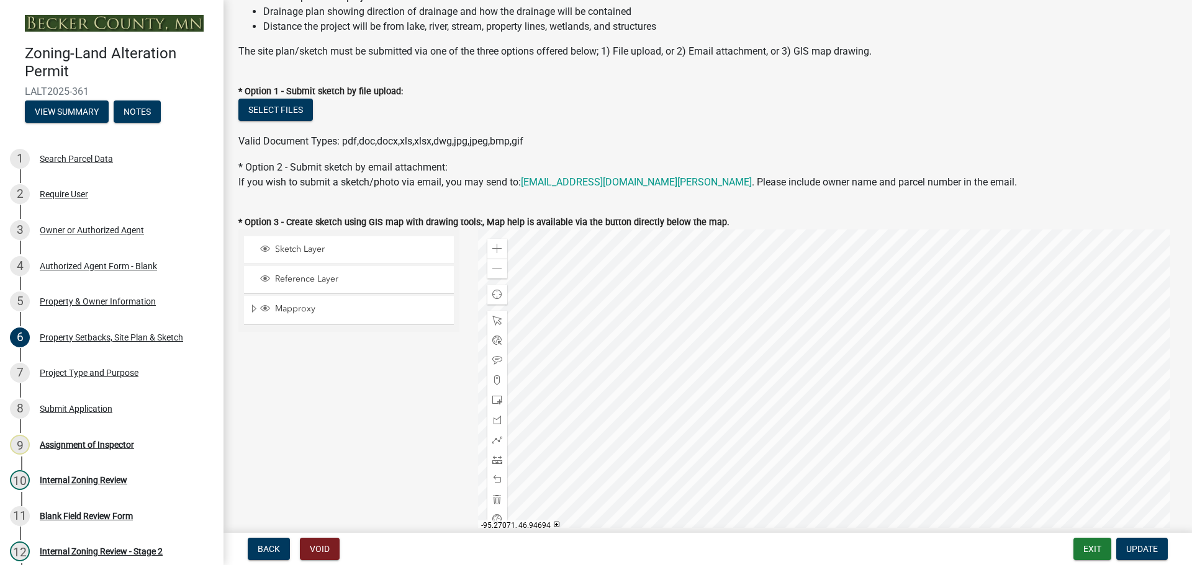
scroll to position [124, 0]
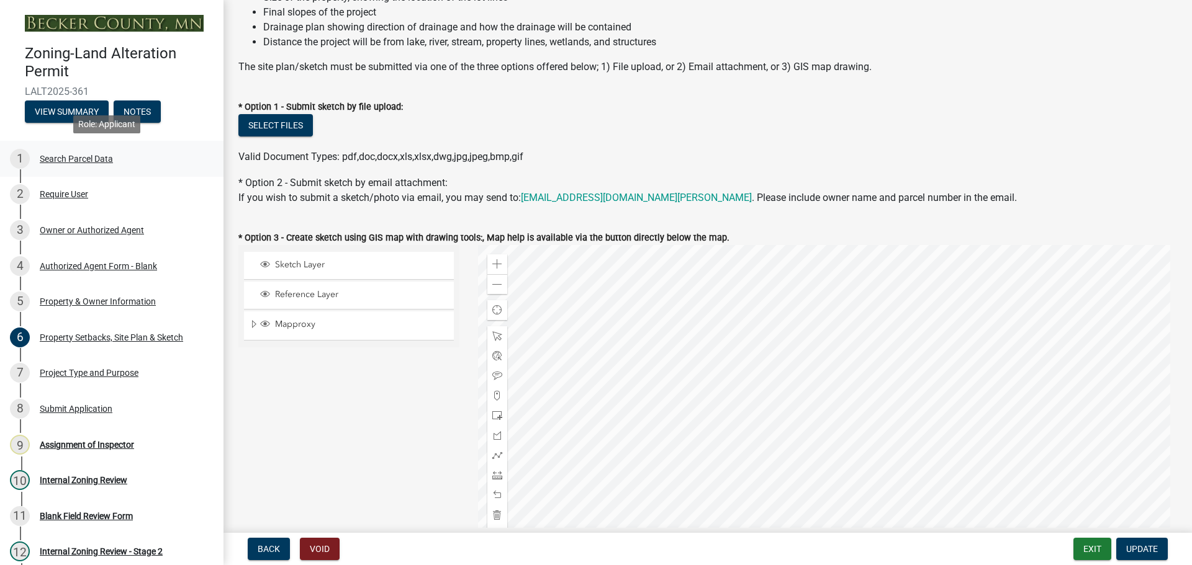
click at [81, 155] on div "Search Parcel Data" at bounding box center [76, 159] width 73 height 9
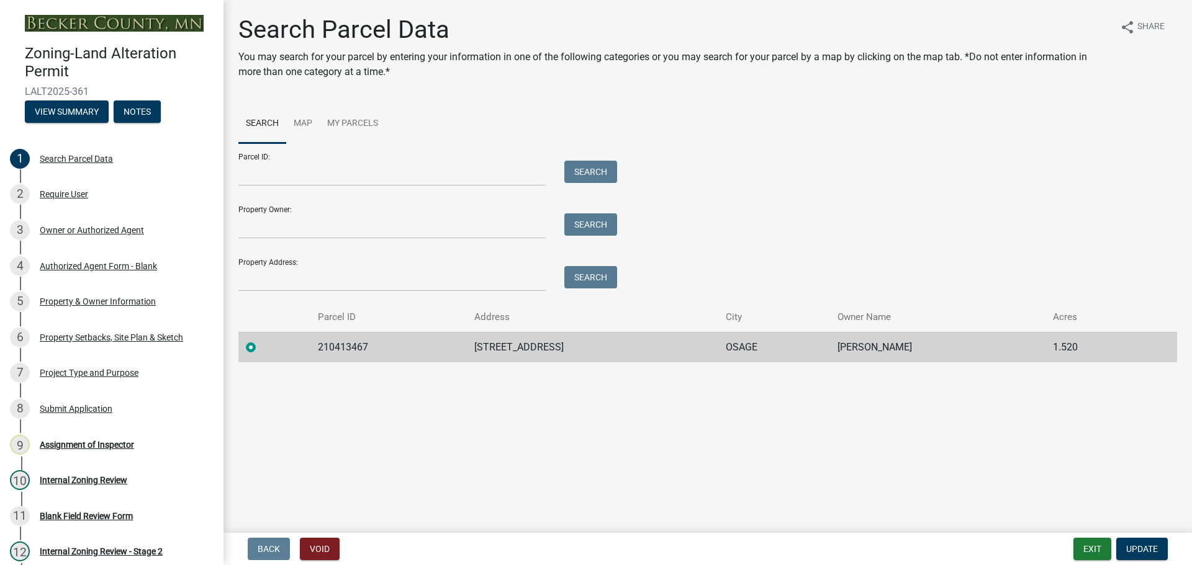
click at [378, 348] on td "210413467" at bounding box center [388, 347] width 157 height 30
drag, startPoint x: 378, startPoint y: 348, endPoint x: 300, endPoint y: 345, distance: 78.2
click at [300, 345] on tr "210413467 25908 PARK LN OSAGE MIRAN BLANCHARD 1.520" at bounding box center [707, 347] width 938 height 30
copy td "210413467"
click at [63, 338] on div "Property Setbacks, Site Plan & Sketch" at bounding box center [111, 337] width 143 height 9
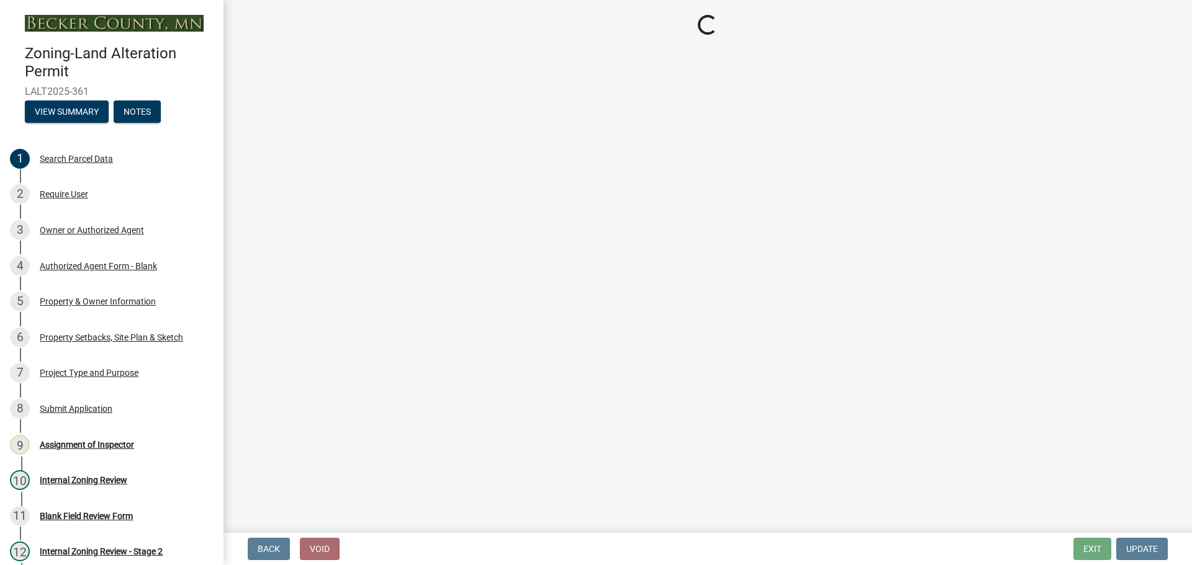
select select "023fca83-4df2-42b9-94ed-3498437255e1"
select select "84ece663-5328-4739-b2f5-2b1393f0600c"
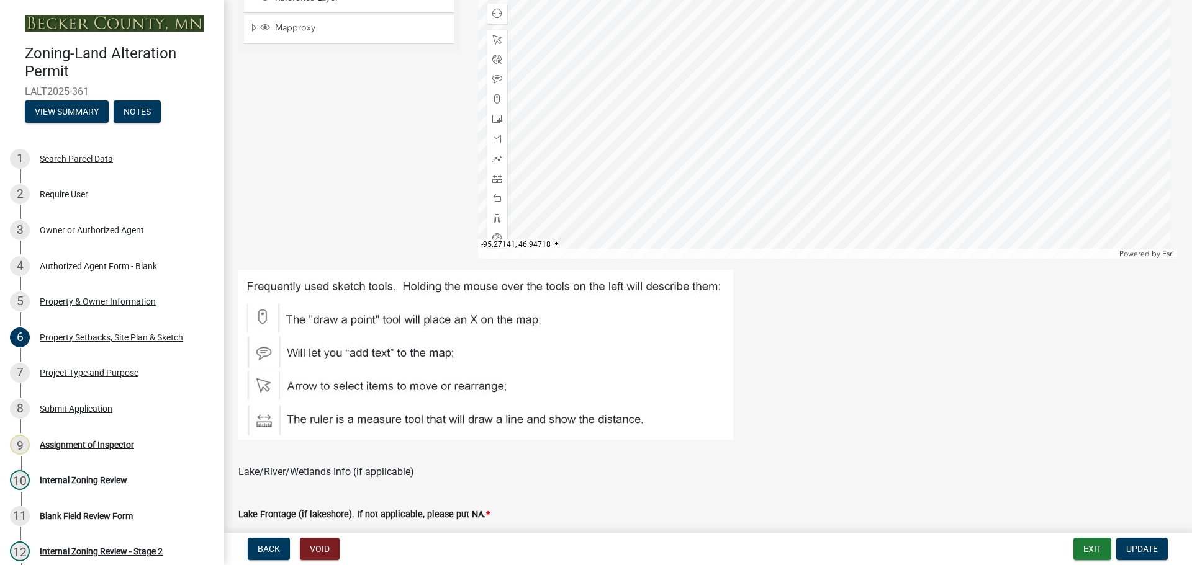
scroll to position [734, 0]
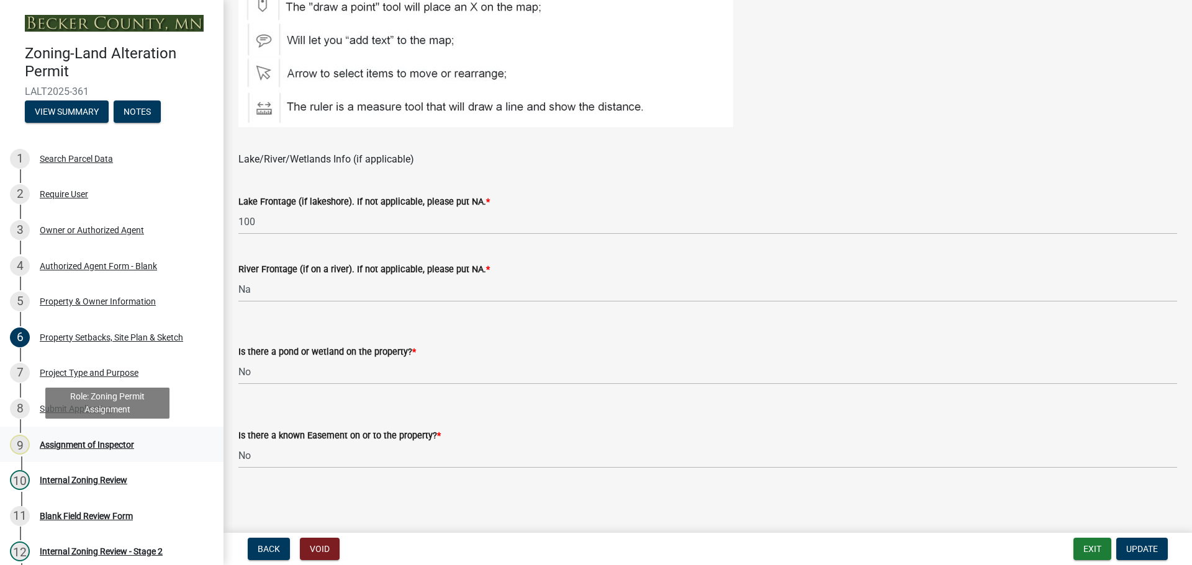
click at [73, 441] on div "Assignment of Inspector" at bounding box center [87, 445] width 94 height 9
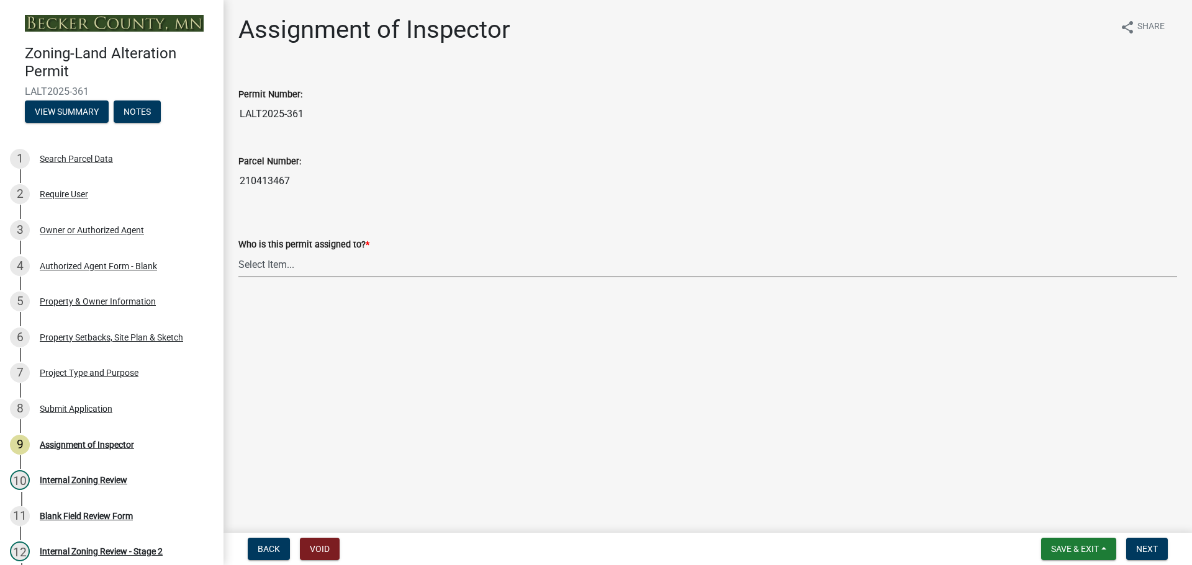
drag, startPoint x: 256, startPoint y: 255, endPoint x: 287, endPoint y: 276, distance: 37.2
click at [256, 255] on select "Select Item... Jeff Rusness Kyle Vareberg Nicole Bradbury Susan Rockwell Tyler …" at bounding box center [707, 264] width 938 height 25
click at [238, 252] on select "Select Item... Jeff Rusness Kyle Vareberg Nicole Bradbury Susan Rockwell Tyler …" at bounding box center [707, 264] width 938 height 25
select select "ebd8400e-d8d5-49f8-911f-e671eb76408a"
click at [1145, 544] on span "Next" at bounding box center [1147, 549] width 22 height 10
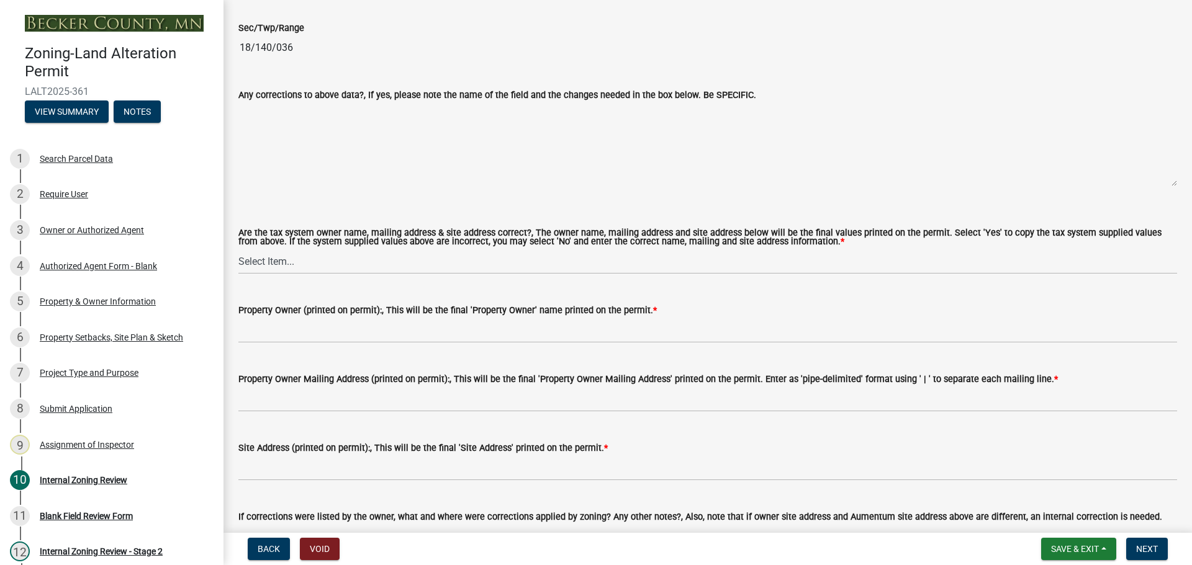
scroll to position [1117, 0]
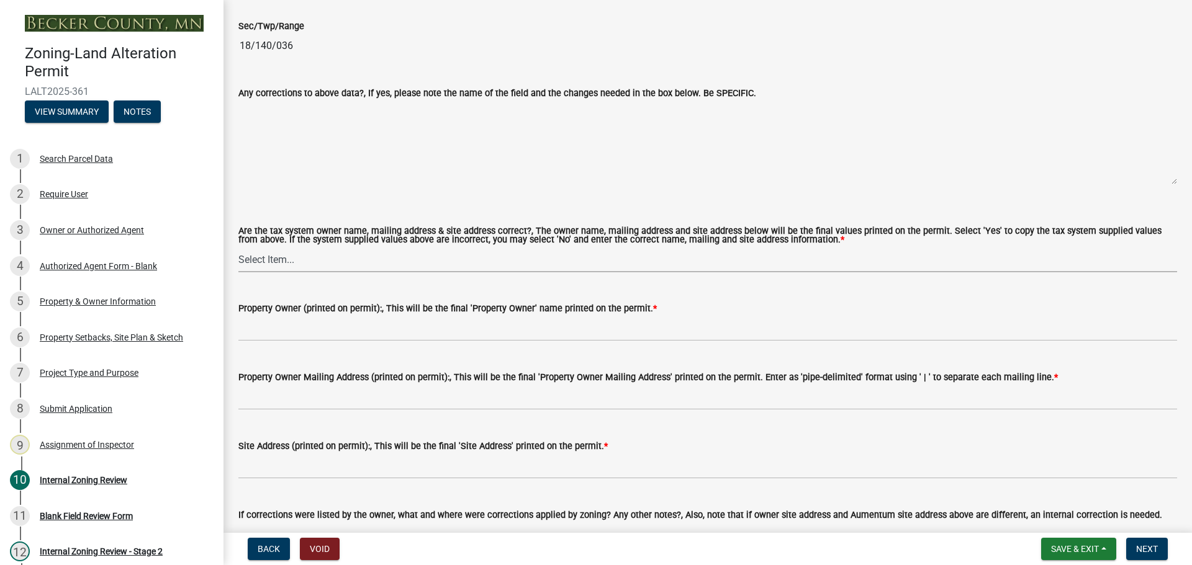
click at [254, 260] on select "Select Item... Yes No" at bounding box center [707, 259] width 938 height 25
click at [238, 248] on select "Select Item... Yes No" at bounding box center [707, 259] width 938 height 25
select select "6148013f-864b-4451-a841-96f115ea18ae"
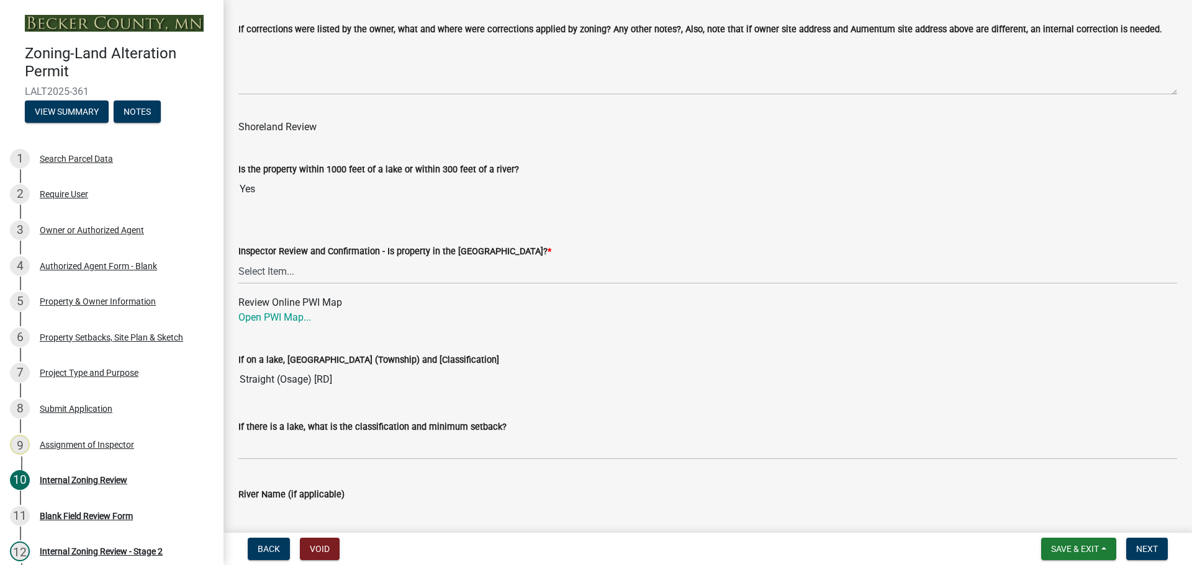
scroll to position [1614, 0]
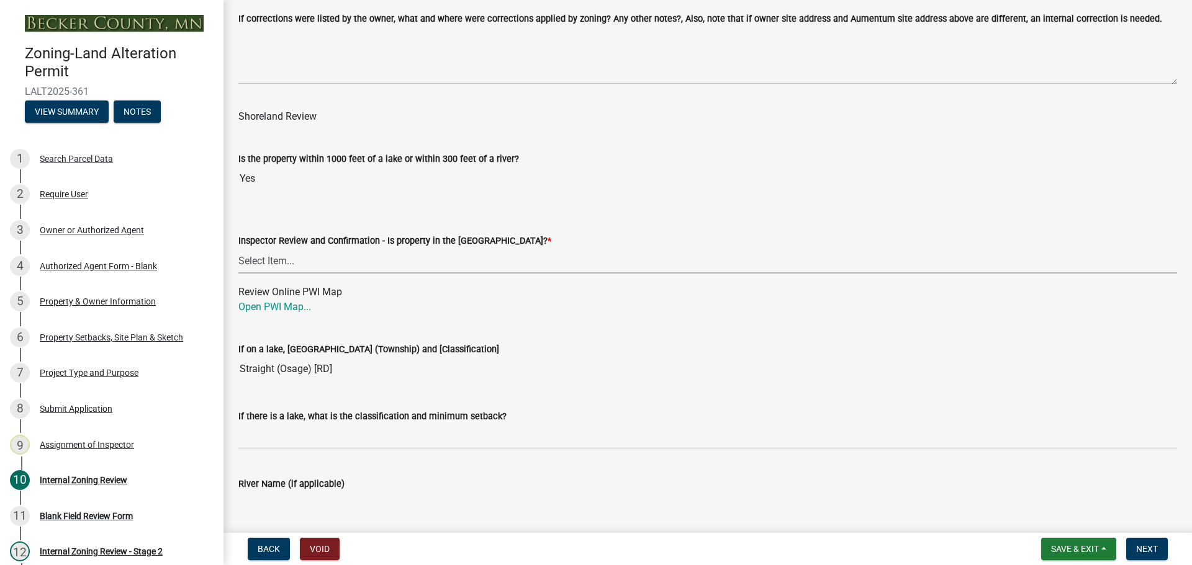
click at [267, 251] on select "Select Item... Within Shoreland District (SD) Not in Shoreland District (NOTSL)" at bounding box center [707, 260] width 938 height 25
click at [238, 249] on select "Select Item... Within Shoreland District (SD) Not in Shoreland District (NOTSL)" at bounding box center [707, 260] width 938 height 25
select select "697dcaac-08ce-4c28-8d67-f136d2186ab9"
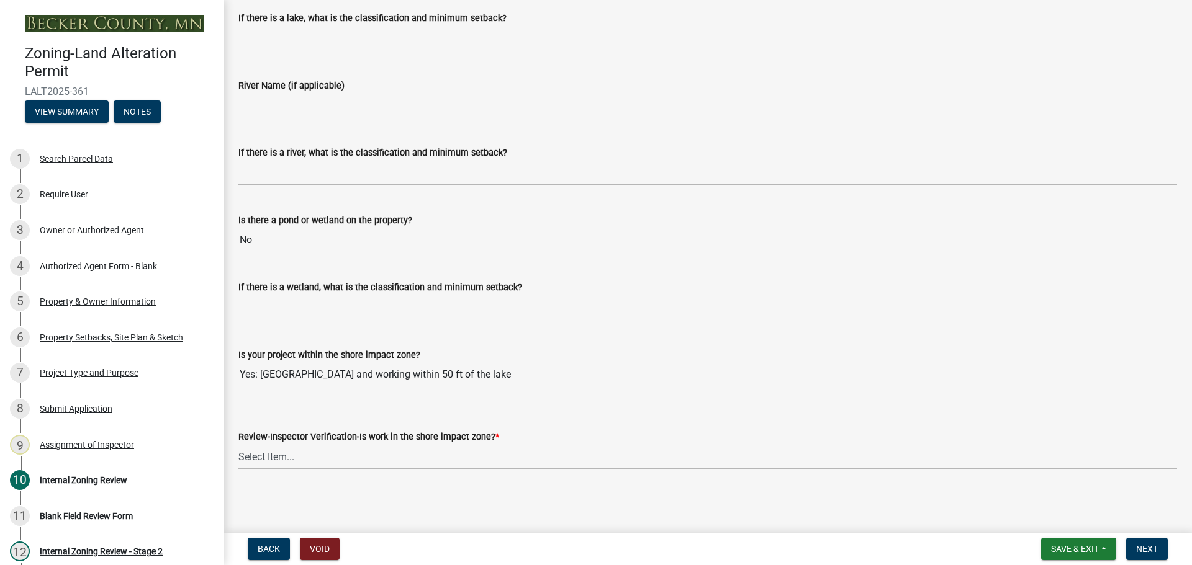
scroll to position [2014, 0]
click at [264, 451] on select "Select Item... Yes No" at bounding box center [707, 455] width 938 height 25
click at [238, 443] on select "Select Item... Yes No" at bounding box center [707, 455] width 938 height 25
select select "7d2f064f-58ee-473c-8960-285fa782761a"
click at [1143, 544] on span "Next" at bounding box center [1147, 549] width 22 height 10
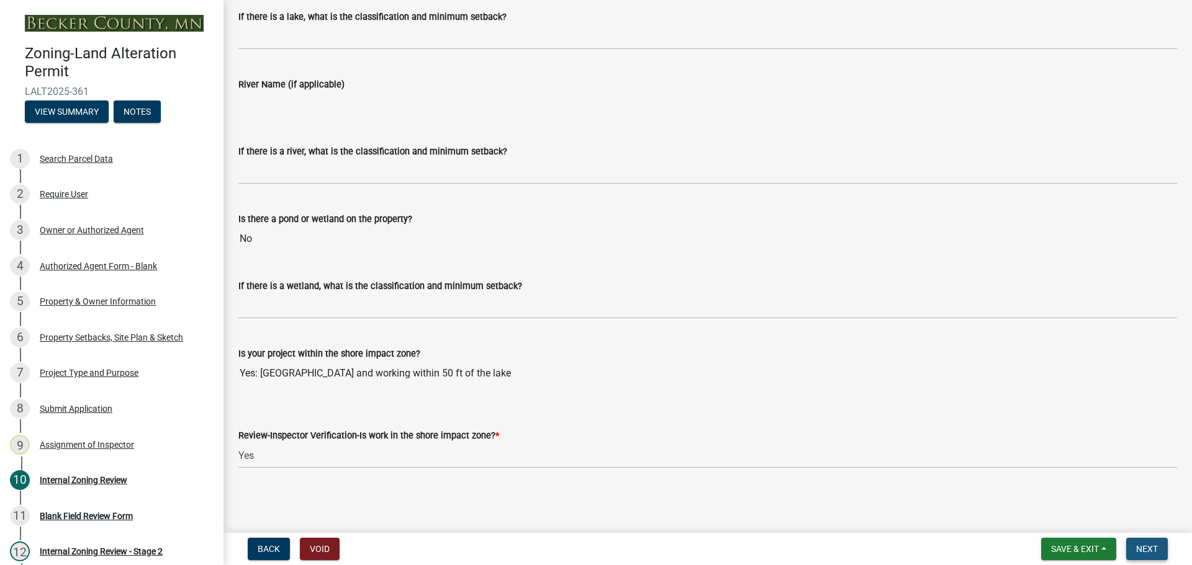
scroll to position [2039, 0]
click at [1148, 549] on span "Next" at bounding box center [1147, 549] width 22 height 10
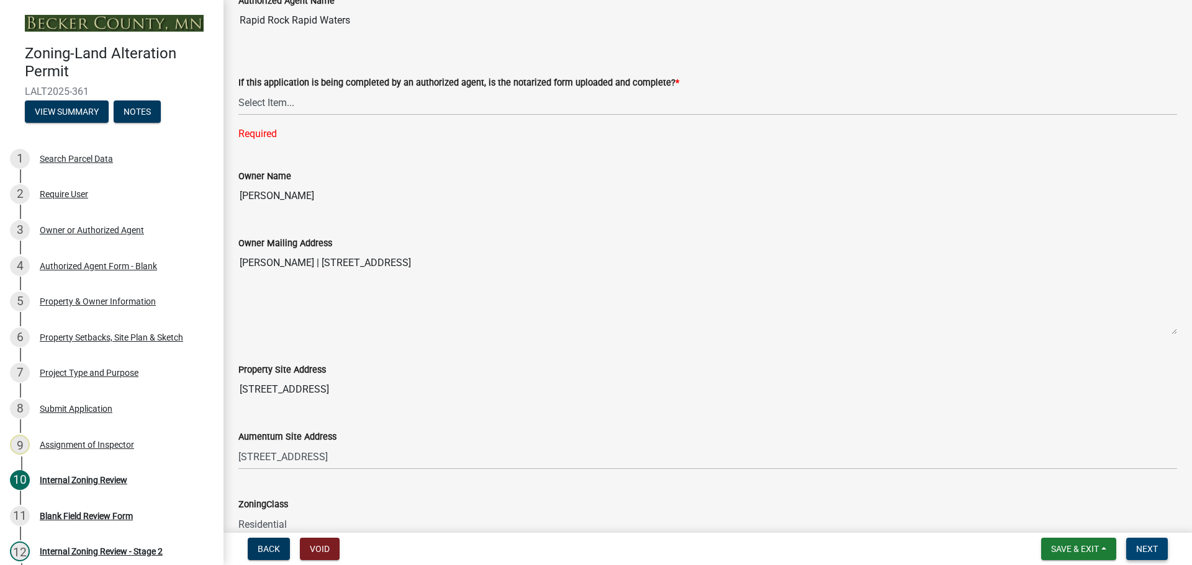
scroll to position [363, 0]
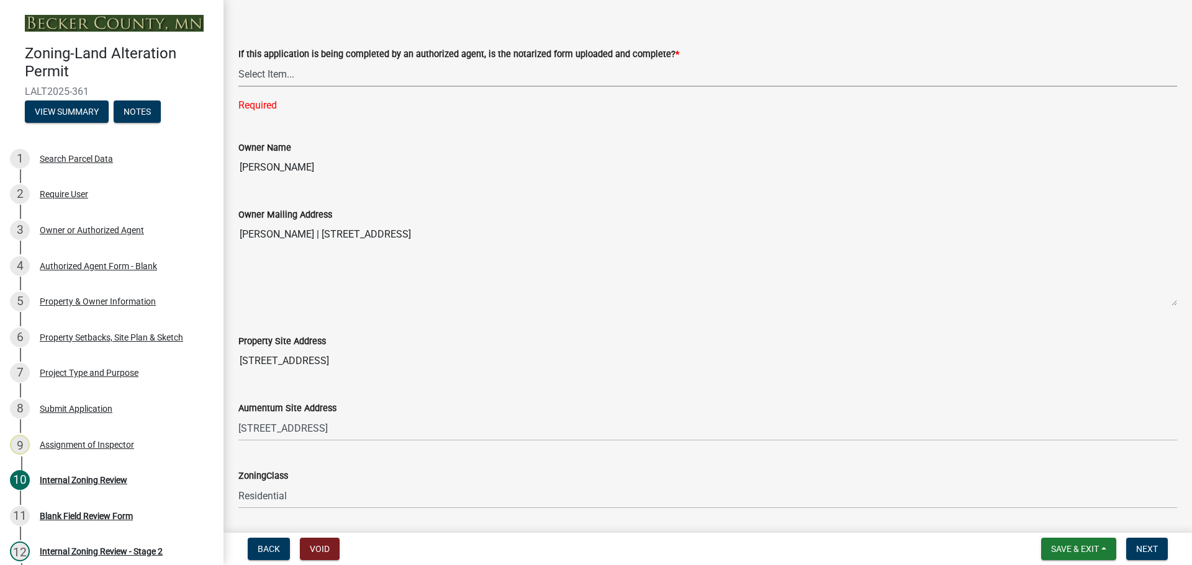
click at [257, 63] on select "Select Item... Yes No N/A" at bounding box center [707, 73] width 938 height 25
click at [238, 61] on select "Select Item... Yes No N/A" at bounding box center [707, 73] width 938 height 25
select select "6ffd7da5-69ef-4be0-b4a7-d413baace353"
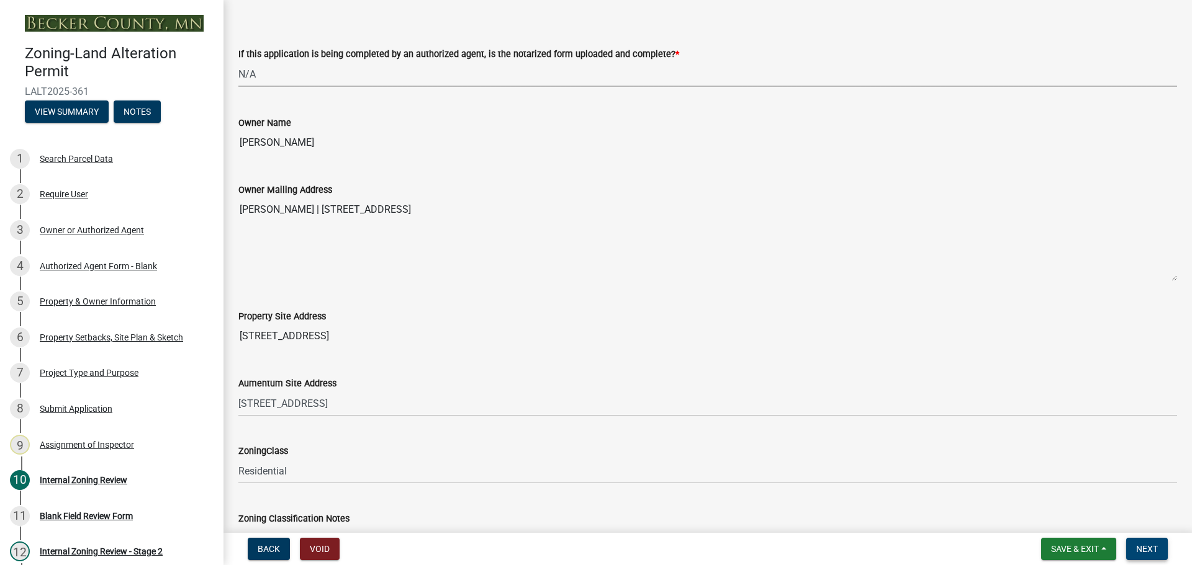
click at [1136, 541] on button "Next" at bounding box center [1147, 549] width 42 height 22
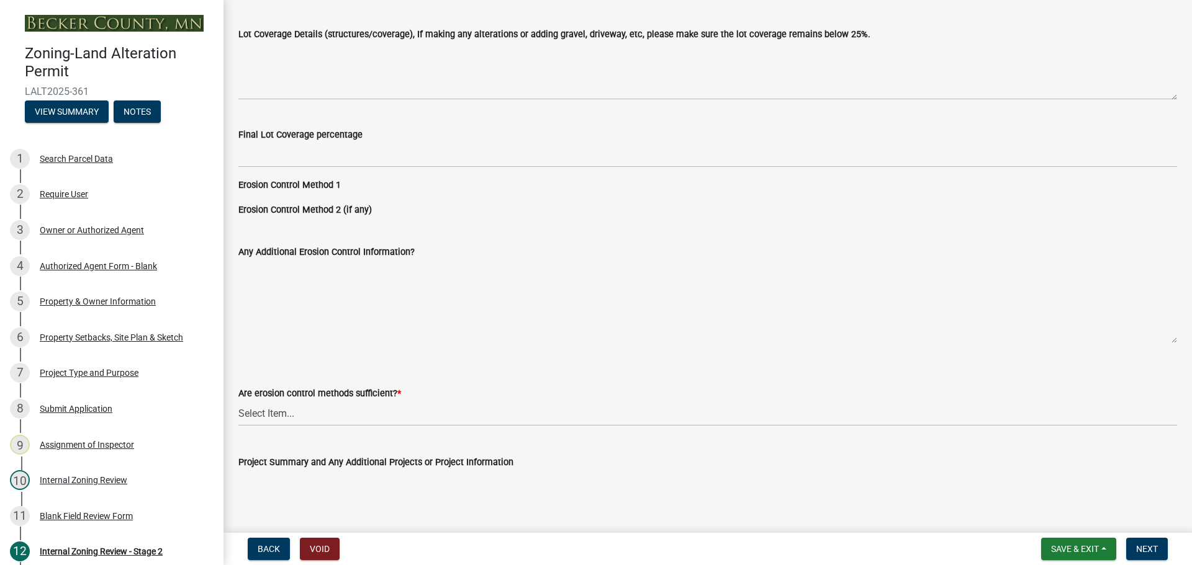
scroll to position [2234, 0]
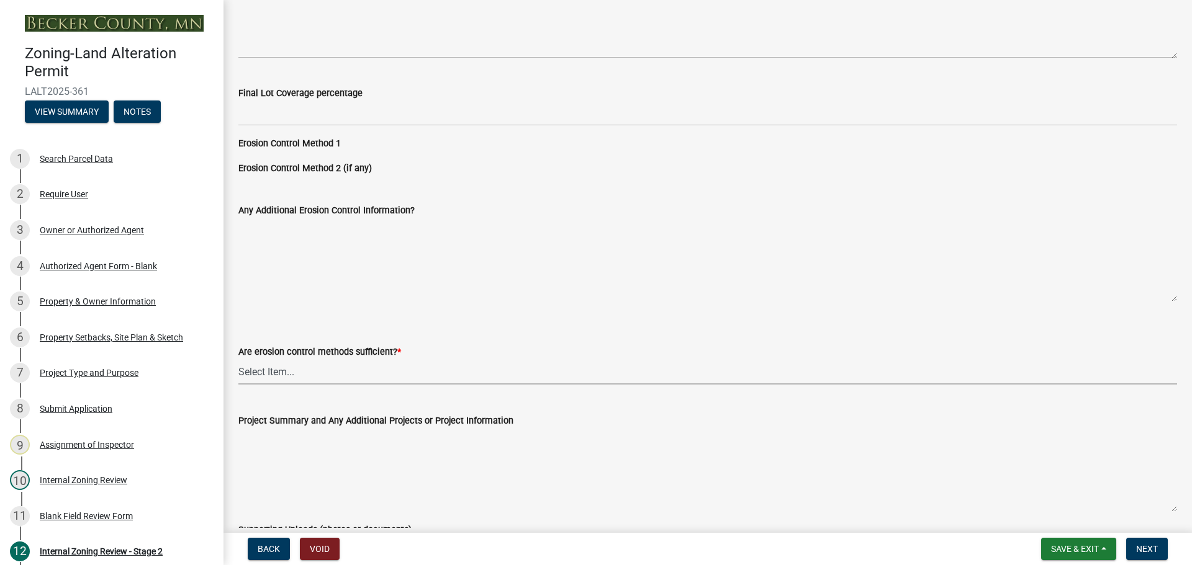
click at [294, 372] on select "Select Item... Yes No (if no, please state additional requirements below)" at bounding box center [707, 371] width 938 height 25
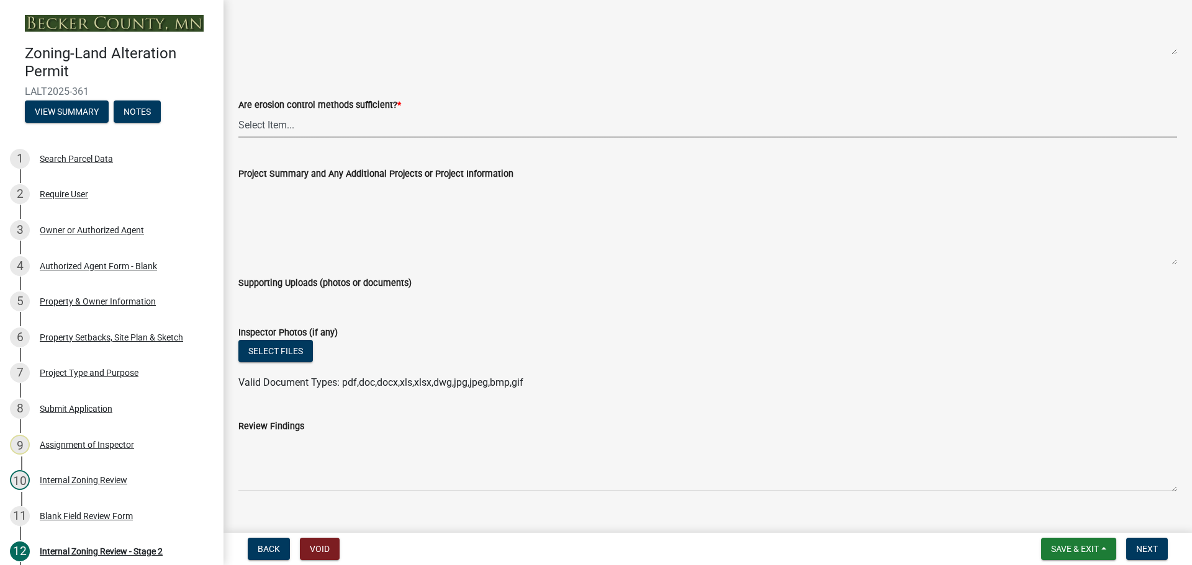
scroll to position [2483, 0]
click at [282, 124] on select "Select Item... Yes No (if no, please state additional requirements below)" at bounding box center [707, 123] width 938 height 25
click at [238, 111] on select "Select Item... Yes No (if no, please state additional requirements below)" at bounding box center [707, 123] width 938 height 25
select select "d6c7d689-2a59-4338-9af6-06b0740d40b6"
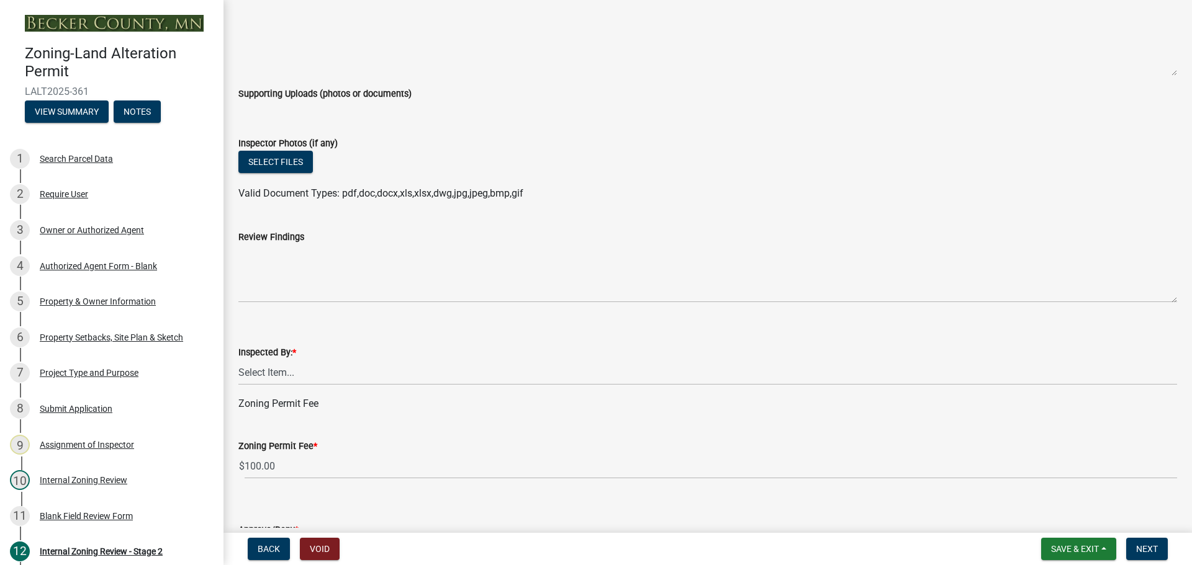
scroll to position [2731, 0]
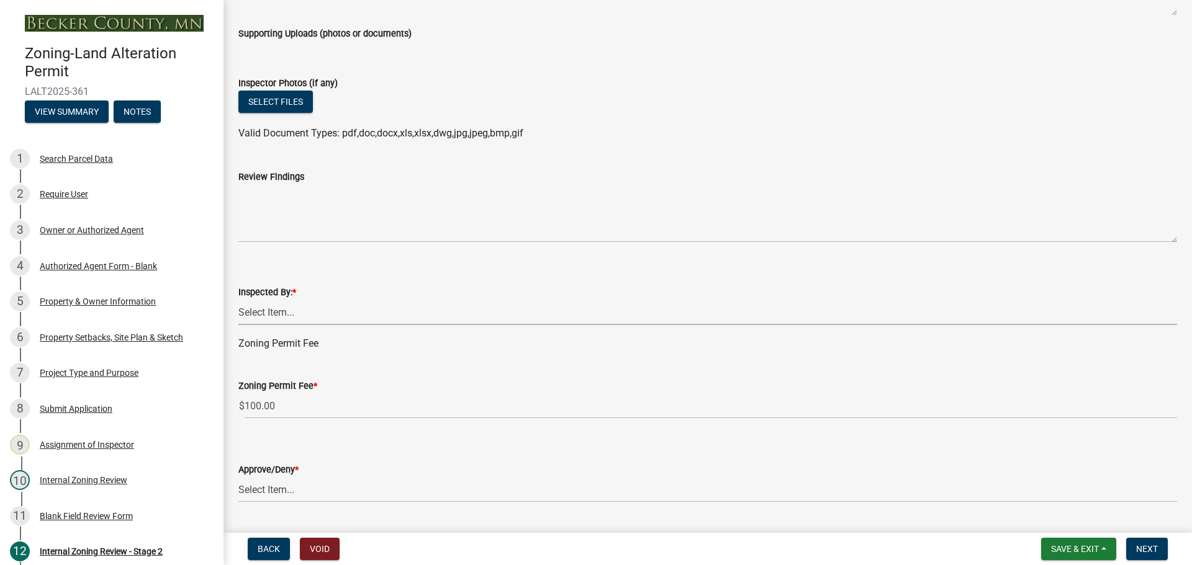
click at [277, 305] on select "Select Item... Jeff Rusness Kyle Vareberg Nicole Bradbury Susan Rockwell Tyler …" at bounding box center [707, 312] width 938 height 25
click at [238, 300] on select "Select Item... Jeff Rusness Kyle Vareberg Nicole Bradbury Susan Rockwell Tyler …" at bounding box center [707, 312] width 938 height 25
select select "ebd8400e-d8d5-49f8-911f-e671eb76408a"
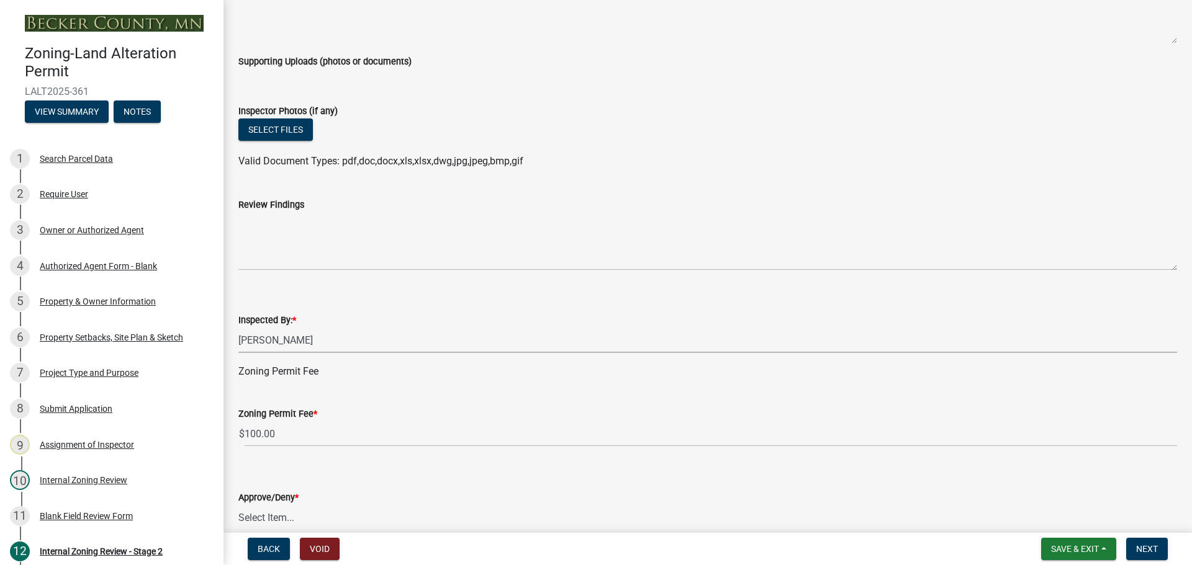
scroll to position [2765, 0]
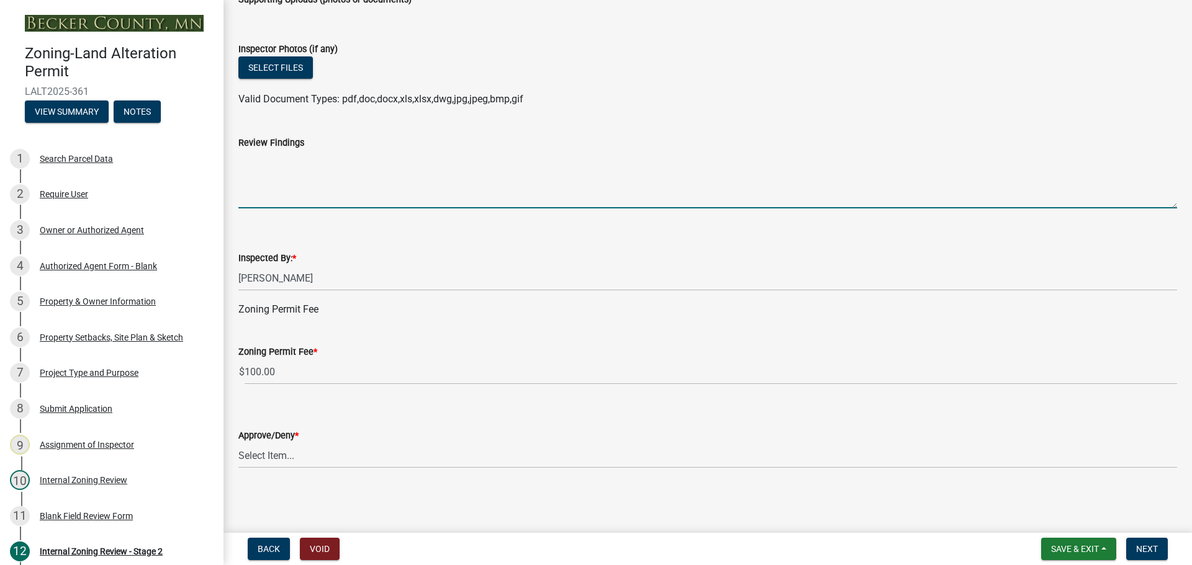
click at [272, 189] on textarea "Review Findings" at bounding box center [707, 179] width 938 height 58
type textarea "install any needed silt fence or straw logs"
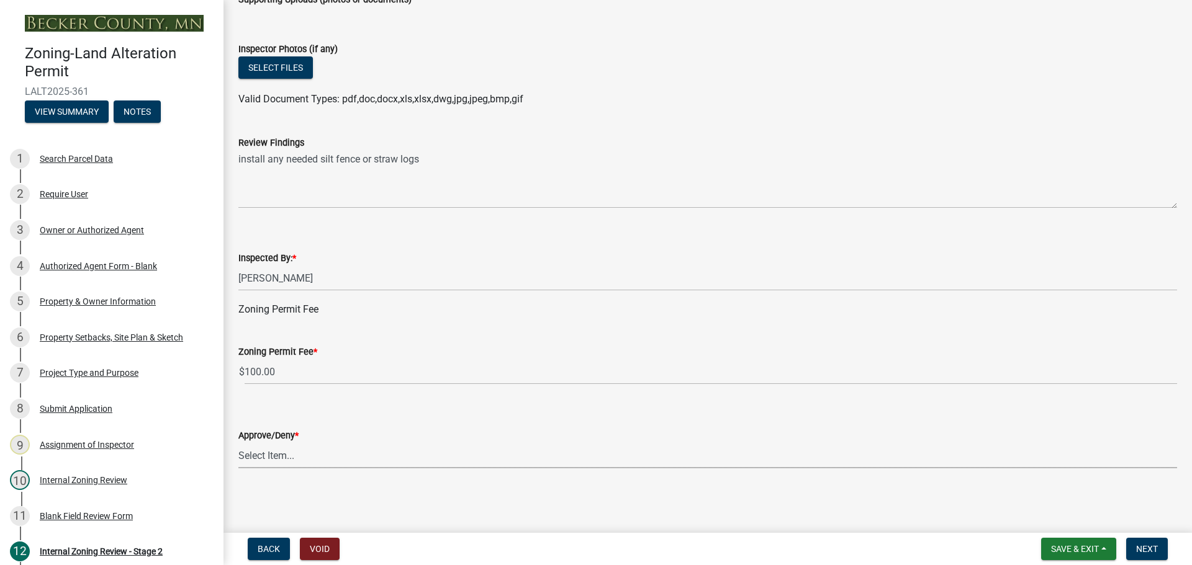
click at [263, 452] on select "Select Item... Approve Deny" at bounding box center [707, 455] width 938 height 25
click at [238, 443] on select "Select Item... Approve Deny" at bounding box center [707, 455] width 938 height 25
select select "065da37d-bbc4-4106-9363-f58d230017e3"
click at [1153, 547] on span "Next" at bounding box center [1147, 549] width 22 height 10
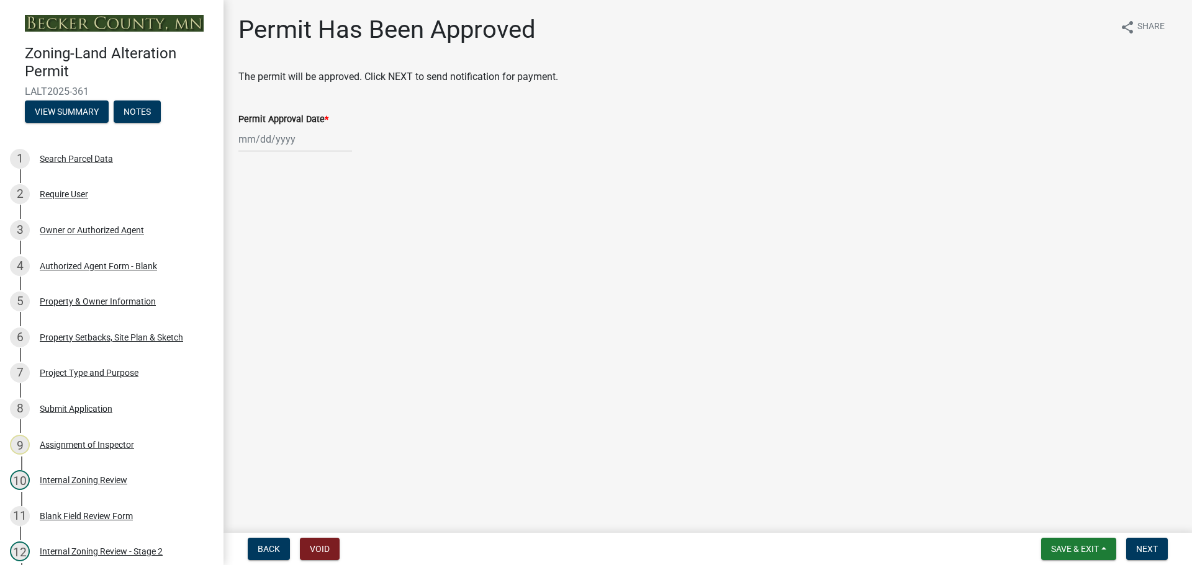
click at [267, 140] on div at bounding box center [295, 139] width 114 height 25
select select "8"
select select "2025"
click at [271, 240] on div "12" at bounding box center [271, 245] width 20 height 20
type input "[DATE]"
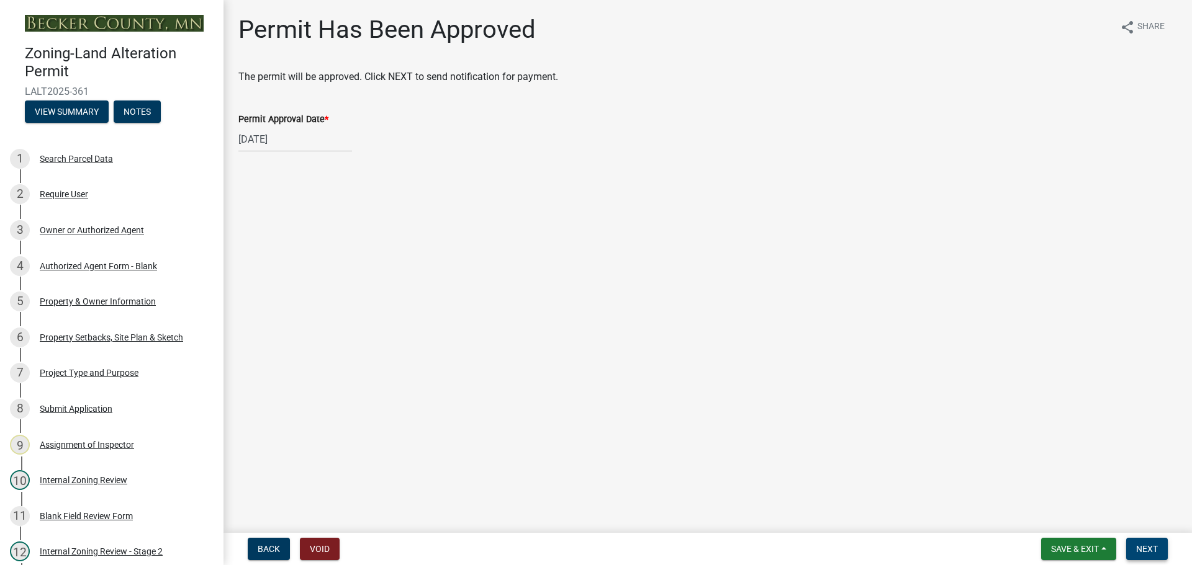
click at [1144, 547] on span "Next" at bounding box center [1147, 549] width 22 height 10
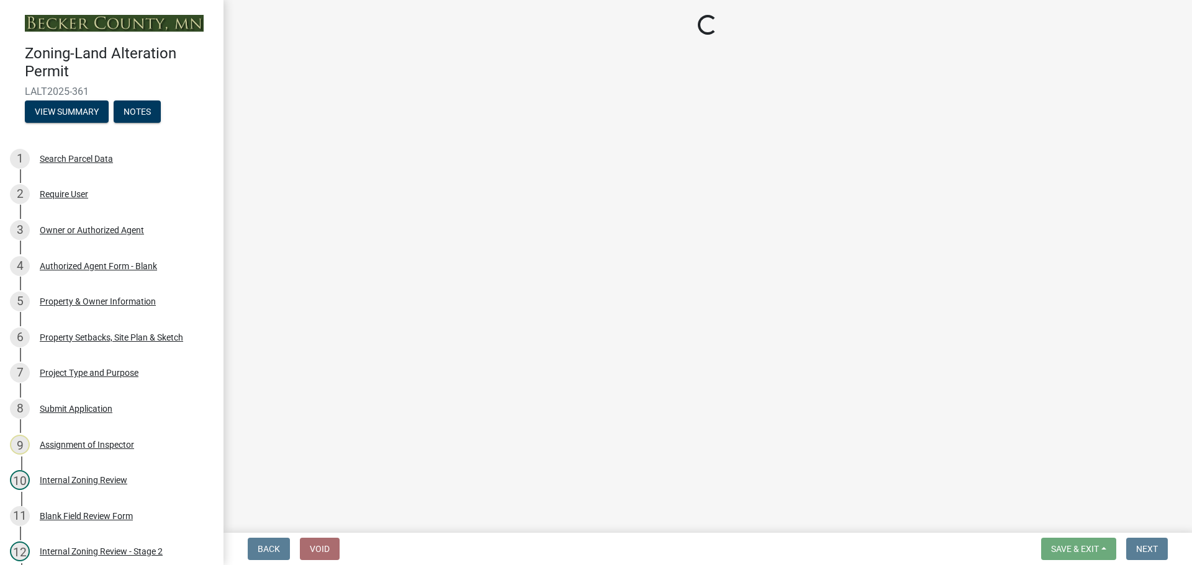
select select "3: 3"
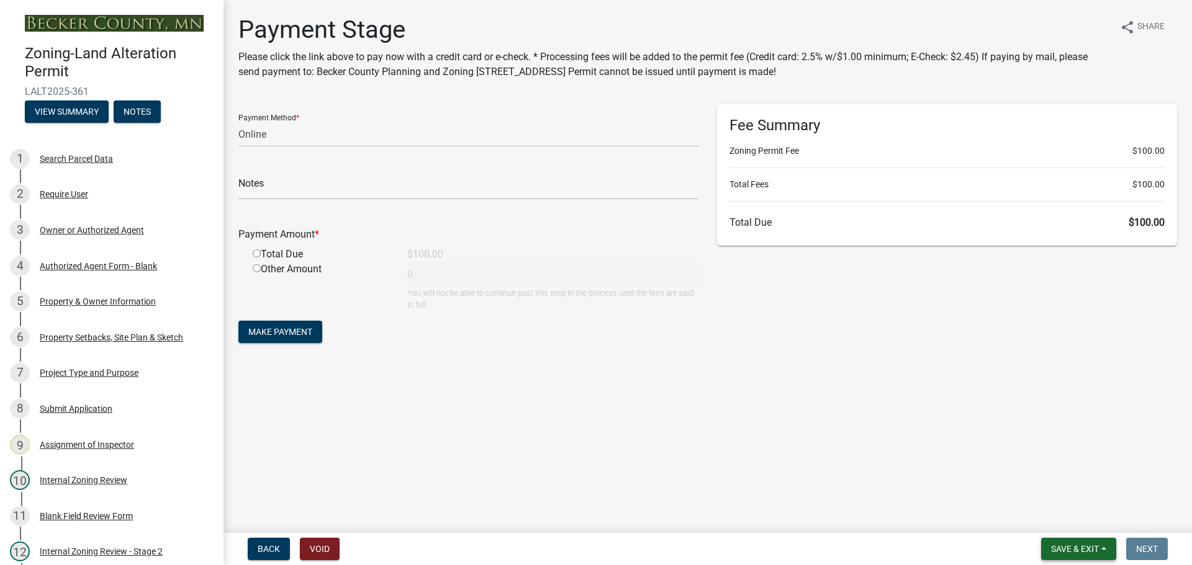
click at [1054, 546] on span "Save & Exit" at bounding box center [1075, 549] width 48 height 10
click at [1051, 517] on button "Save & Exit" at bounding box center [1066, 517] width 99 height 30
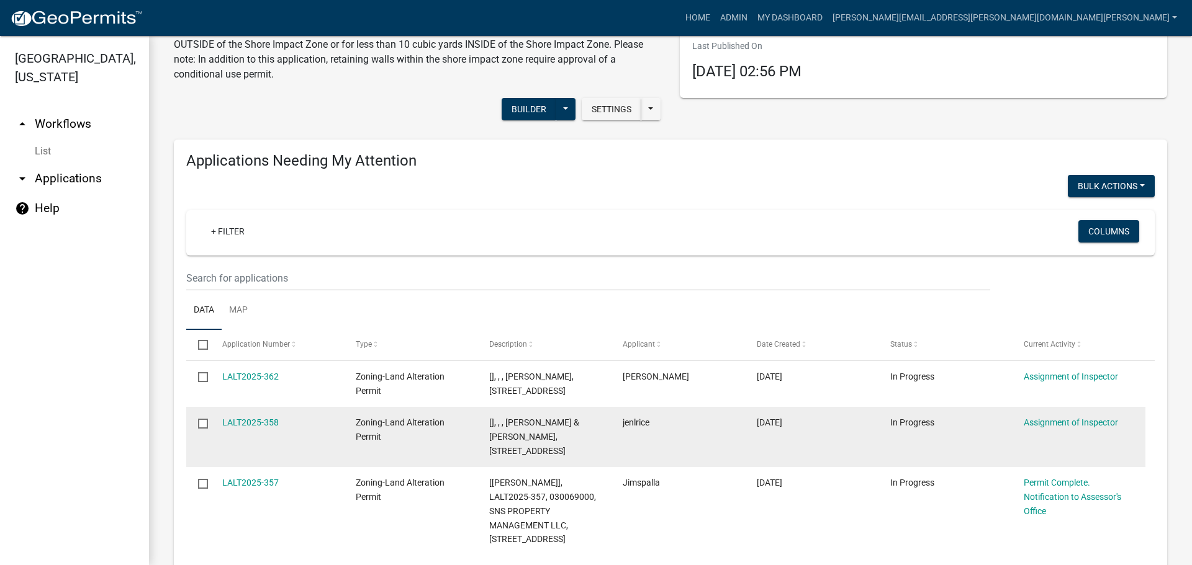
scroll to position [248, 0]
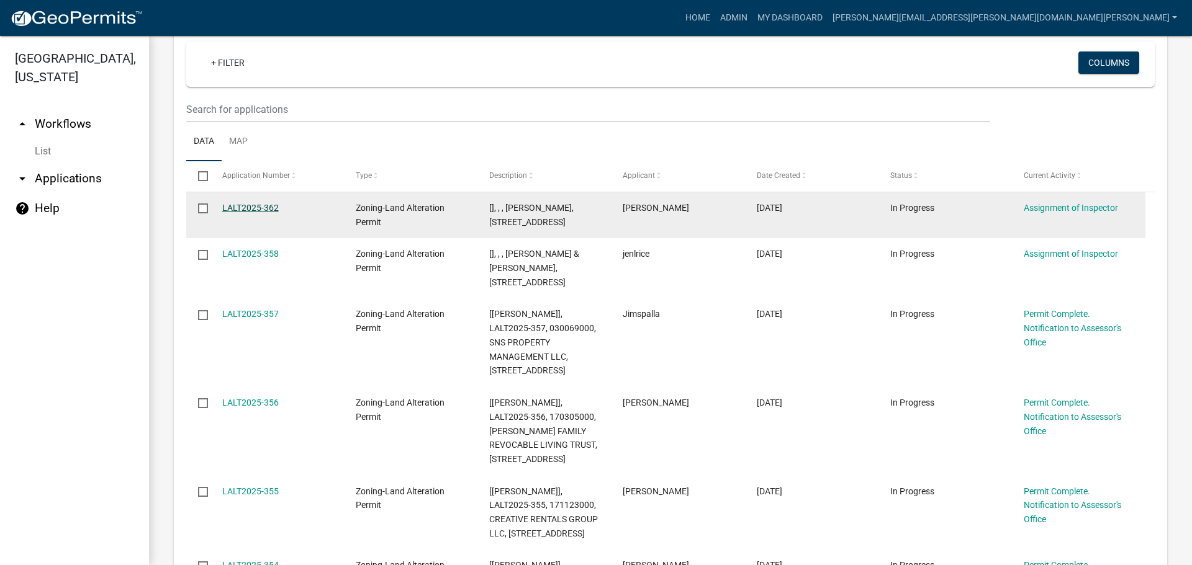
click at [238, 203] on link "LALT2025-362" at bounding box center [250, 208] width 56 height 10
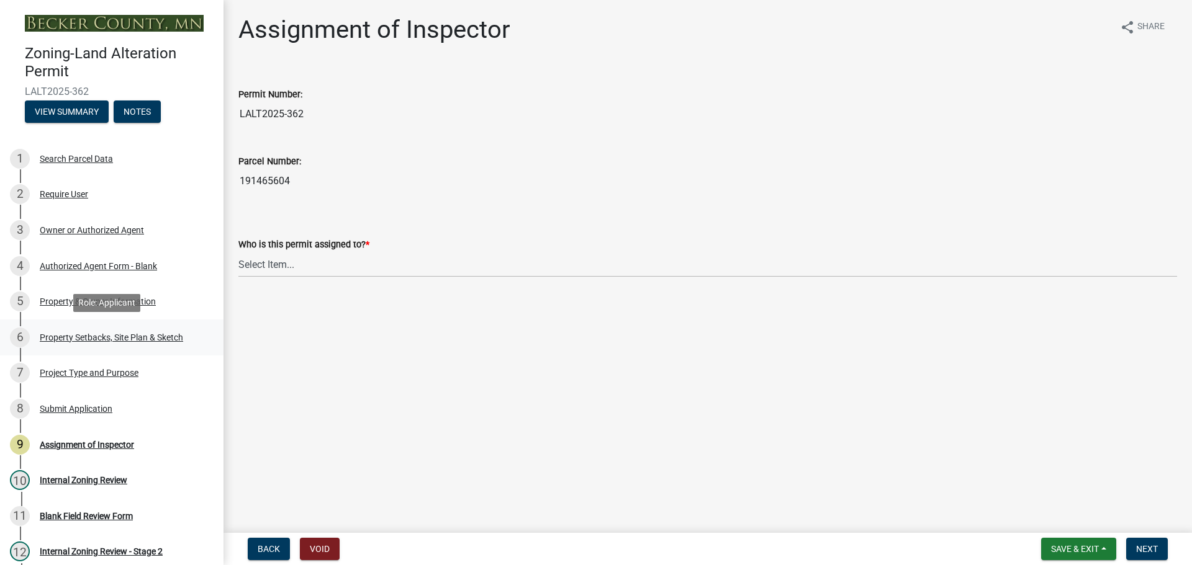
click at [106, 333] on div "Property Setbacks, Site Plan & Sketch" at bounding box center [111, 337] width 143 height 9
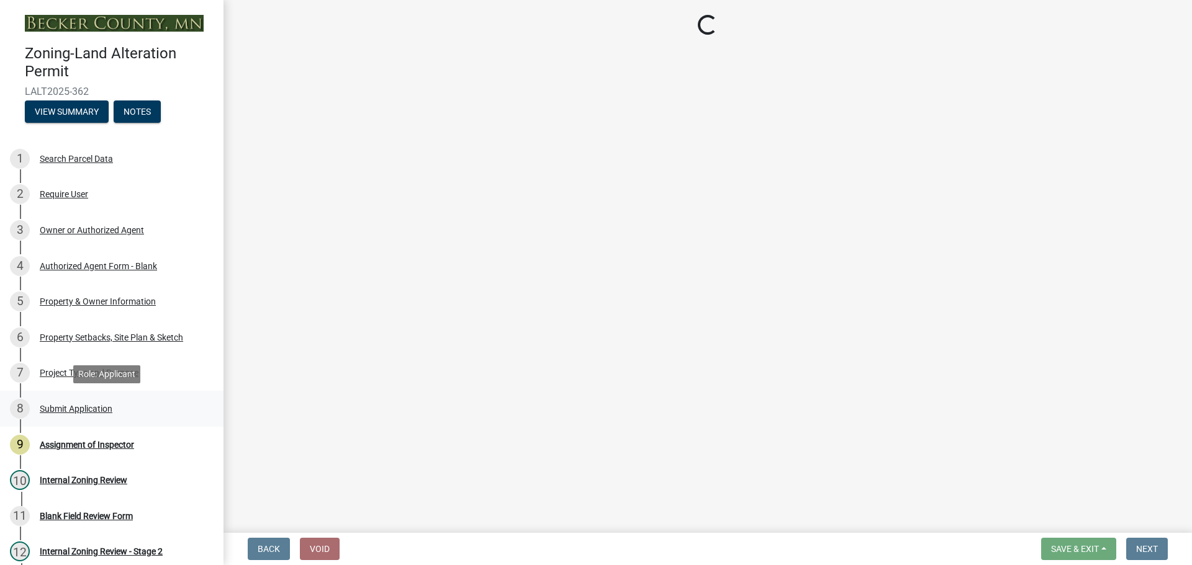
select select "023fca83-4df2-42b9-94ed-3498437255e1"
select select "84ece663-5328-4739-b2f5-2b1393f0600c"
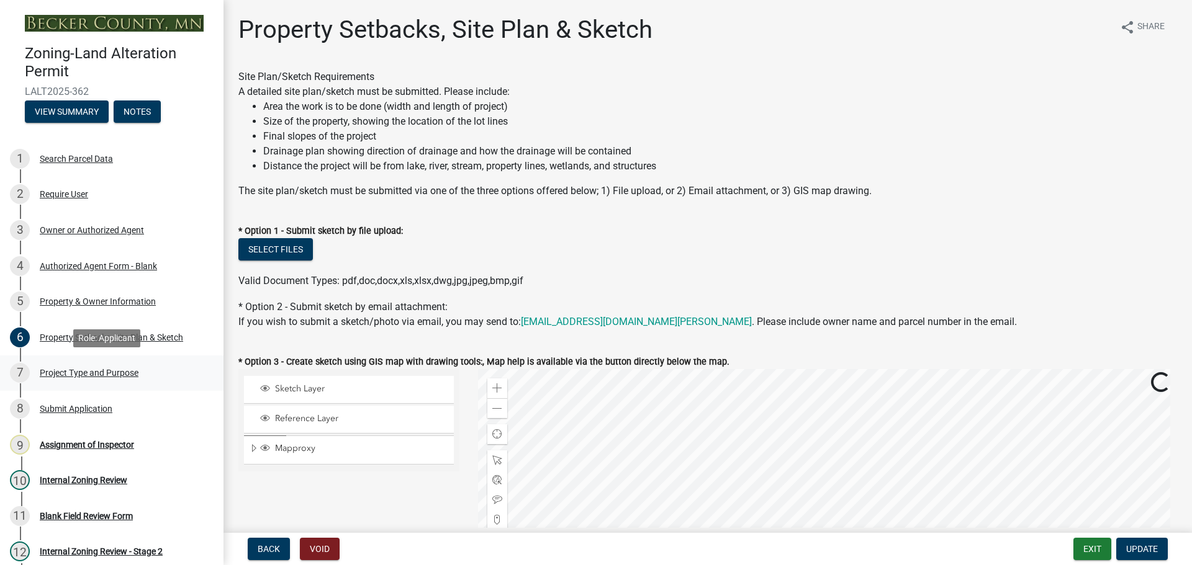
click at [84, 366] on div "7 Project Type and Purpose" at bounding box center [107, 373] width 194 height 20
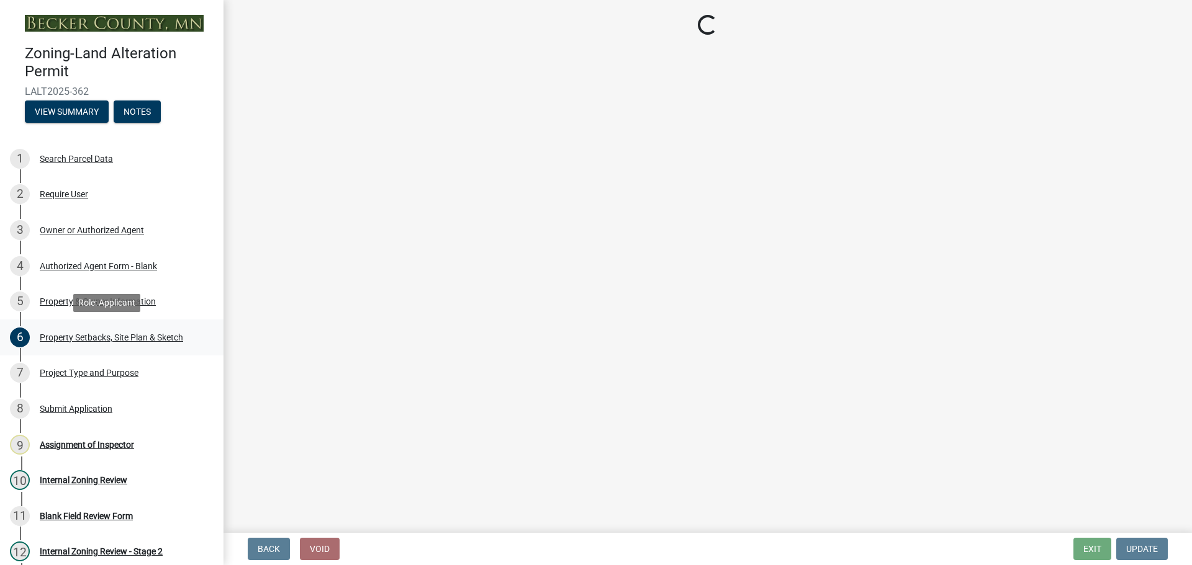
select select "bc80422a-3430-4945-924c-ab9dfd7e4d18"
select select "5acdfad6-7ebf-456f-afe3-0d0bb667b9ef"
select select "0f4af7c1-f601-4ba5-bc0f-6141649bfec2"
select select "0e727282-4948-4d51-bd92-dd01ec9f91be"
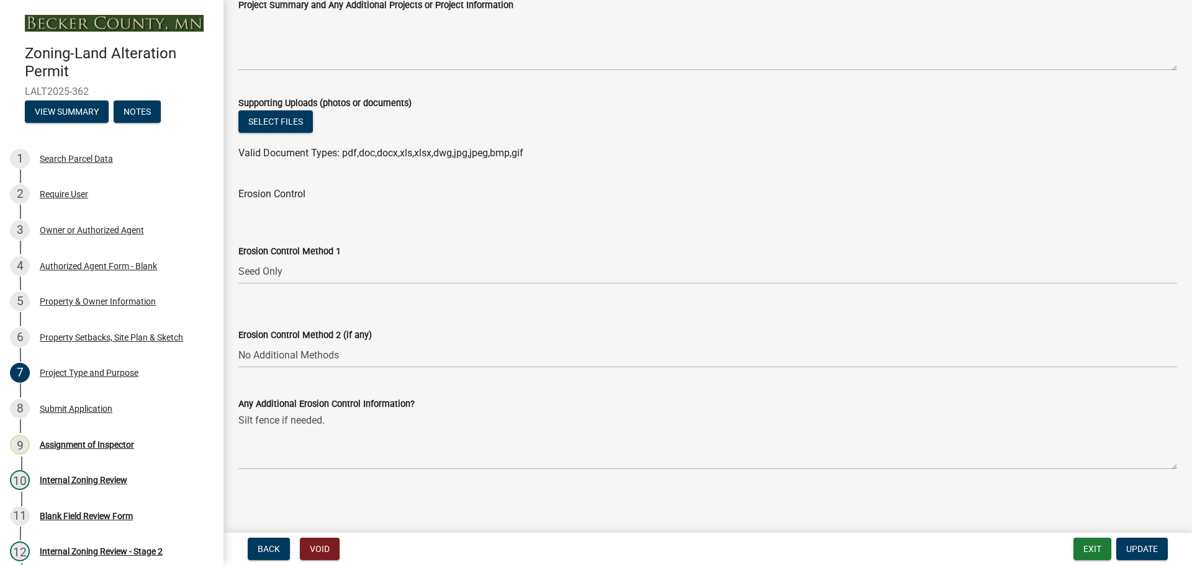
scroll to position [1902, 0]
click at [104, 333] on div "Property Setbacks, Site Plan & Sketch" at bounding box center [111, 337] width 143 height 9
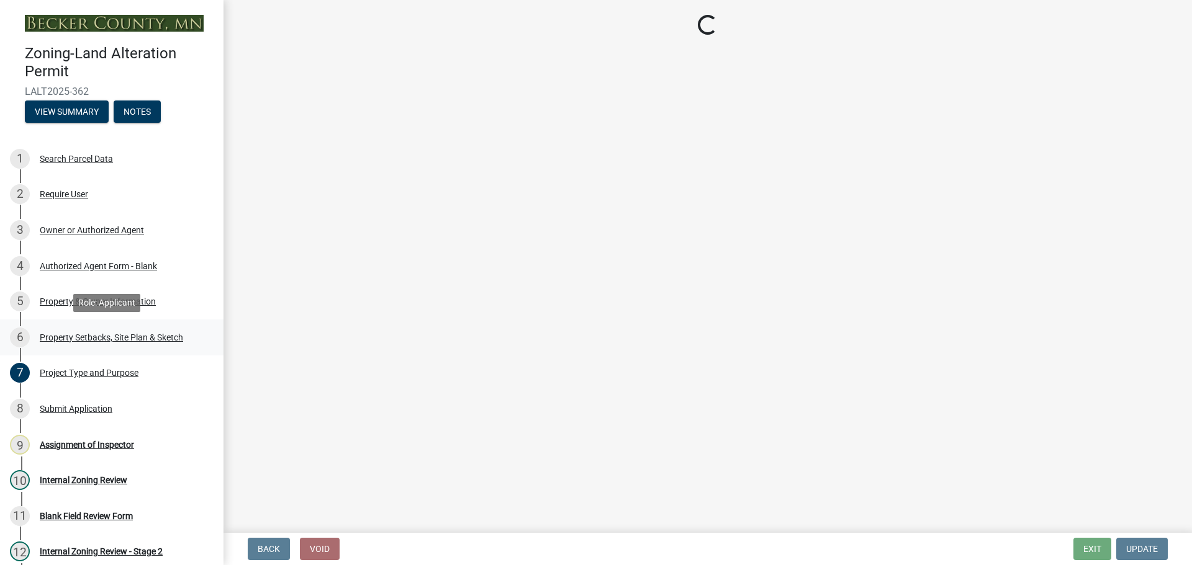
scroll to position [0, 0]
select select "023fca83-4df2-42b9-94ed-3498437255e1"
select select "84ece663-5328-4739-b2f5-2b1393f0600c"
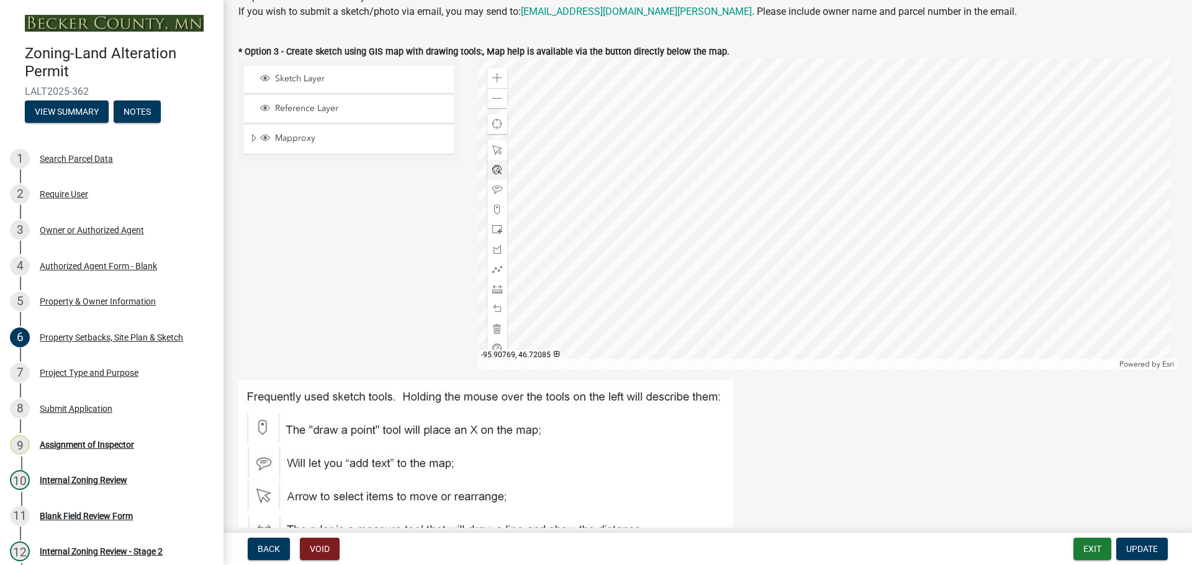
scroll to position [186, 0]
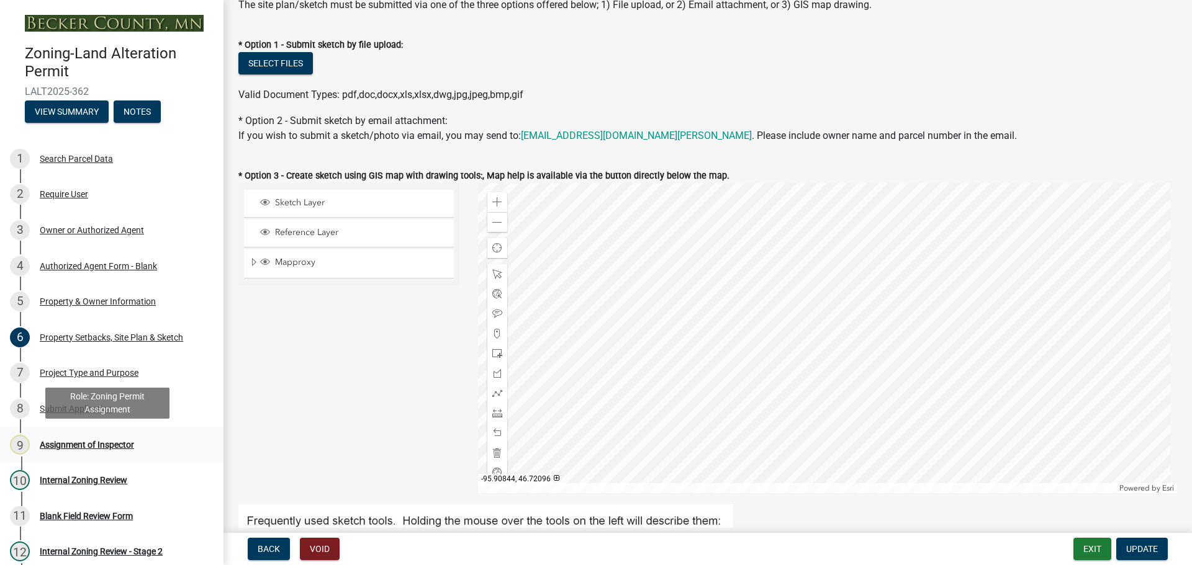
click at [82, 441] on div "Assignment of Inspector" at bounding box center [87, 445] width 94 height 9
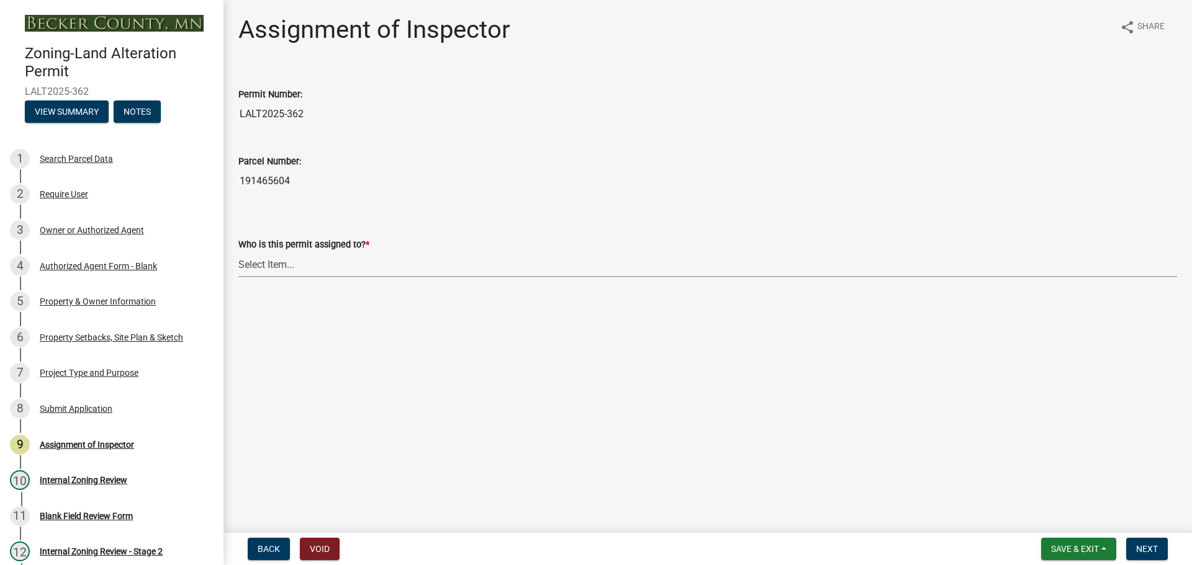
click at [270, 264] on select "Select Item... Jeff Rusness Kyle Vareberg Nicole Bradbury Susan Rockwell Tyler …" at bounding box center [707, 264] width 938 height 25
click at [238, 252] on select "Select Item... Jeff Rusness Kyle Vareberg Nicole Bradbury Susan Rockwell Tyler …" at bounding box center [707, 264] width 938 height 25
select select "ebd8400e-d8d5-49f8-911f-e671eb76408a"
click at [1148, 545] on span "Next" at bounding box center [1147, 549] width 22 height 10
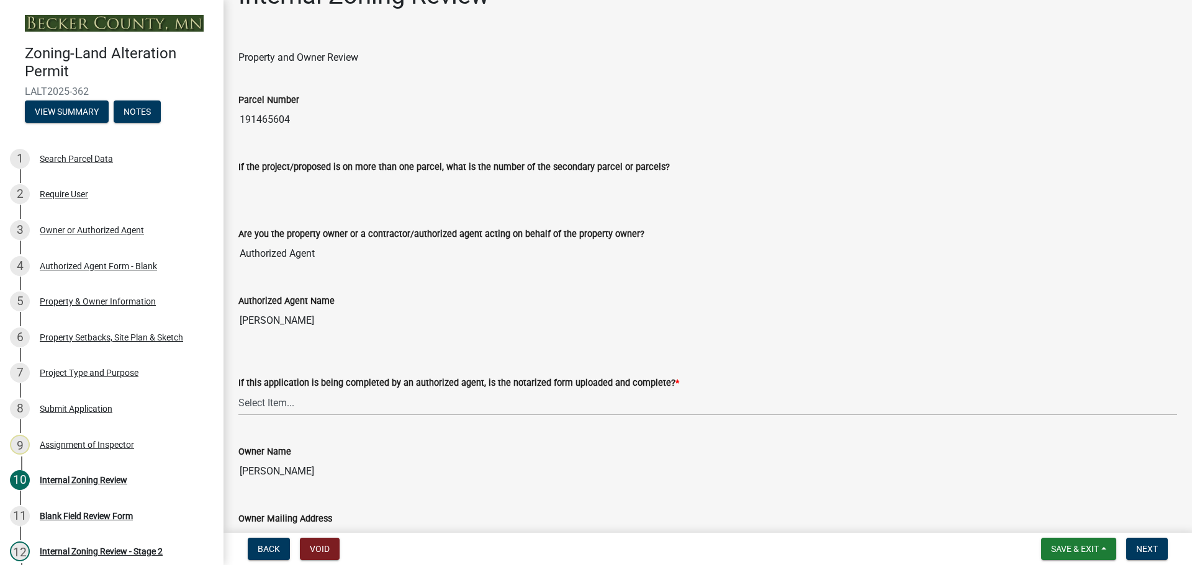
scroll to position [124, 0]
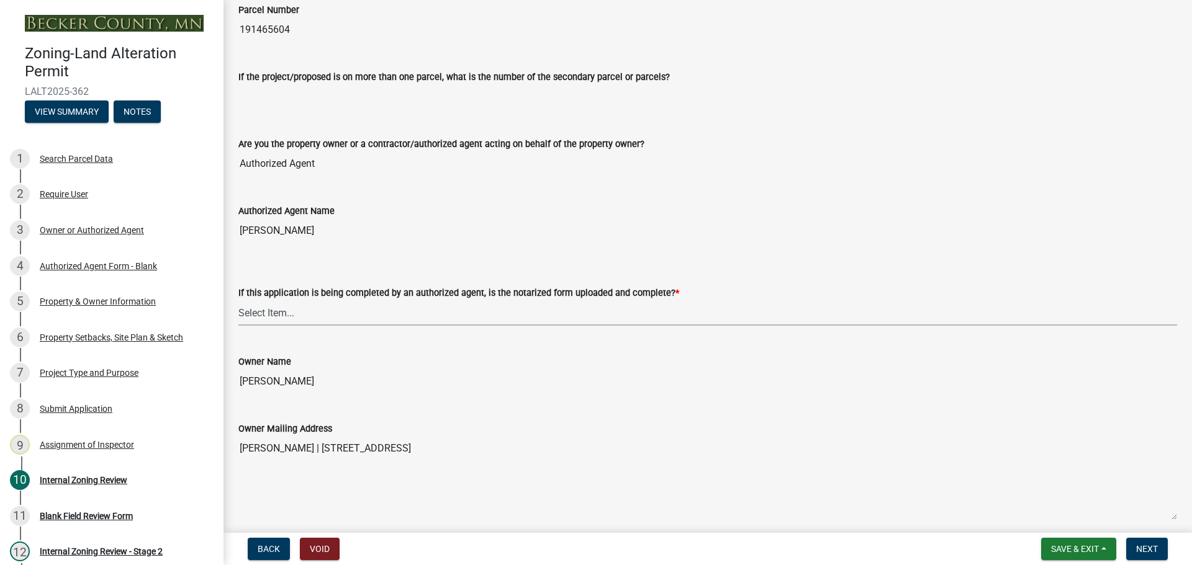
click at [268, 312] on select "Select Item... Yes No N/A" at bounding box center [707, 312] width 938 height 25
click at [238, 300] on select "Select Item... Yes No N/A" at bounding box center [707, 312] width 938 height 25
select select "6ffd7da5-69ef-4be0-b4a7-d413baace353"
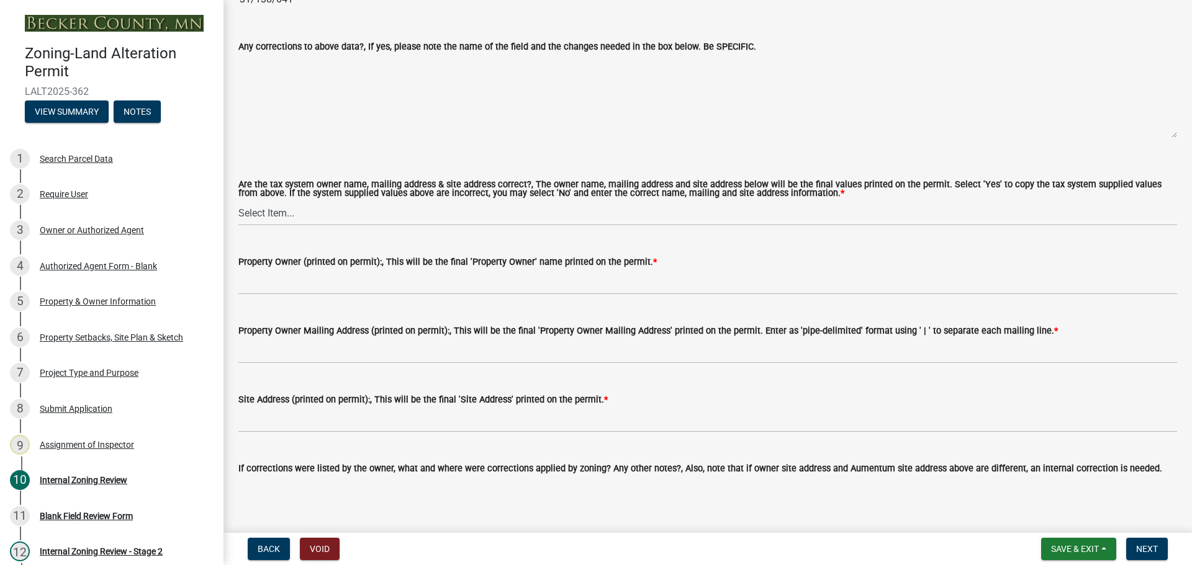
scroll to position [1179, 0]
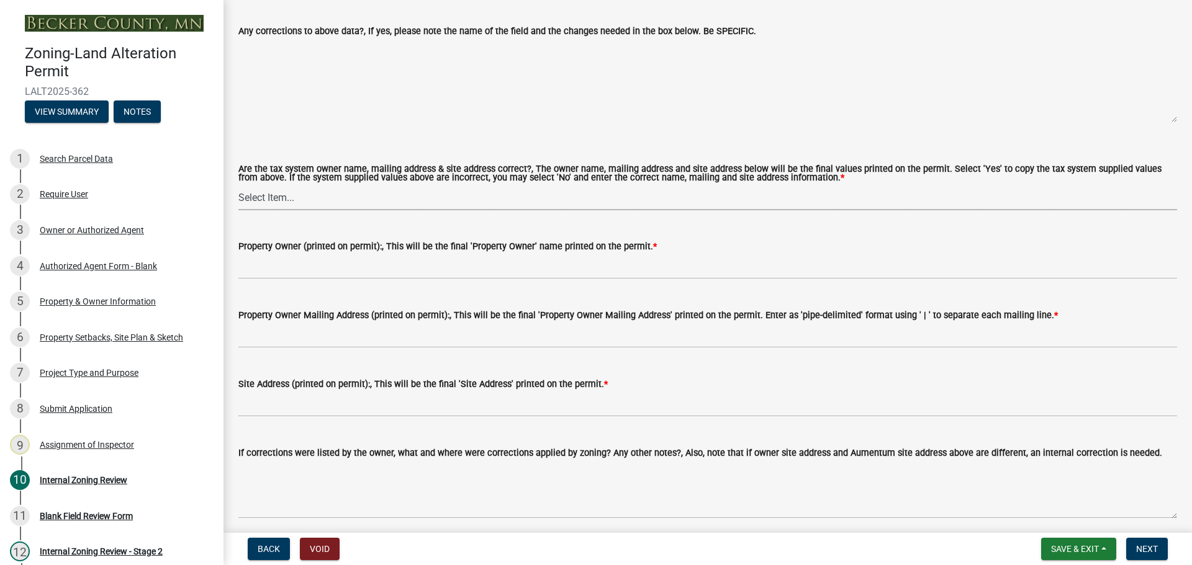
click at [260, 193] on select "Select Item... Yes No" at bounding box center [707, 197] width 938 height 25
click at [238, 186] on select "Select Item... Yes No" at bounding box center [707, 197] width 938 height 25
select select "6148013f-864b-4451-a841-96f115ea18ae"
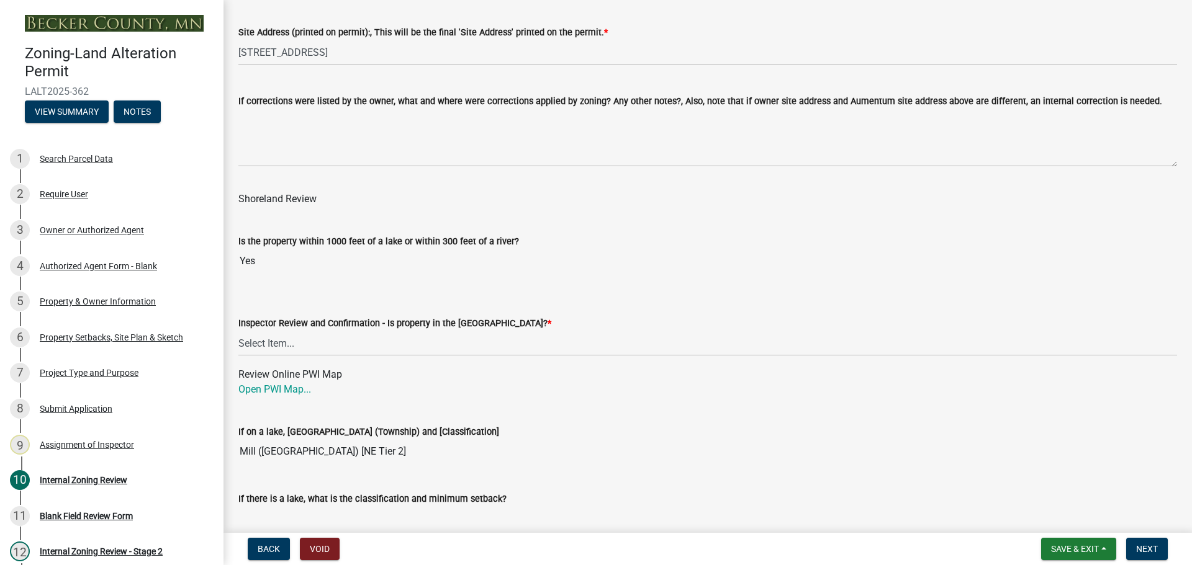
scroll to position [1676, 0]
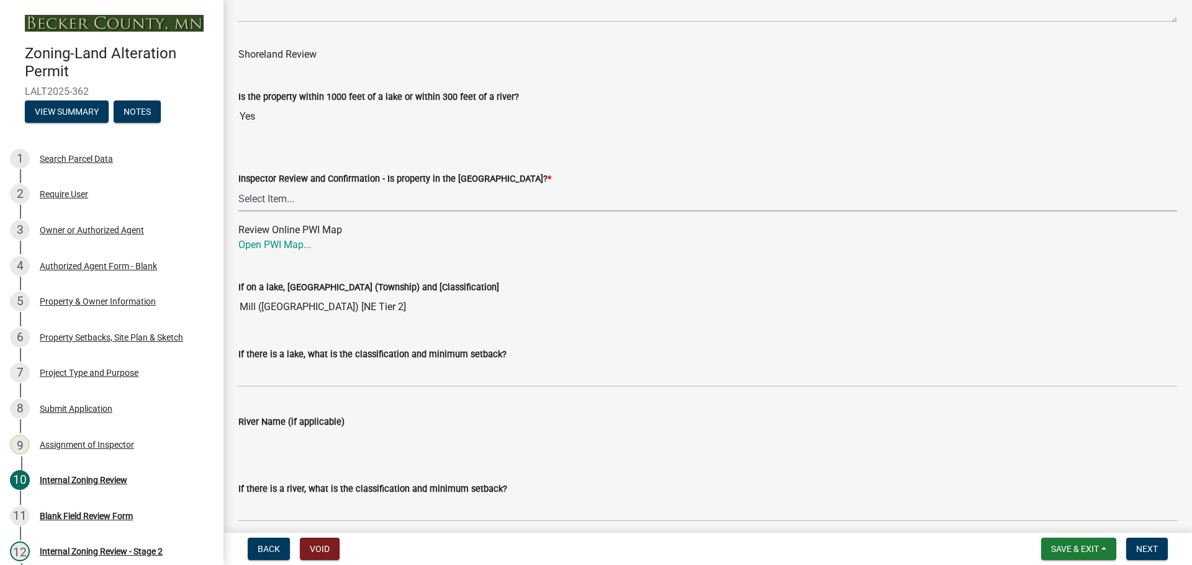
click at [274, 197] on select "Select Item... Within Shoreland District (SD) Not in Shoreland District (NOTSL)" at bounding box center [707, 198] width 938 height 25
click at [238, 187] on select "Select Item... Within Shoreland District (SD) Not in Shoreland District (NOTSL)" at bounding box center [707, 198] width 938 height 25
select select "697dcaac-08ce-4c28-8d67-f136d2186ab9"
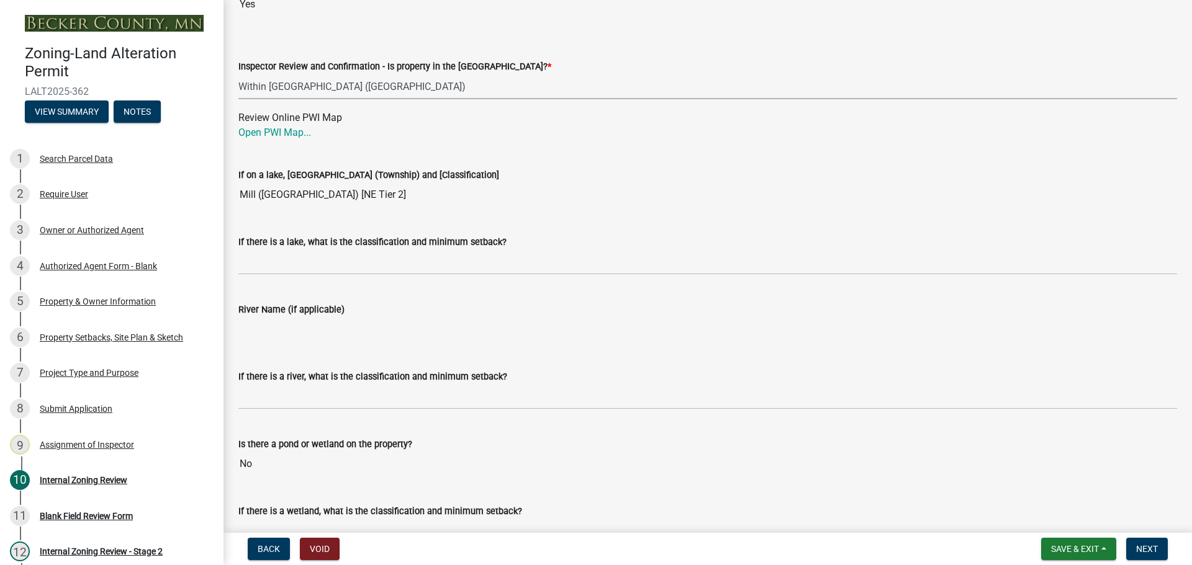
scroll to position [1800, 0]
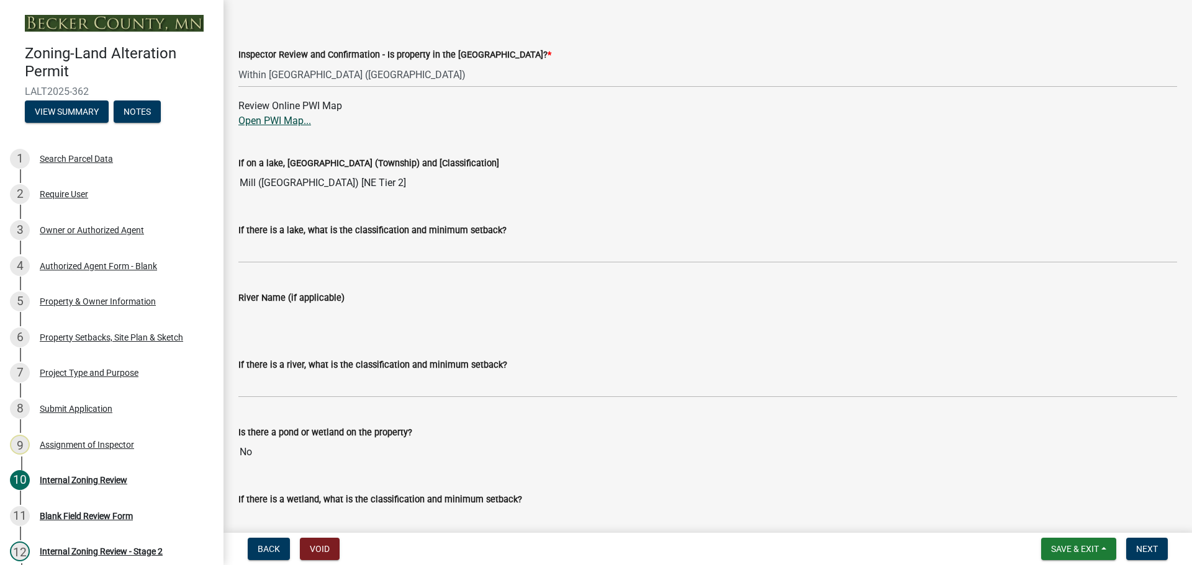
click at [284, 123] on link "Open PWI Map..." at bounding box center [274, 121] width 73 height 12
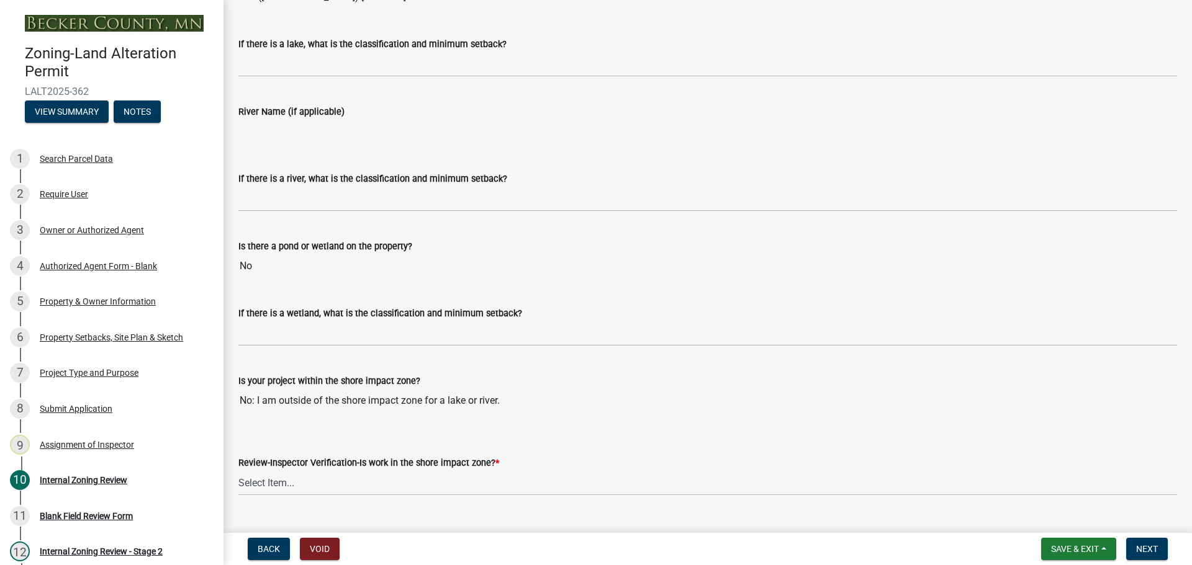
scroll to position [2014, 0]
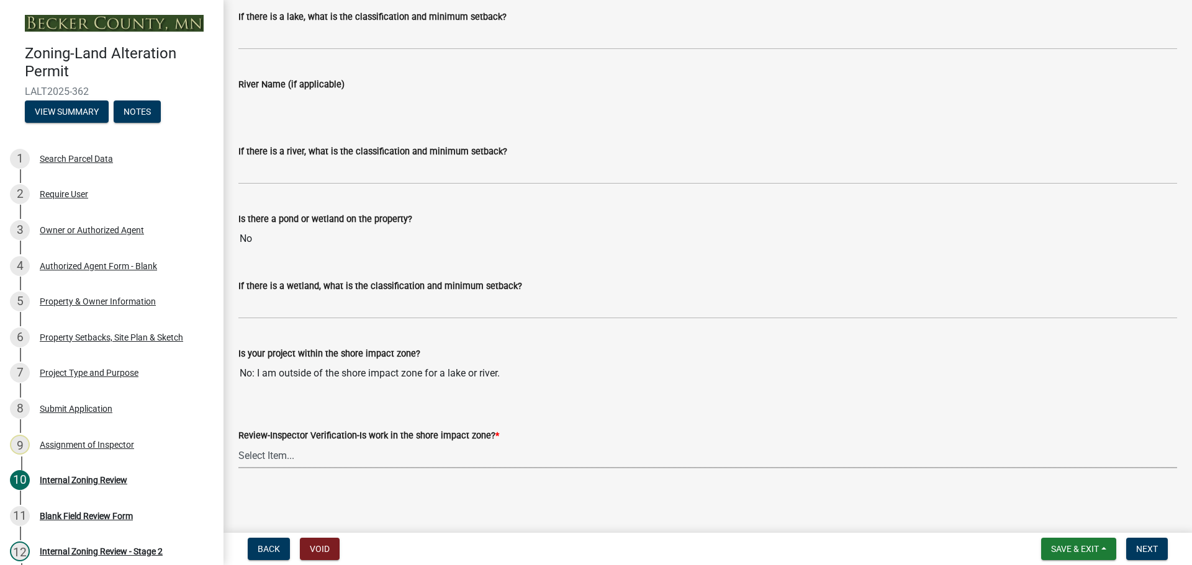
click at [266, 455] on select "Select Item... Yes No" at bounding box center [707, 455] width 938 height 25
click at [238, 443] on select "Select Item... Yes No" at bounding box center [707, 455] width 938 height 25
click at [248, 456] on select "Select Item... Yes No" at bounding box center [707, 455] width 938 height 25
click at [238, 443] on select "Select Item... Yes No" at bounding box center [707, 455] width 938 height 25
select select "73f00776-b17e-4d52-9bf5-8542a1a8e8be"
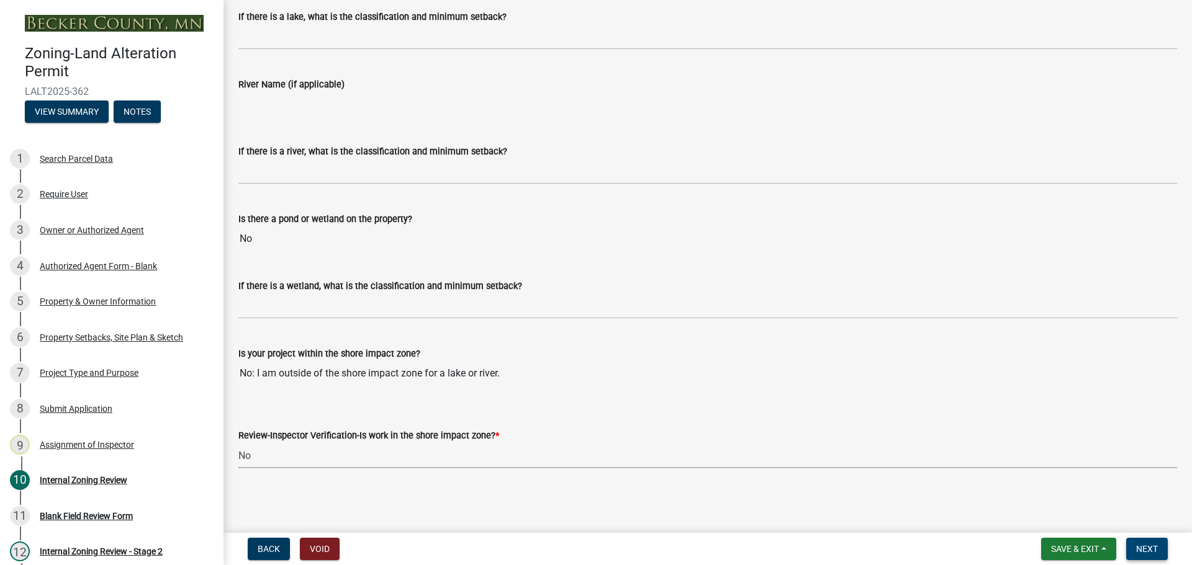
click at [1153, 547] on span "Next" at bounding box center [1147, 549] width 22 height 10
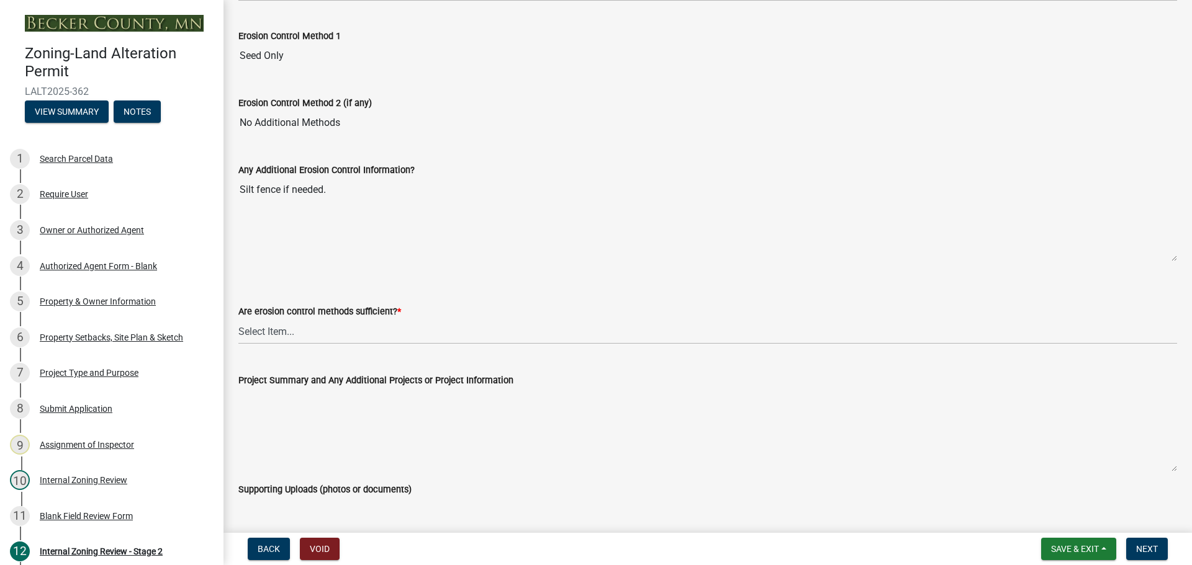
scroll to position [2296, 0]
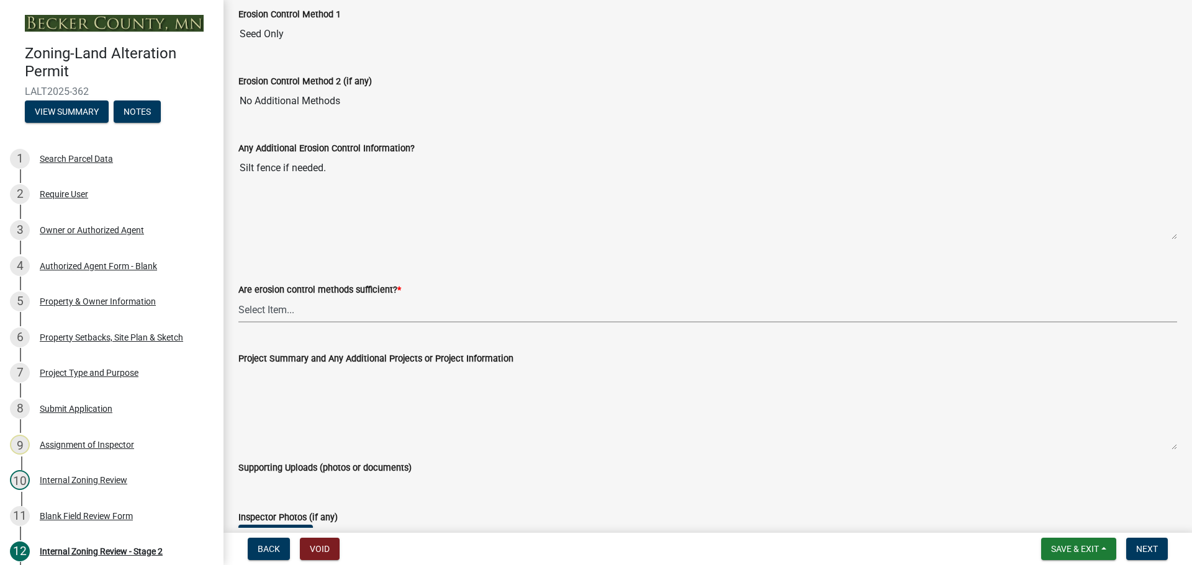
click at [263, 305] on select "Select Item... Yes No (if no, please state additional requirements below)" at bounding box center [707, 309] width 938 height 25
click at [238, 297] on select "Select Item... Yes No (if no, please state additional requirements below)" at bounding box center [707, 309] width 938 height 25
select select "d6c7d689-2a59-4338-9af6-06b0740d40b6"
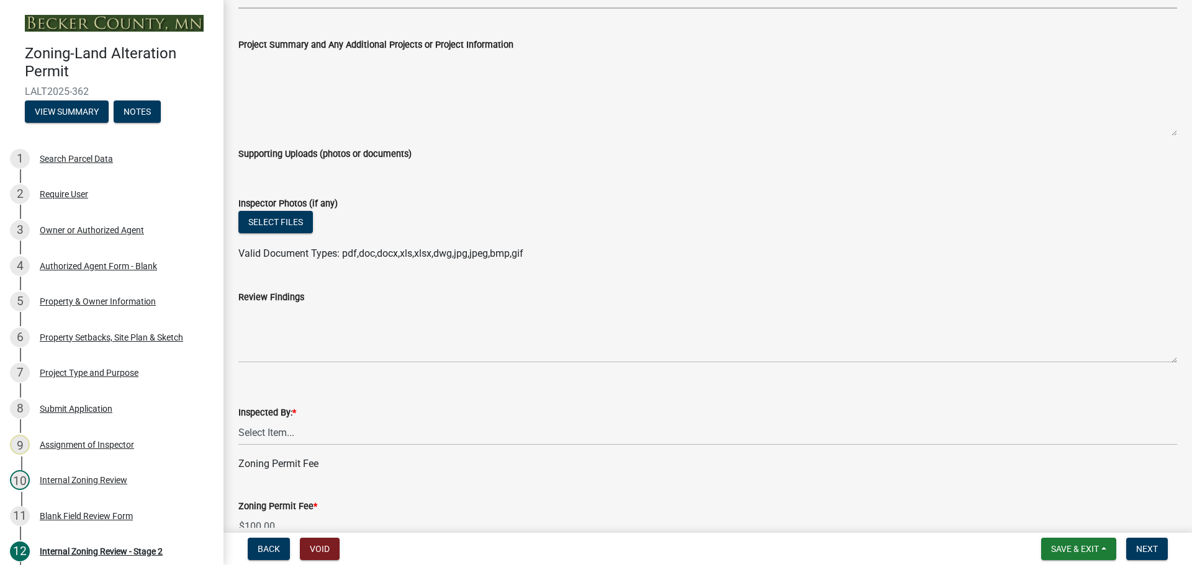
scroll to position [2669, 0]
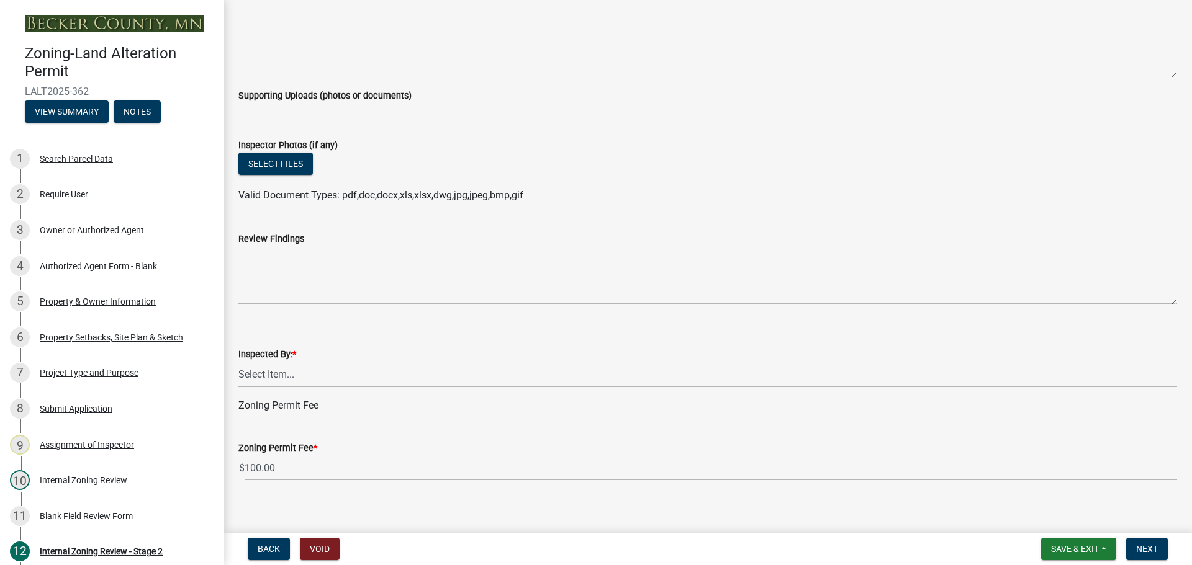
click at [265, 371] on select "Select Item... Jeff Rusness Kyle Vareberg Nicole Bradbury Susan Rockwell Tyler …" at bounding box center [707, 374] width 938 height 25
click at [238, 362] on select "Select Item... Jeff Rusness Kyle Vareberg Nicole Bradbury Susan Rockwell Tyler …" at bounding box center [707, 374] width 938 height 25
select select "ebd8400e-d8d5-49f8-911f-e671eb76408a"
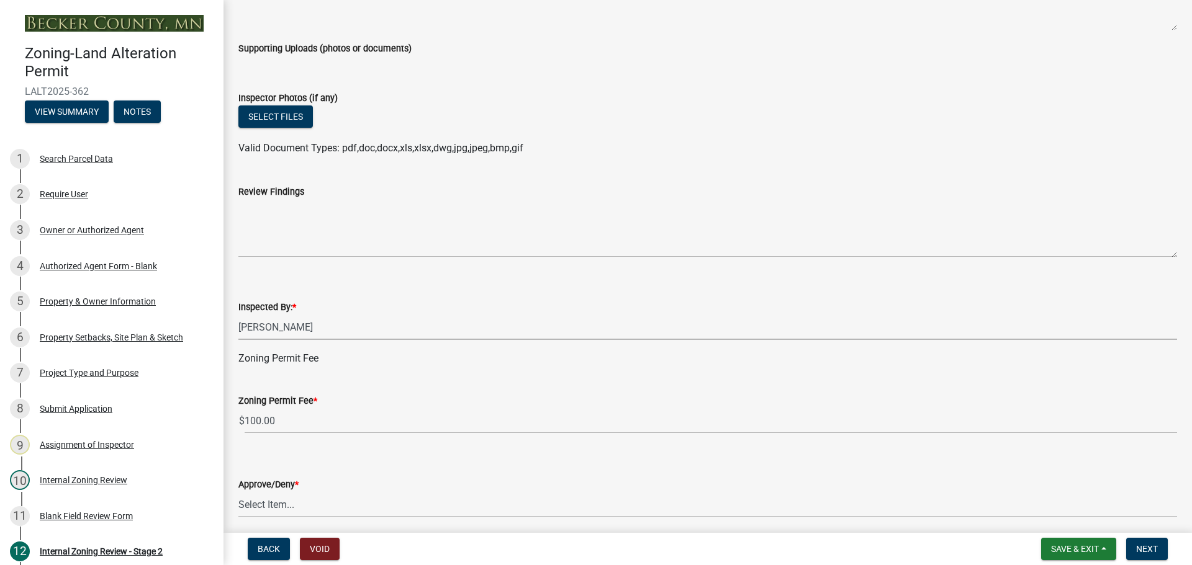
scroll to position [2765, 0]
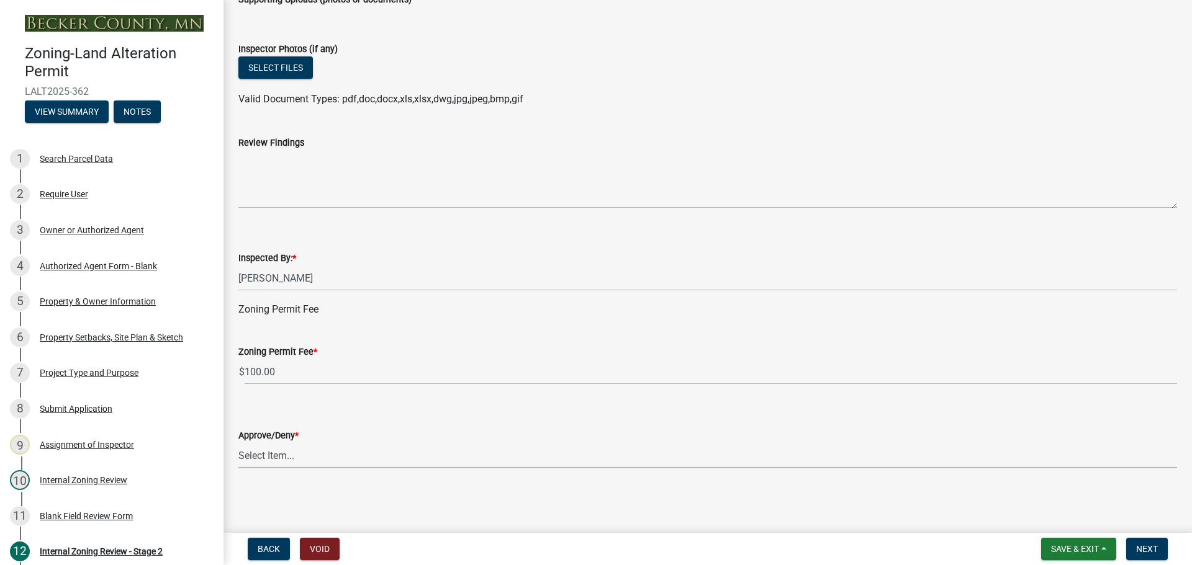
click at [270, 457] on select "Select Item... Approve Deny" at bounding box center [707, 455] width 938 height 25
click at [238, 443] on select "Select Item... Approve Deny" at bounding box center [707, 455] width 938 height 25
select select "065da37d-bbc4-4106-9363-f58d230017e3"
click at [1132, 544] on button "Next" at bounding box center [1147, 549] width 42 height 22
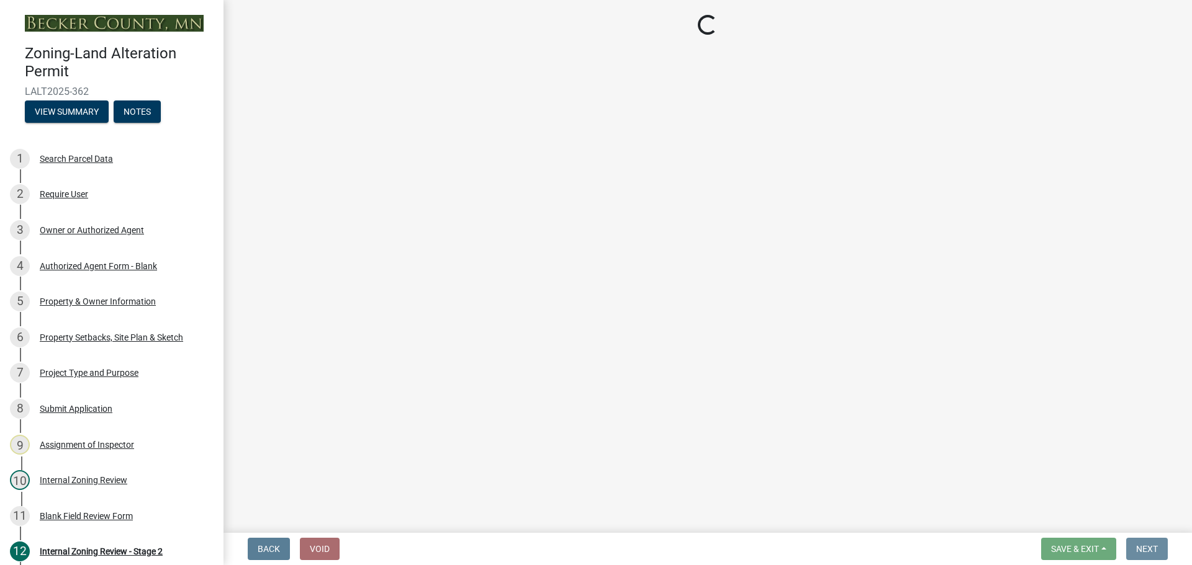
scroll to position [0, 0]
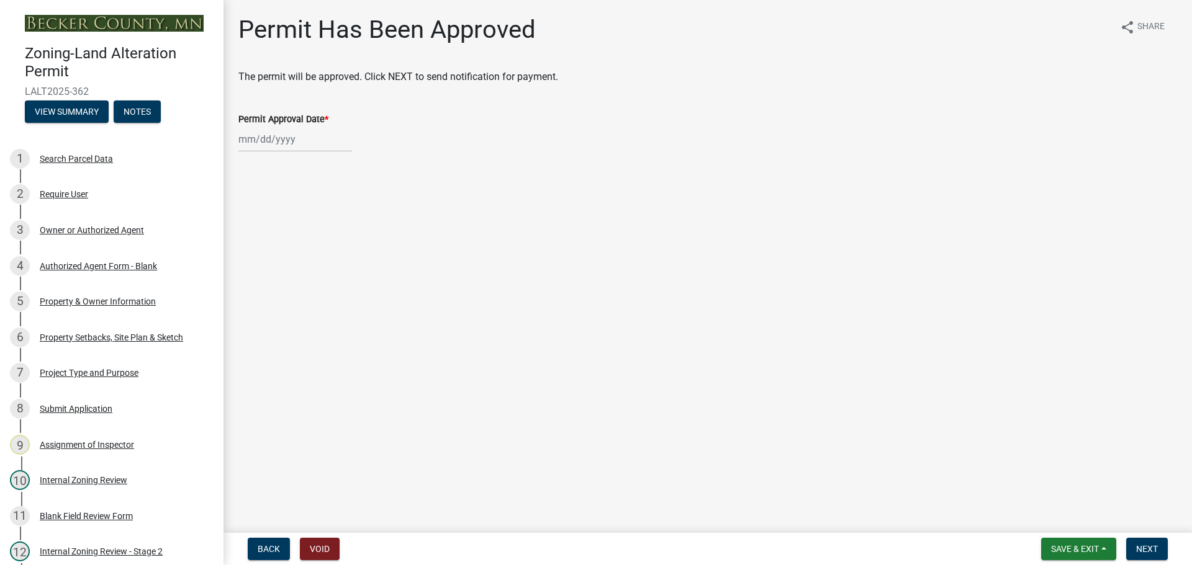
click at [261, 139] on div at bounding box center [295, 139] width 114 height 25
select select "8"
select select "2025"
click at [265, 241] on div "12" at bounding box center [271, 245] width 20 height 20
type input "[DATE]"
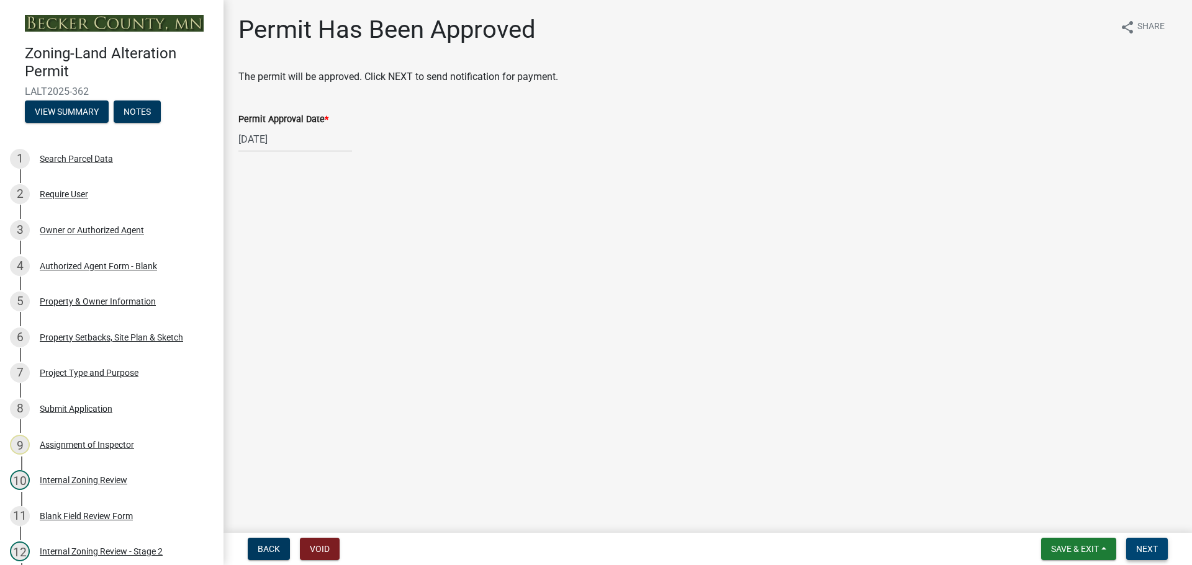
click at [1136, 540] on button "Next" at bounding box center [1147, 549] width 42 height 22
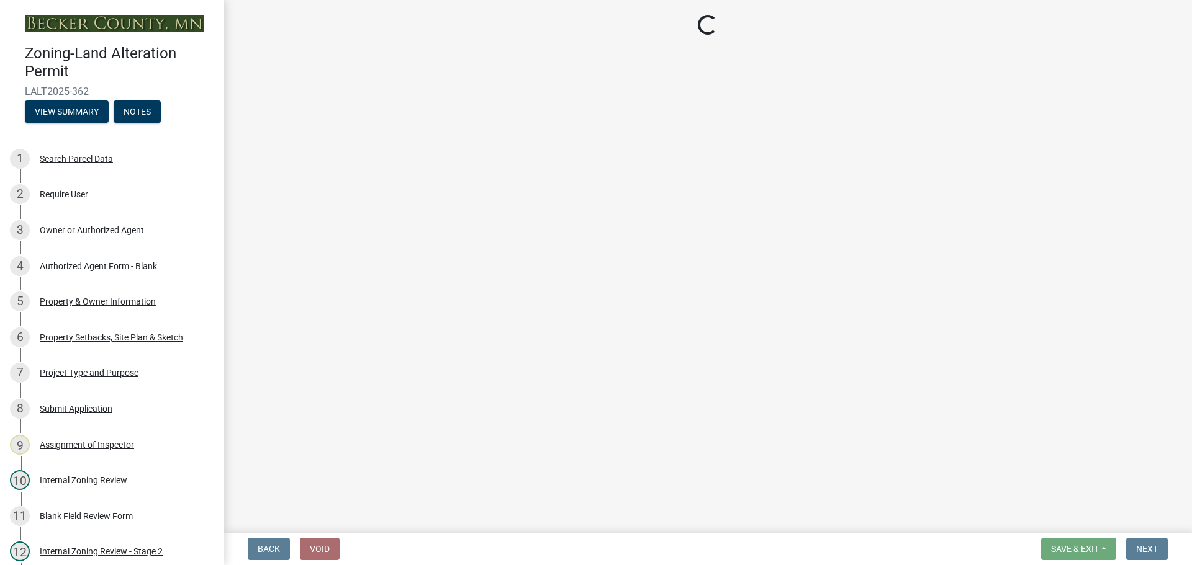
select select "3: 3"
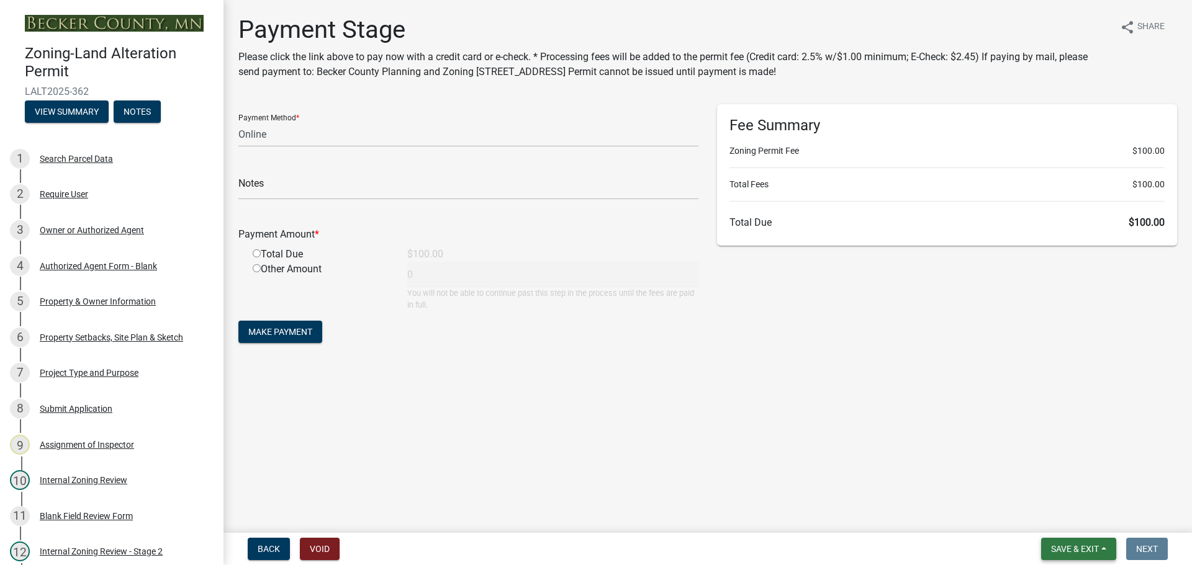
click at [1064, 547] on span "Save & Exit" at bounding box center [1075, 549] width 48 height 10
click at [1060, 518] on button "Save & Exit" at bounding box center [1066, 517] width 99 height 30
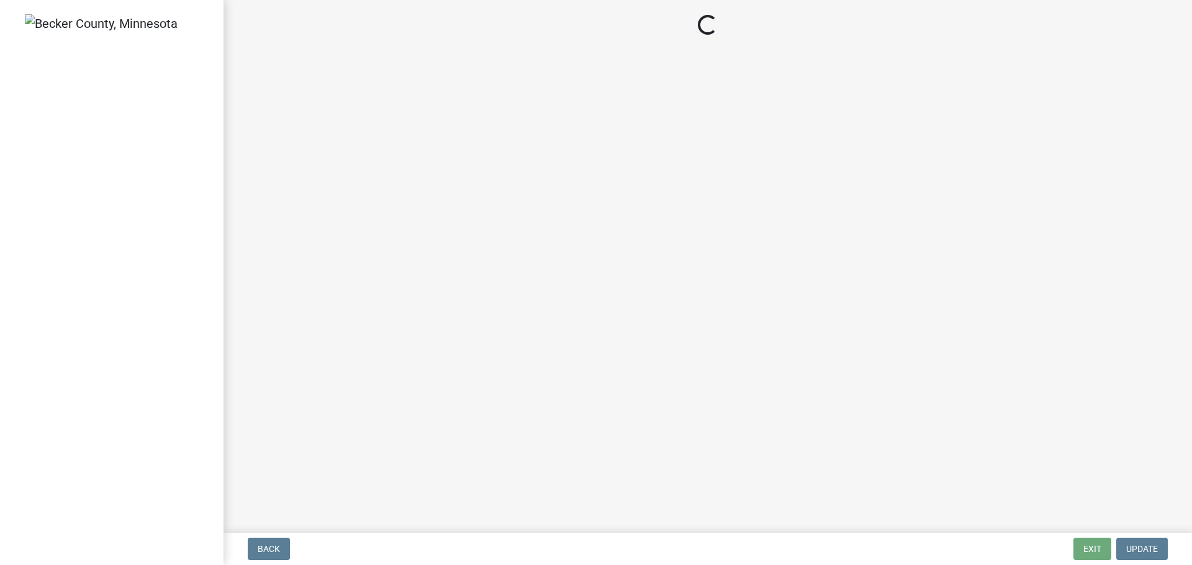
select select "3: 3"
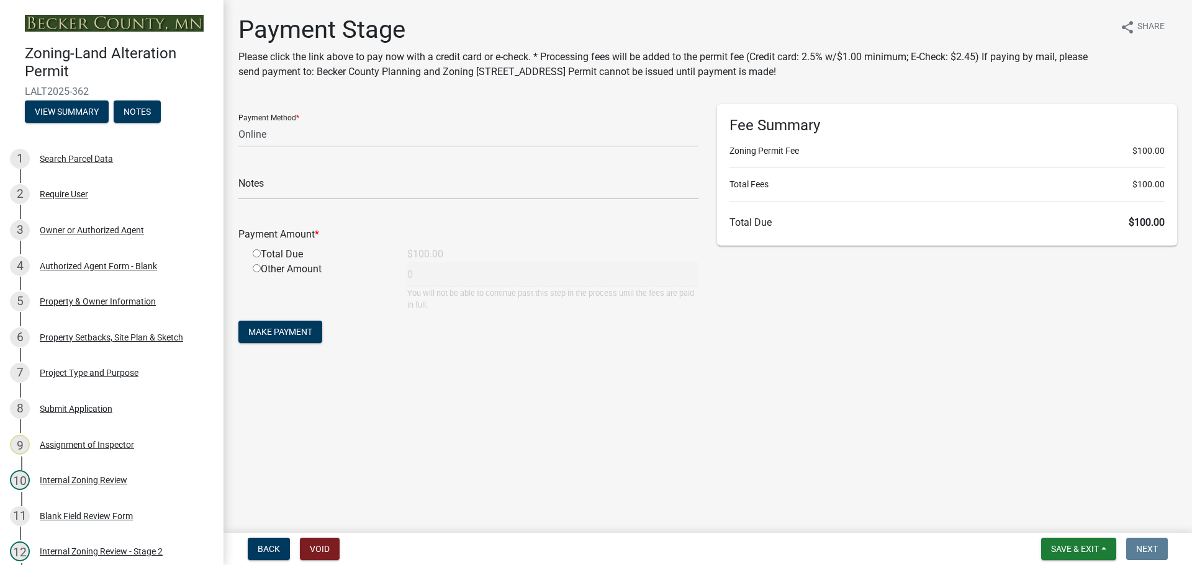
click at [400, 420] on main "Payment Stage Please click the link above to pay now with a credit card or e-ch…" at bounding box center [707, 264] width 968 height 528
click at [262, 376] on main "Payment Stage Please click the link above to pay now with a credit card or e-ch…" at bounding box center [707, 264] width 968 height 528
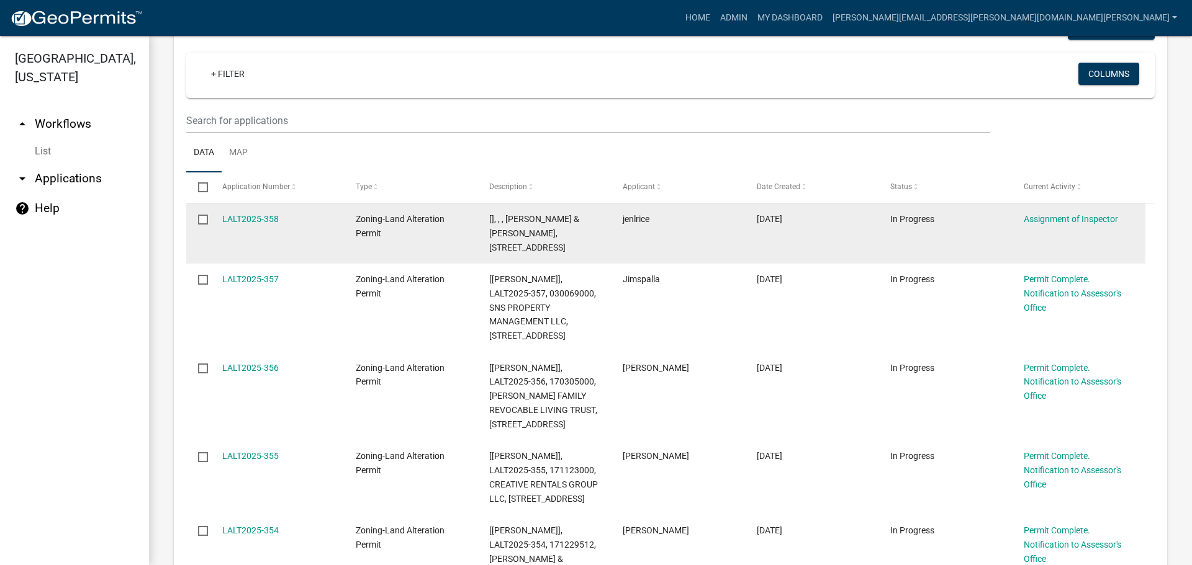
scroll to position [248, 0]
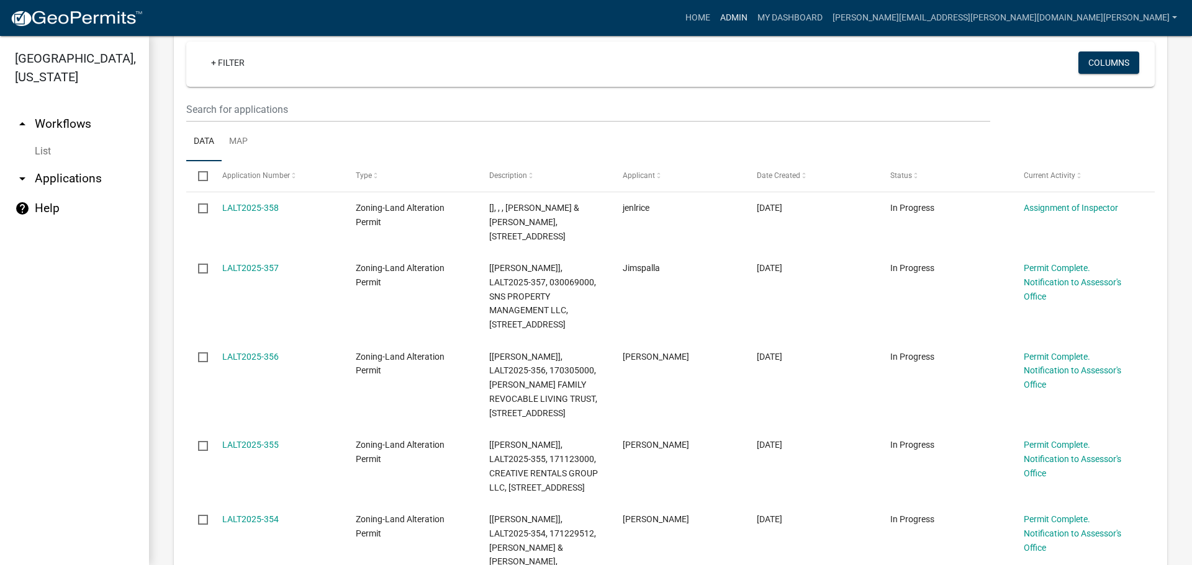
click at [752, 16] on link "Admin" at bounding box center [733, 18] width 37 height 24
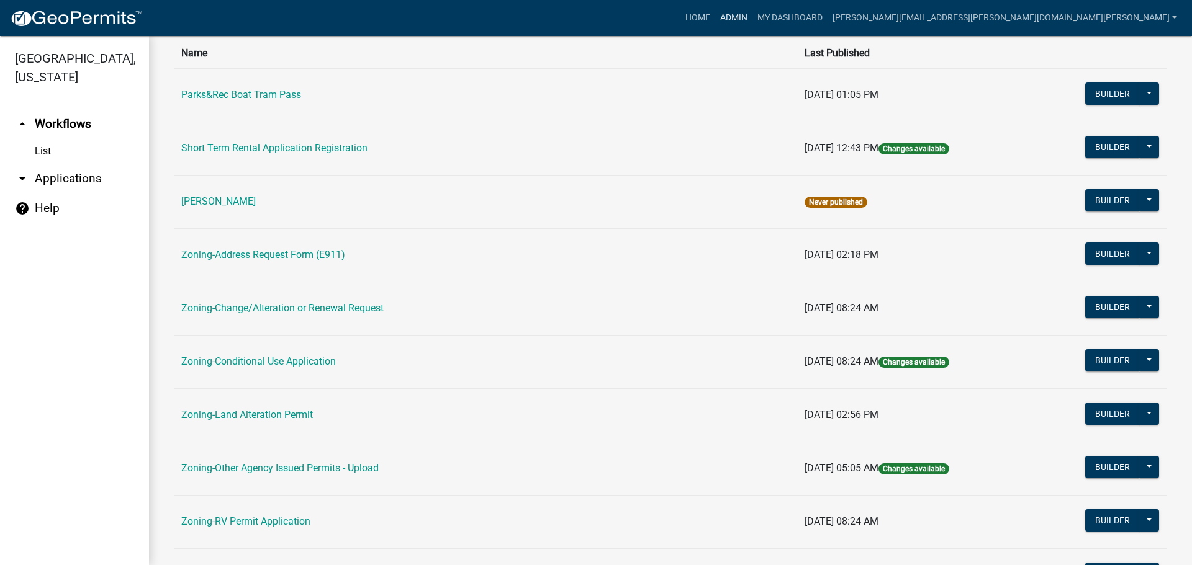
scroll to position [248, 0]
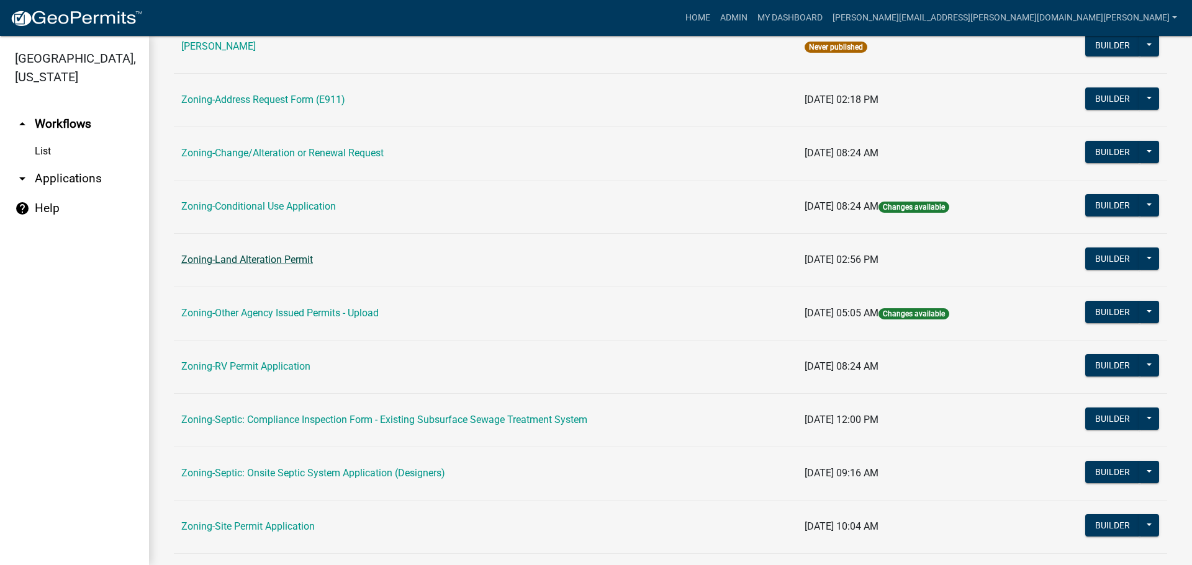
click at [263, 258] on link "Zoning-Land Alteration Permit" at bounding box center [247, 260] width 132 height 12
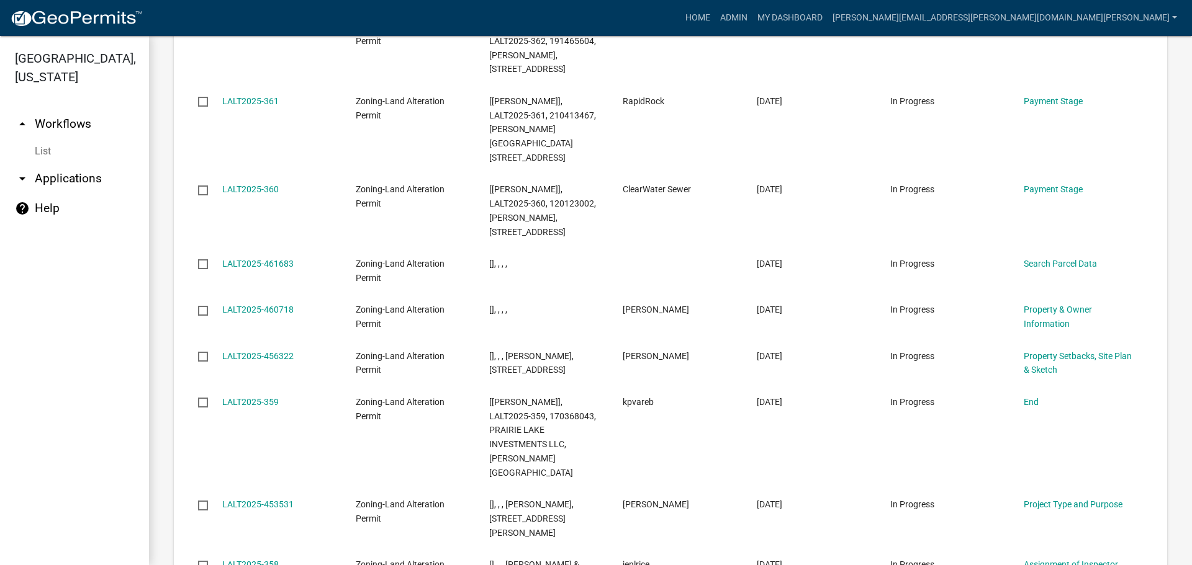
scroll to position [1734, 0]
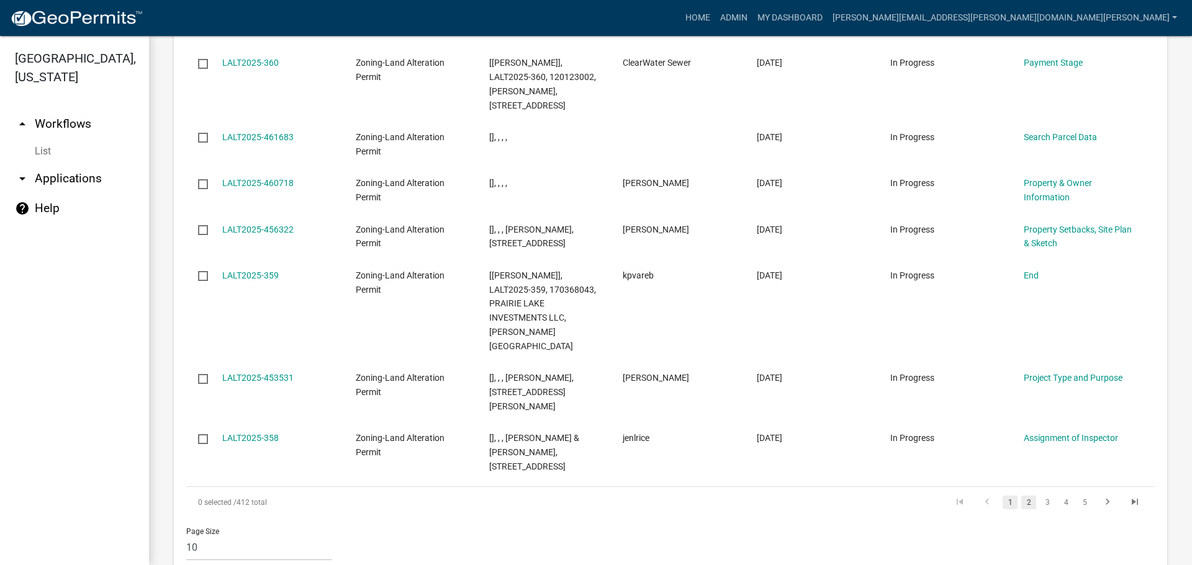
click at [1021, 496] on link "2" at bounding box center [1028, 503] width 15 height 14
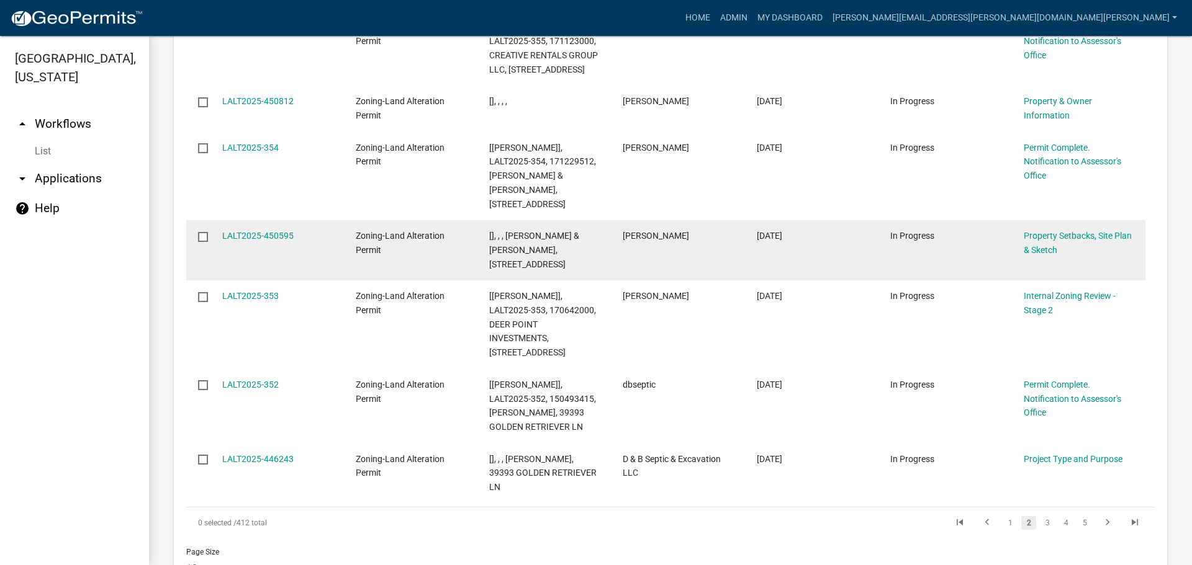
scroll to position [1841, 0]
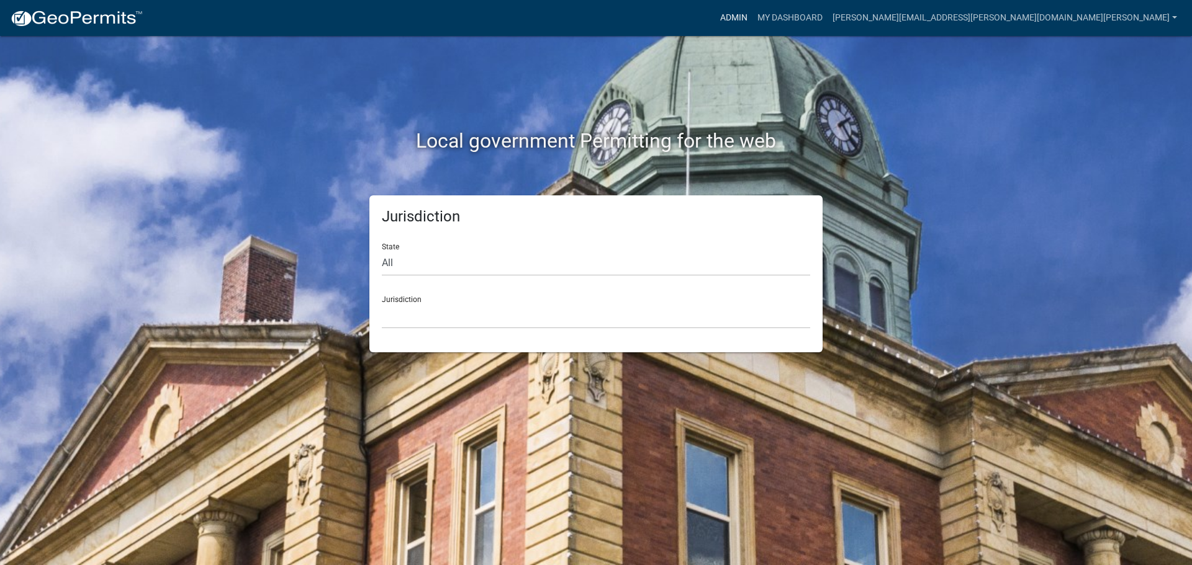
click at [752, 16] on link "Admin" at bounding box center [733, 18] width 37 height 24
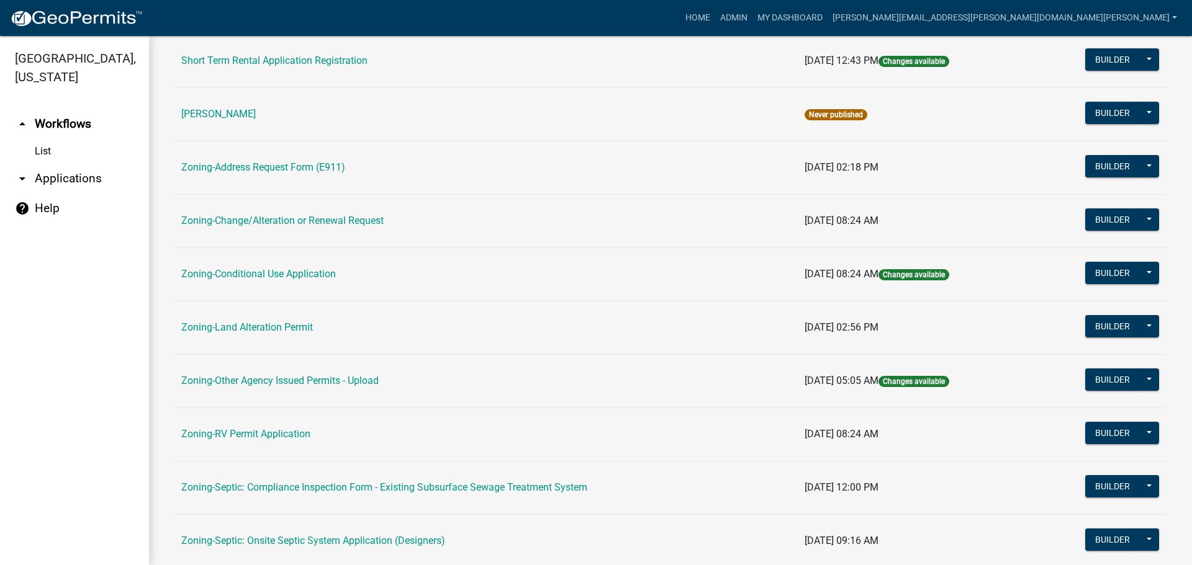
scroll to position [310, 0]
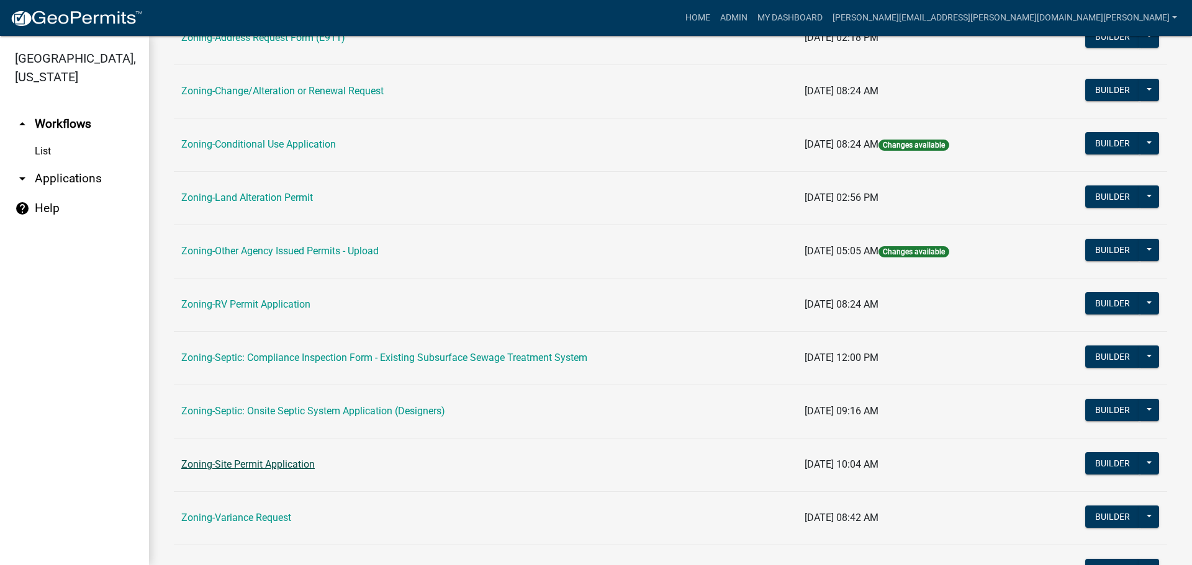
click at [285, 464] on link "Zoning-Site Permit Application" at bounding box center [247, 465] width 133 height 12
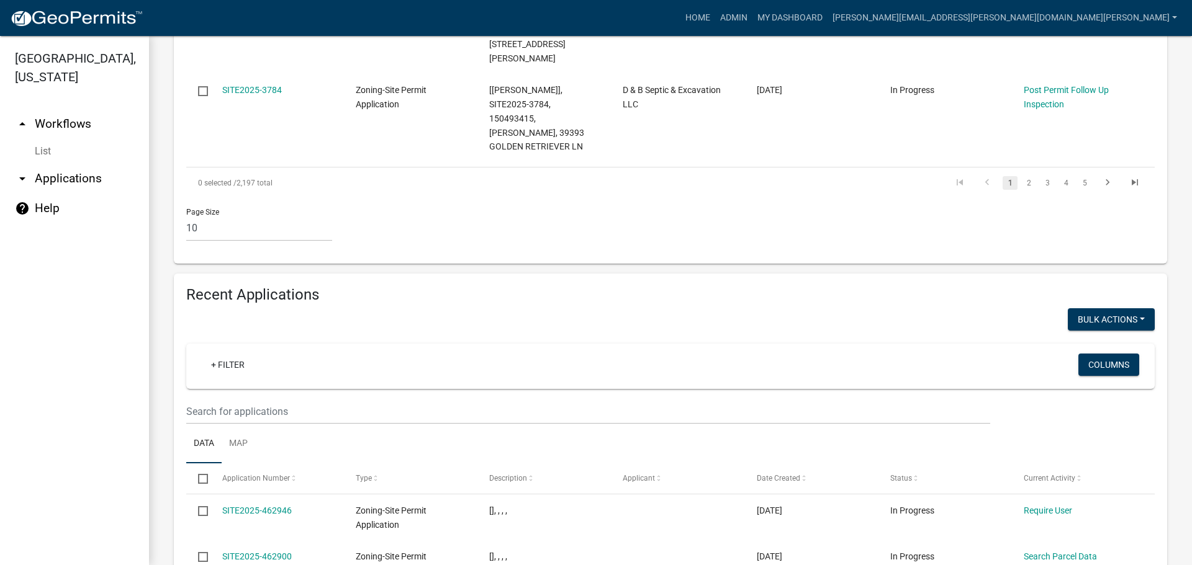
scroll to position [1063, 0]
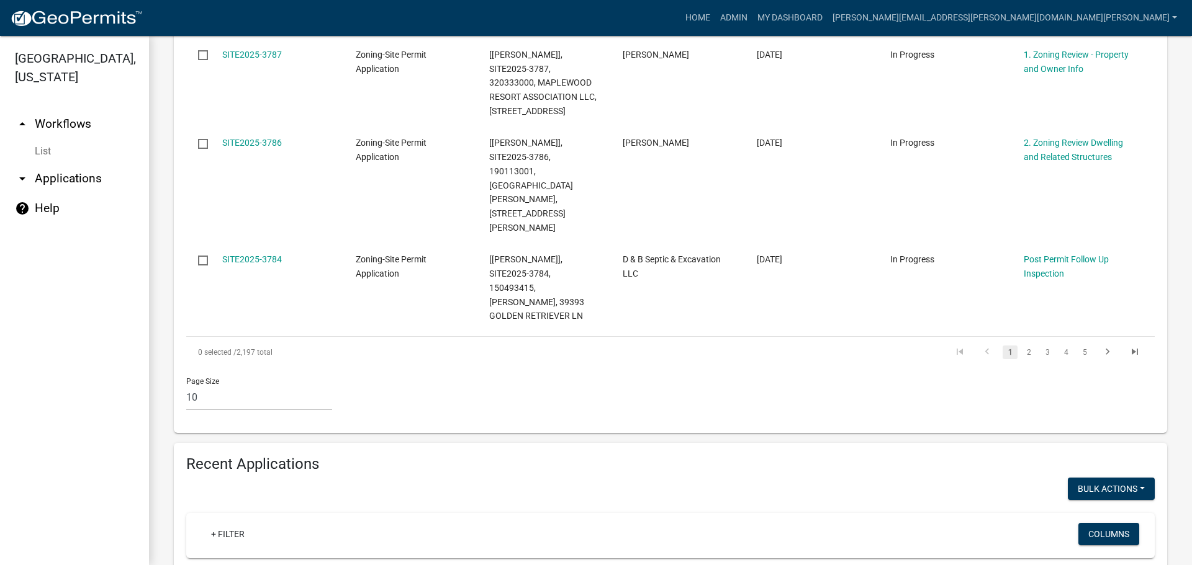
type input "[PERSON_NAME]"
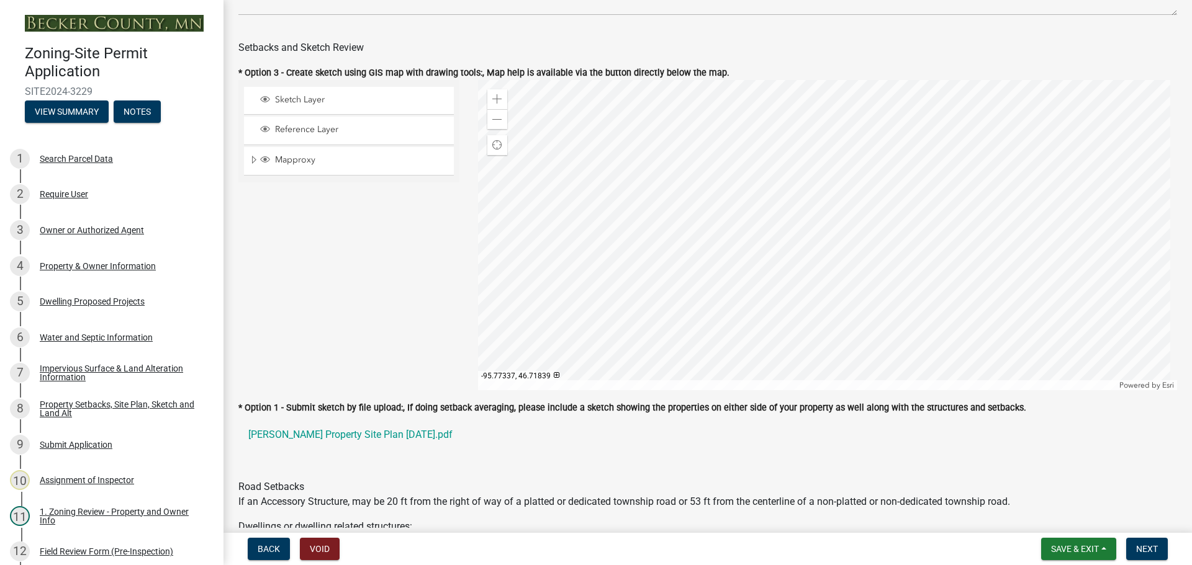
scroll to position [683, 0]
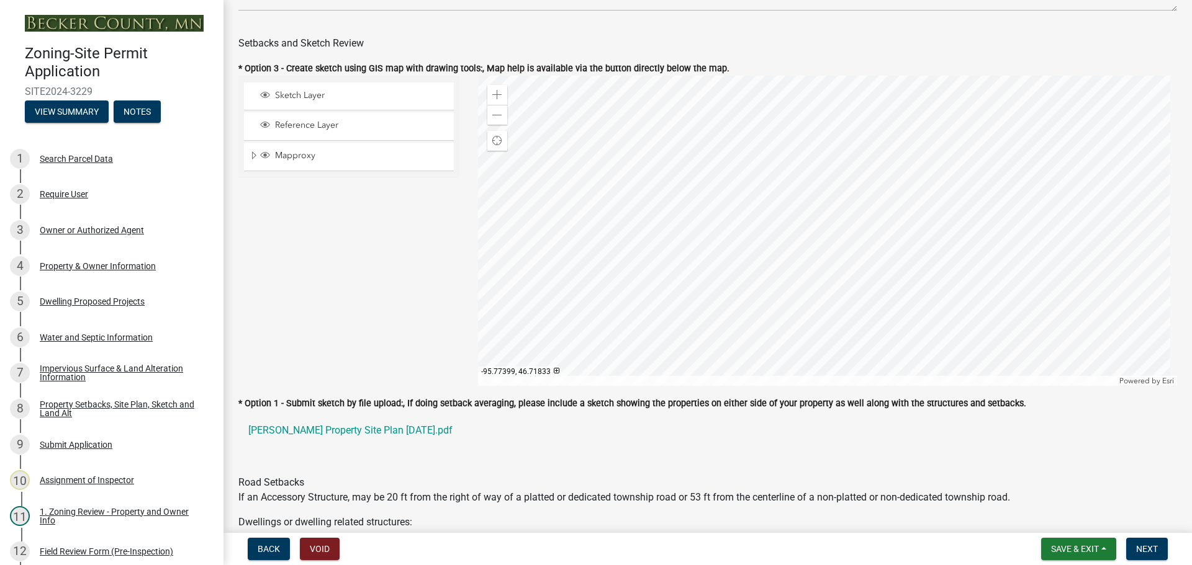
click at [765, 281] on div at bounding box center [827, 231] width 699 height 310
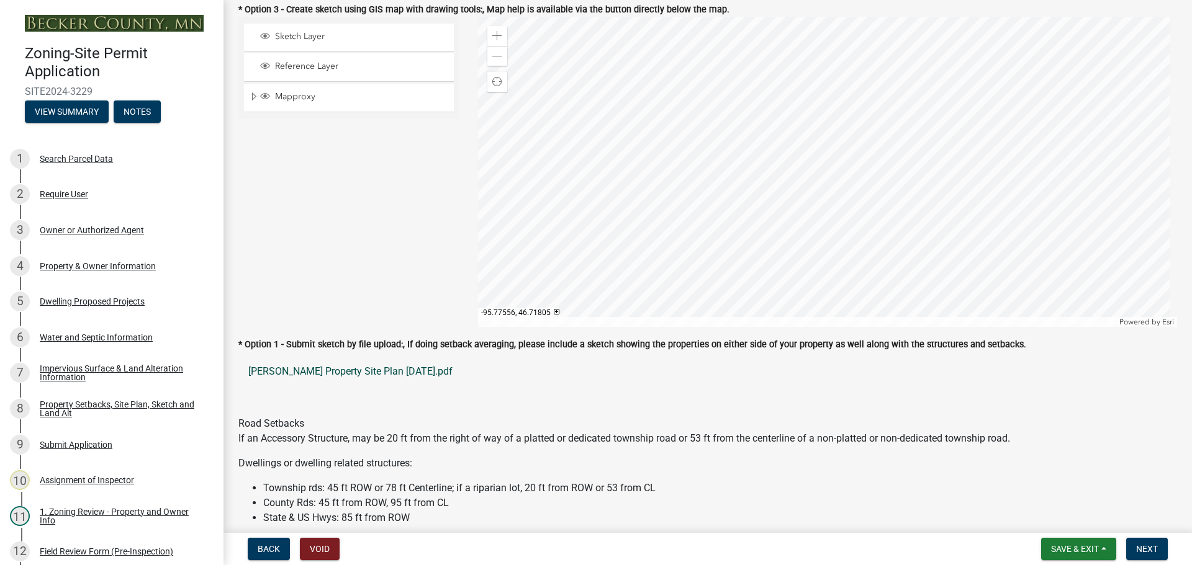
scroll to position [807, 0]
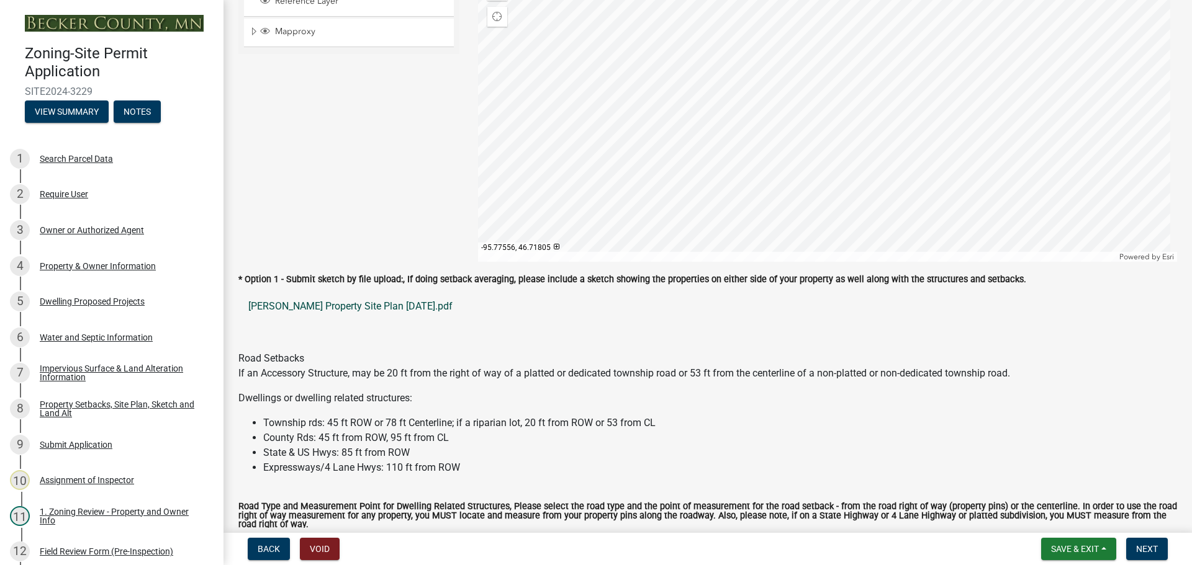
click at [306, 303] on link "[PERSON_NAME] Property Site Plan [DATE].pdf" at bounding box center [707, 307] width 938 height 30
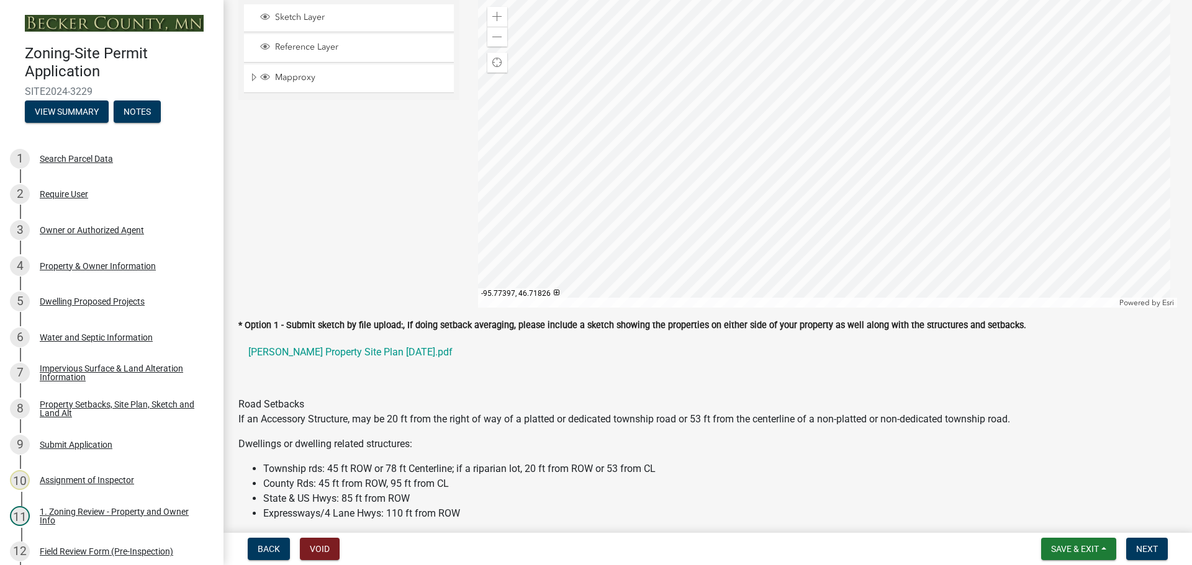
scroll to position [745, 0]
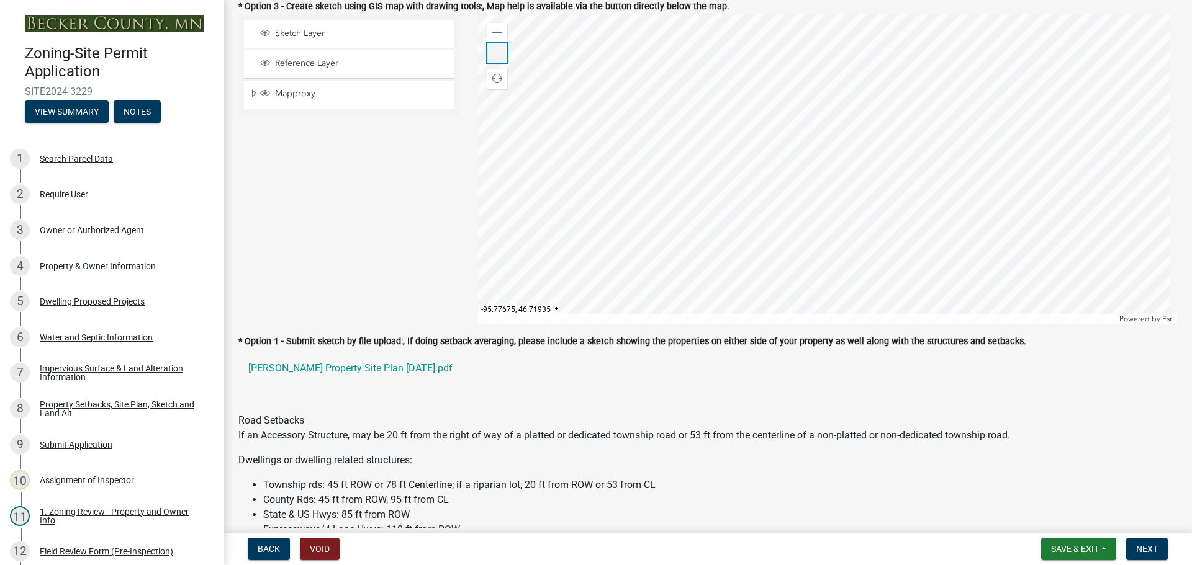
click at [492, 52] on span at bounding box center [497, 53] width 10 height 10
click at [649, 157] on div at bounding box center [827, 169] width 699 height 310
click at [742, 227] on div at bounding box center [827, 169] width 699 height 310
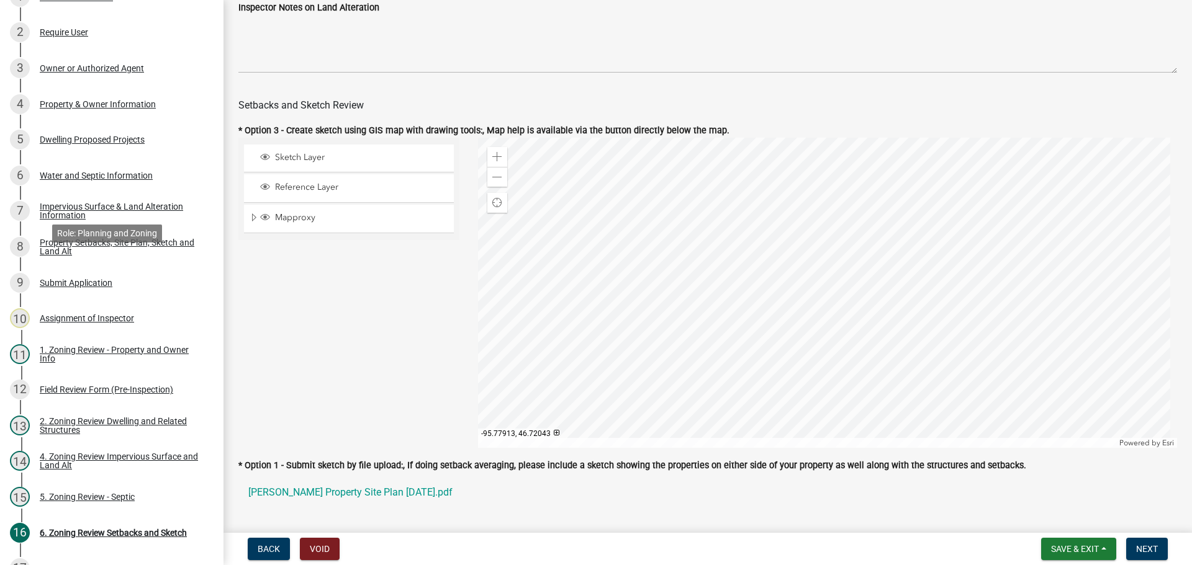
scroll to position [248, 0]
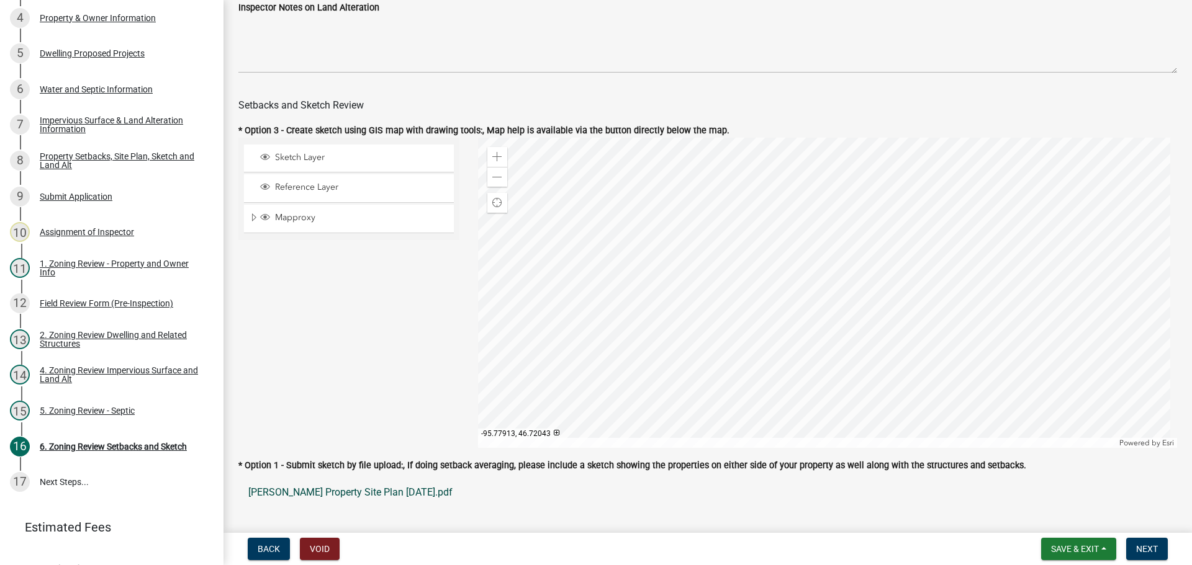
click at [371, 494] on link "[PERSON_NAME] Property Site Plan [DATE].pdf" at bounding box center [707, 493] width 938 height 30
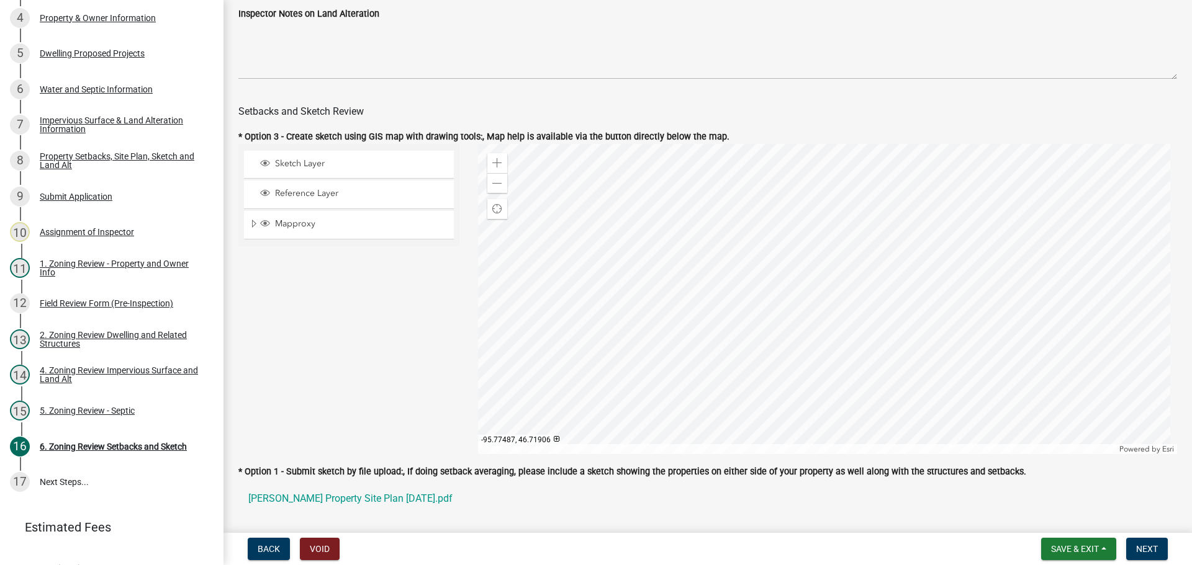
scroll to position [621, 0]
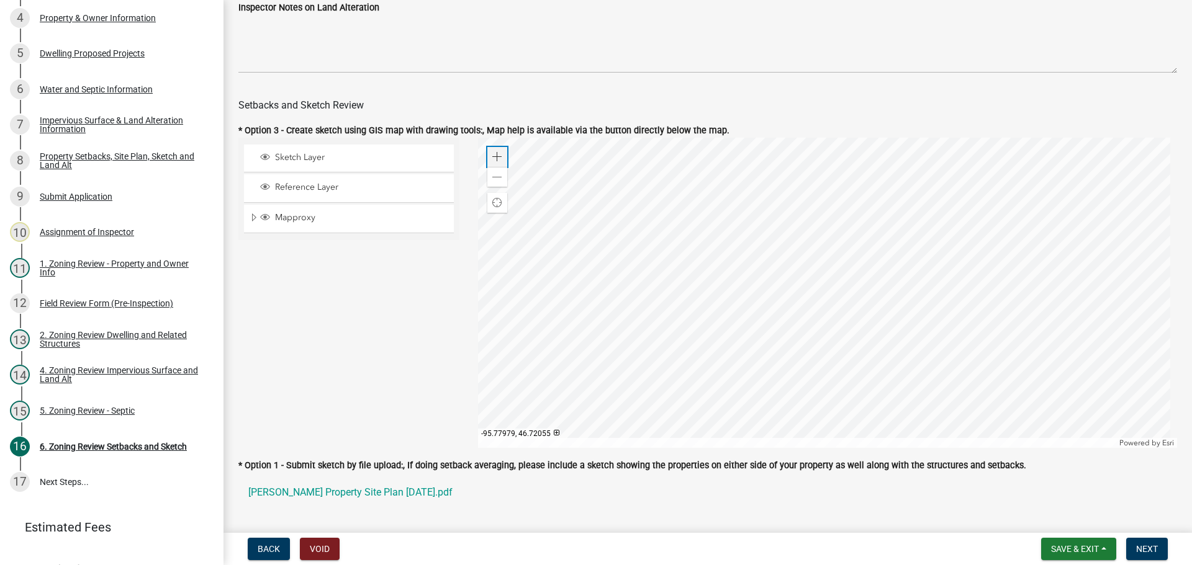
click at [492, 155] on span at bounding box center [497, 157] width 10 height 10
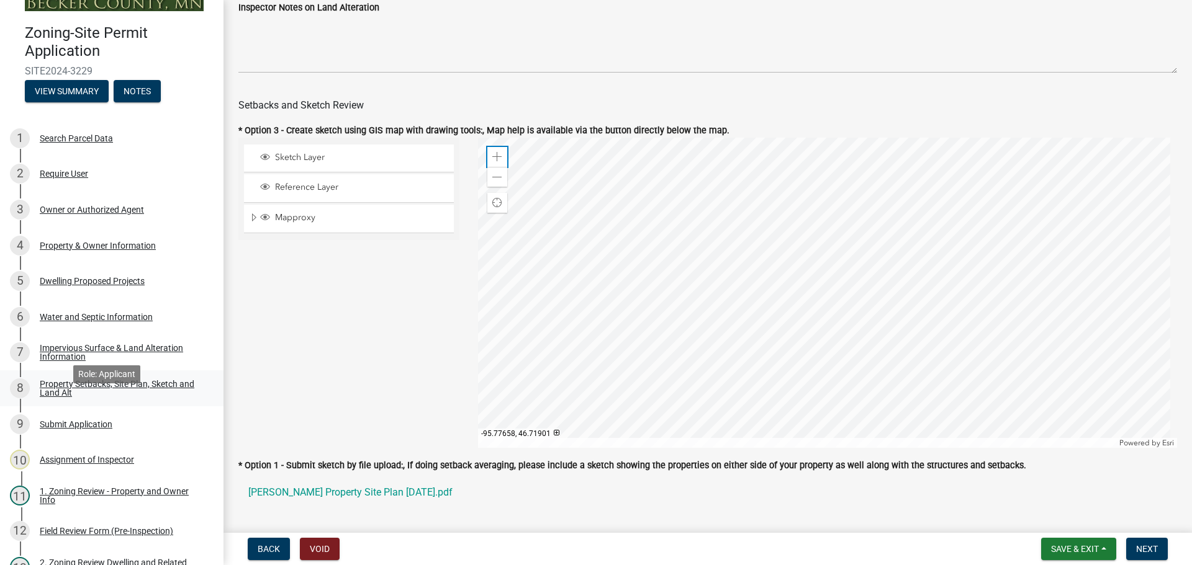
scroll to position [0, 0]
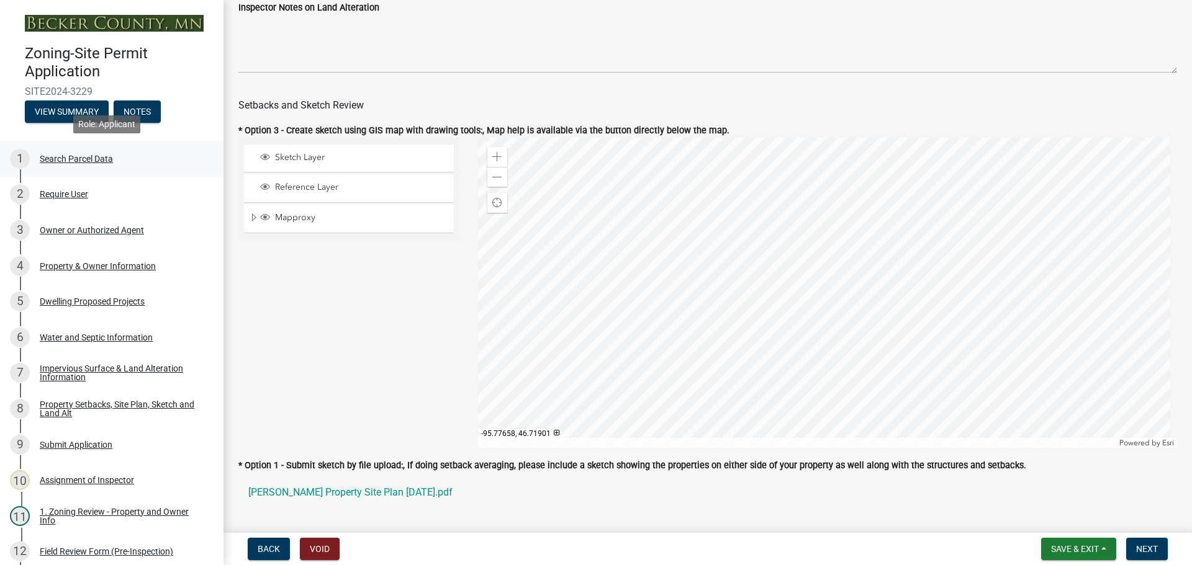
click at [94, 152] on div "1 Search Parcel Data" at bounding box center [107, 159] width 194 height 20
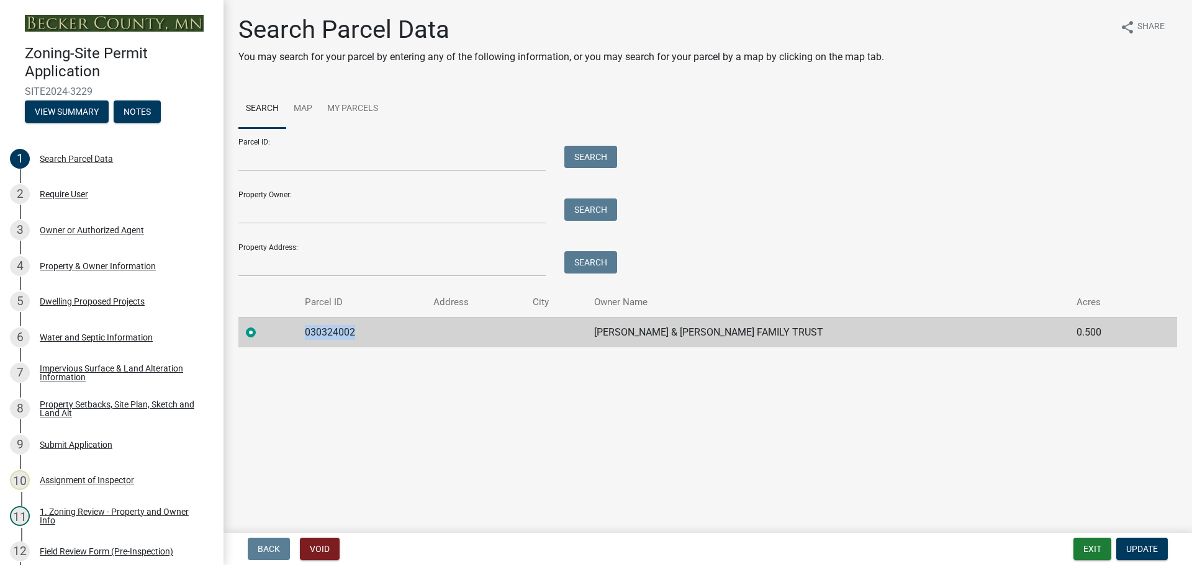
drag, startPoint x: 358, startPoint y: 331, endPoint x: 307, endPoint y: 331, distance: 51.5
click at [307, 331] on td "030324002" at bounding box center [361, 332] width 129 height 30
copy td "030324002"
